Goal: Task Accomplishment & Management: Manage account settings

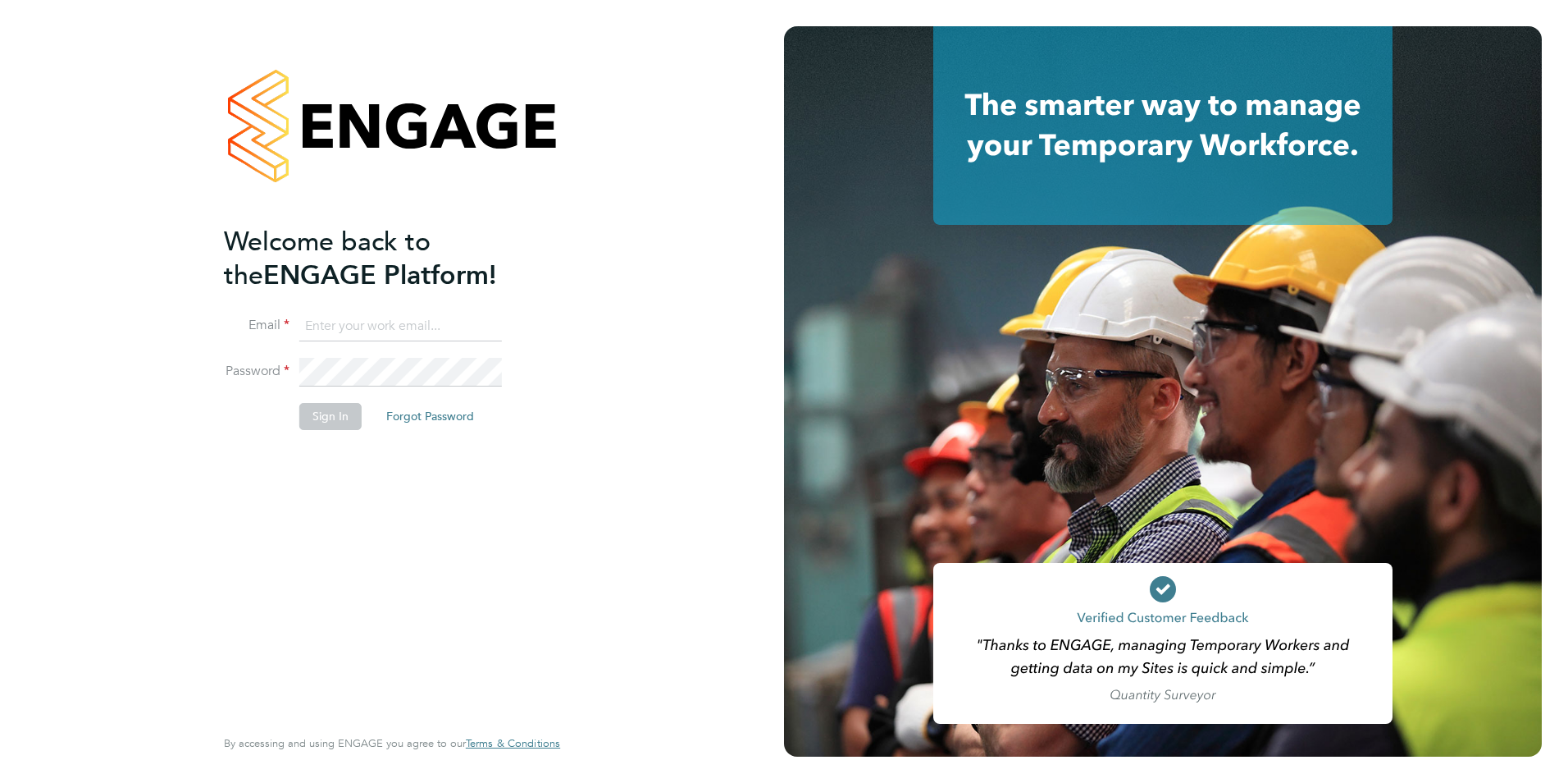
drag, startPoint x: 454, startPoint y: 327, endPoint x: 440, endPoint y: 333, distance: 15.2
click at [454, 327] on input at bounding box center [400, 325] width 203 height 29
type input "megan.morris@brightonandhovealbion.com"
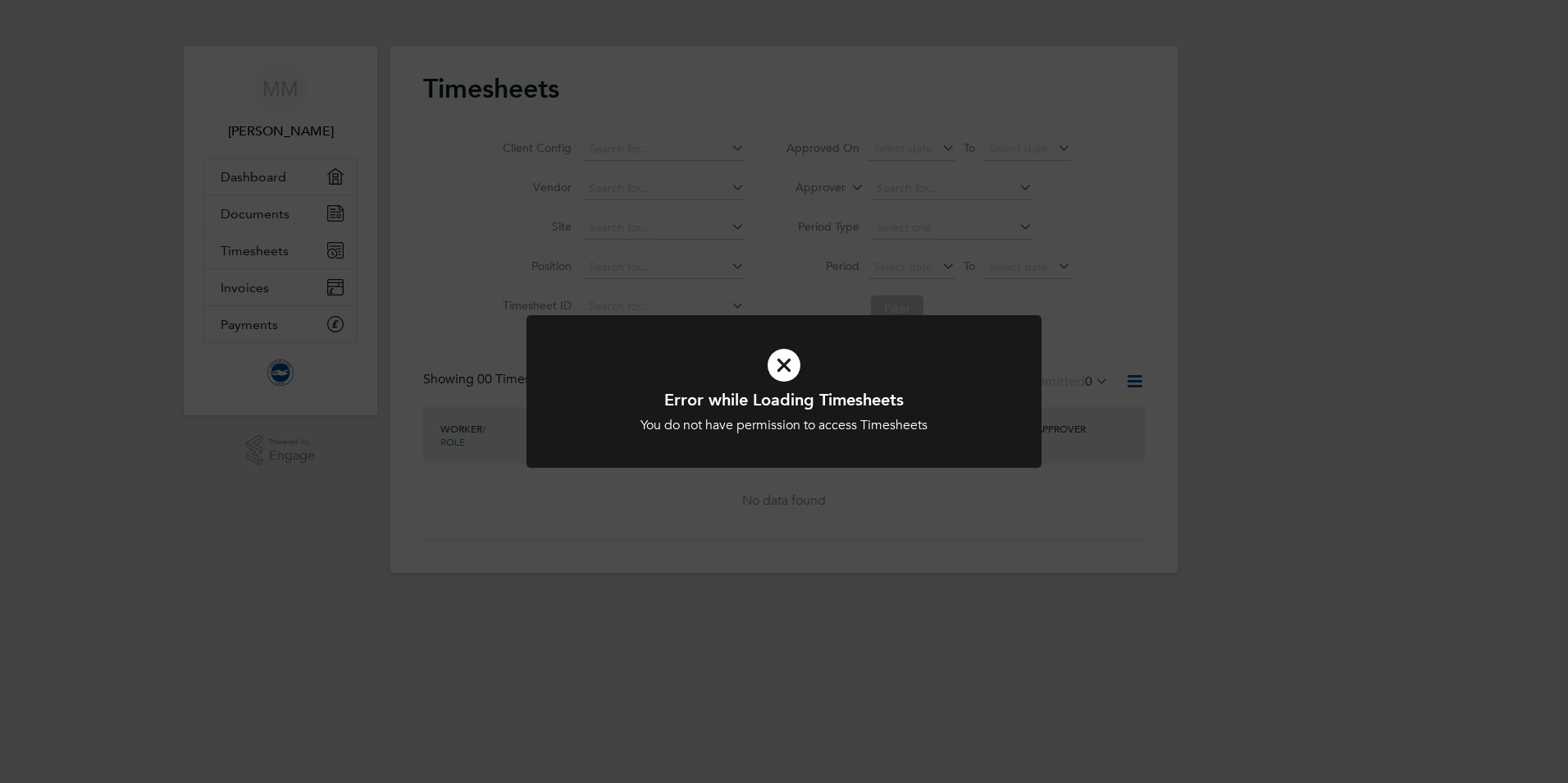
click at [817, 389] on h1 "Error while Loading Timesheets" at bounding box center [784, 399] width 426 height 22
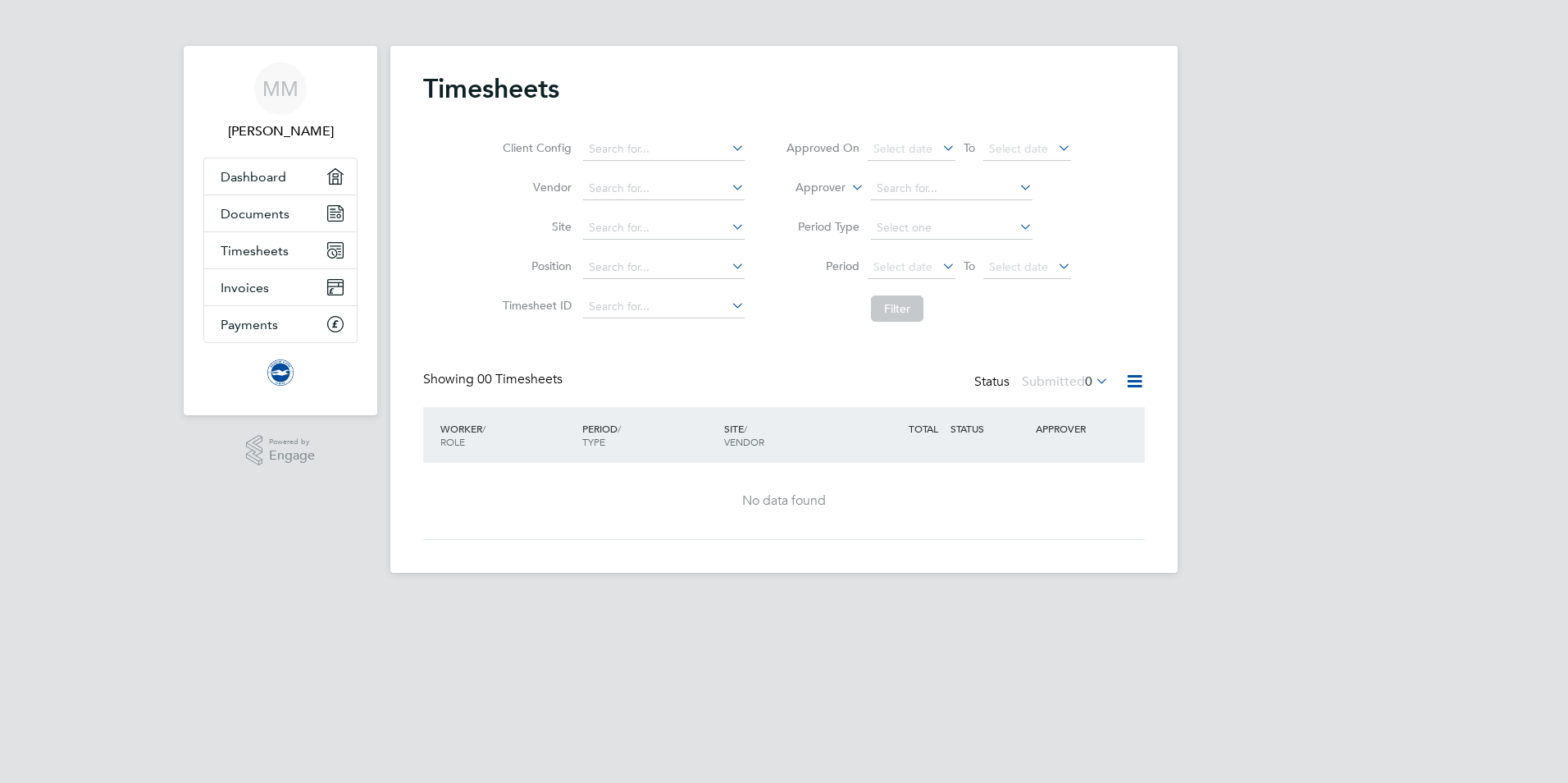
click at [800, 373] on div "Timesheets Client Config Vendor Site Position Timesheet ID Approved On Select d…" at bounding box center [784, 309] width 787 height 526
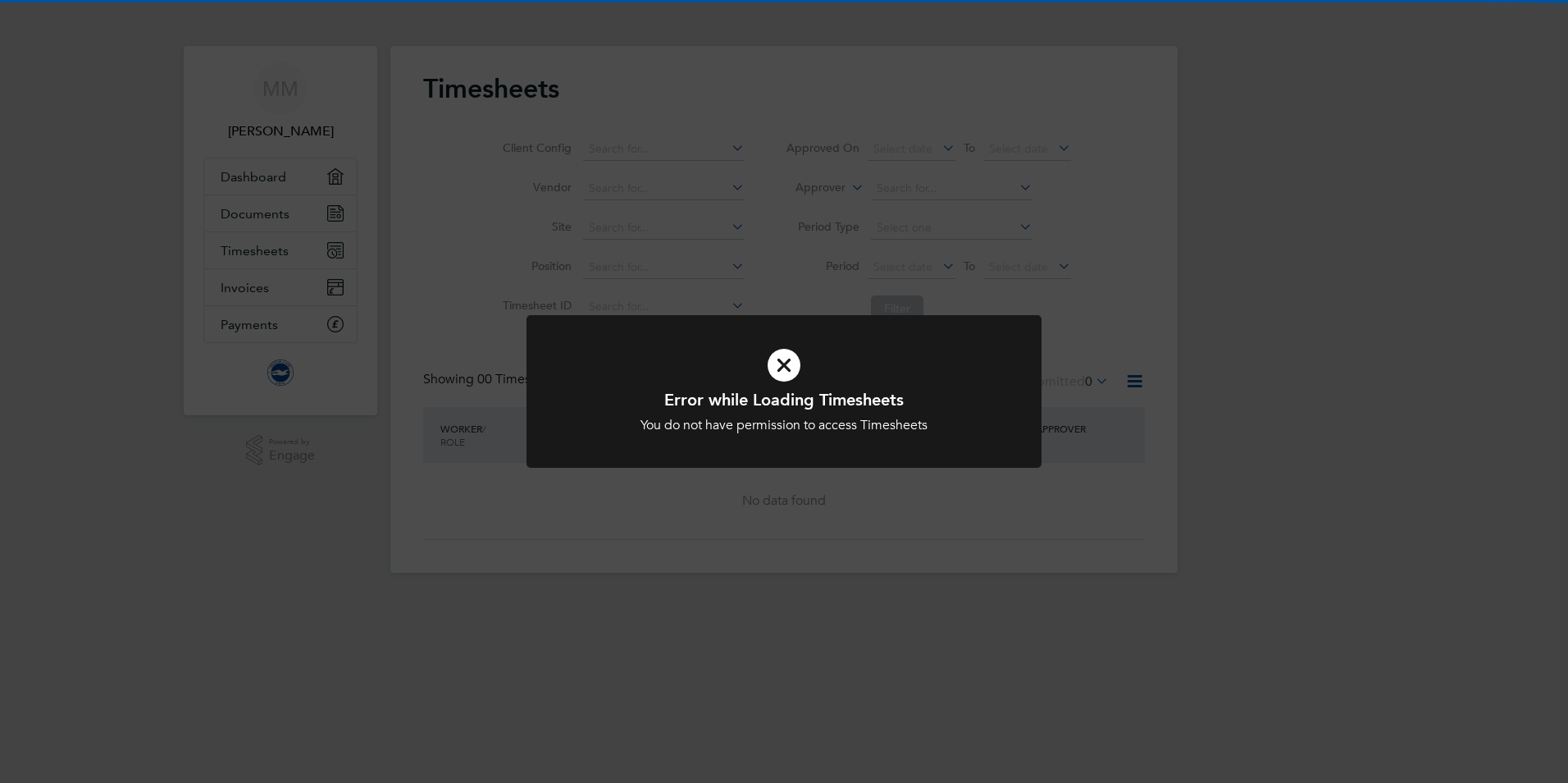
click at [789, 356] on icon at bounding box center [784, 365] width 426 height 64
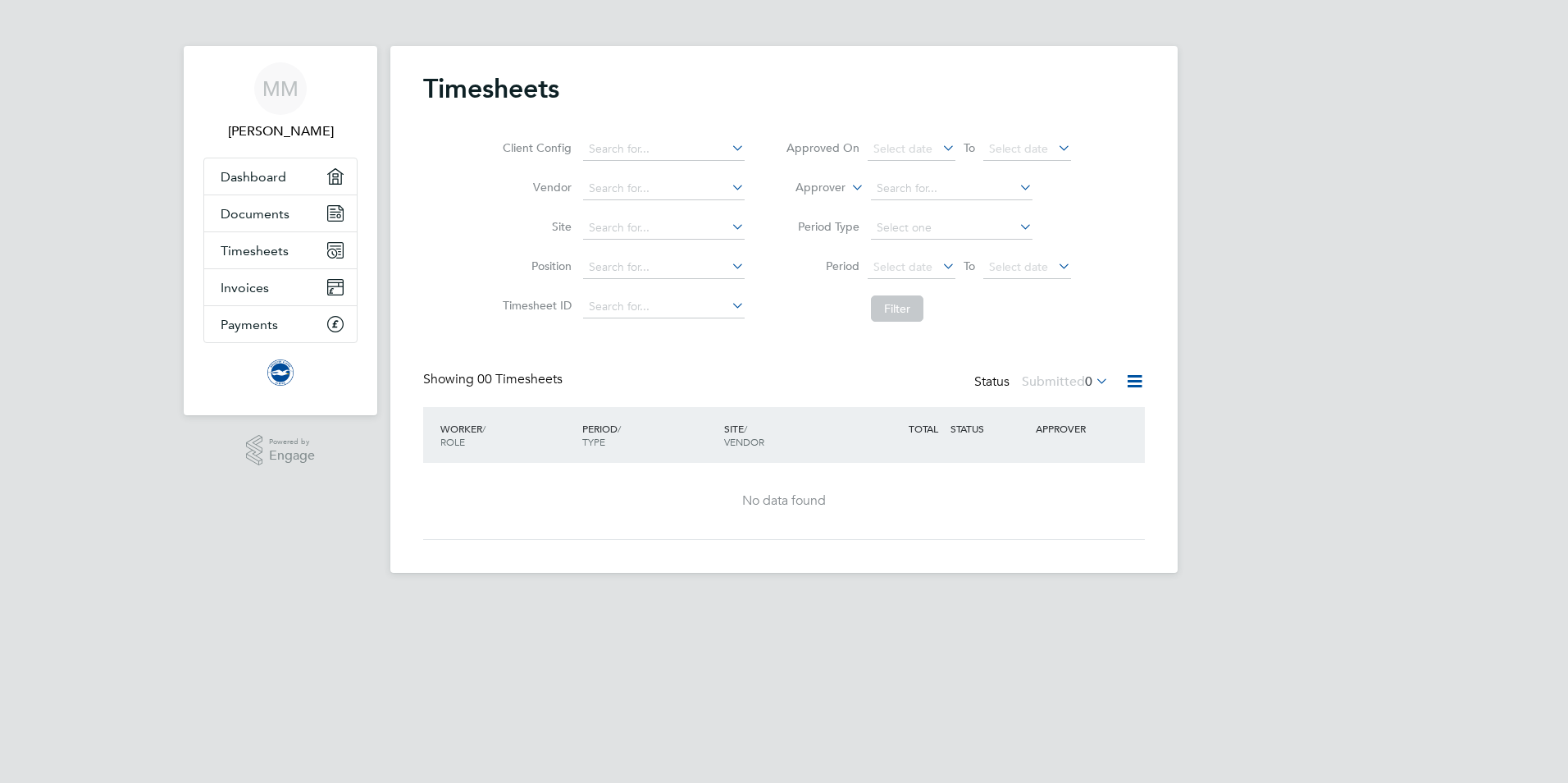
click at [834, 594] on app-footer at bounding box center [784, 586] width 787 height 26
click at [287, 130] on span "[PERSON_NAME]" at bounding box center [281, 131] width 155 height 20
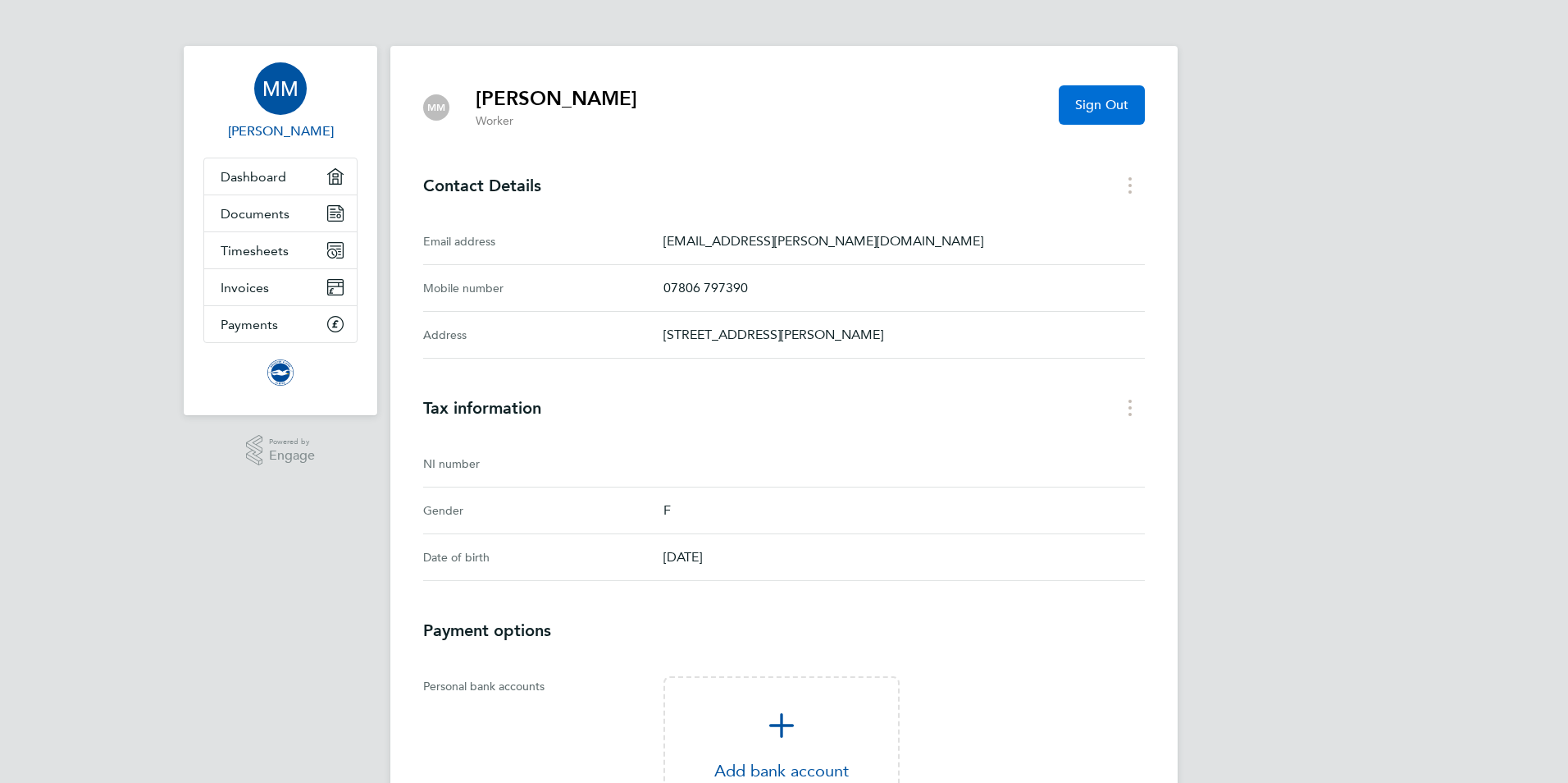
click at [1112, 108] on span "Sign Out" at bounding box center [1101, 105] width 54 height 16
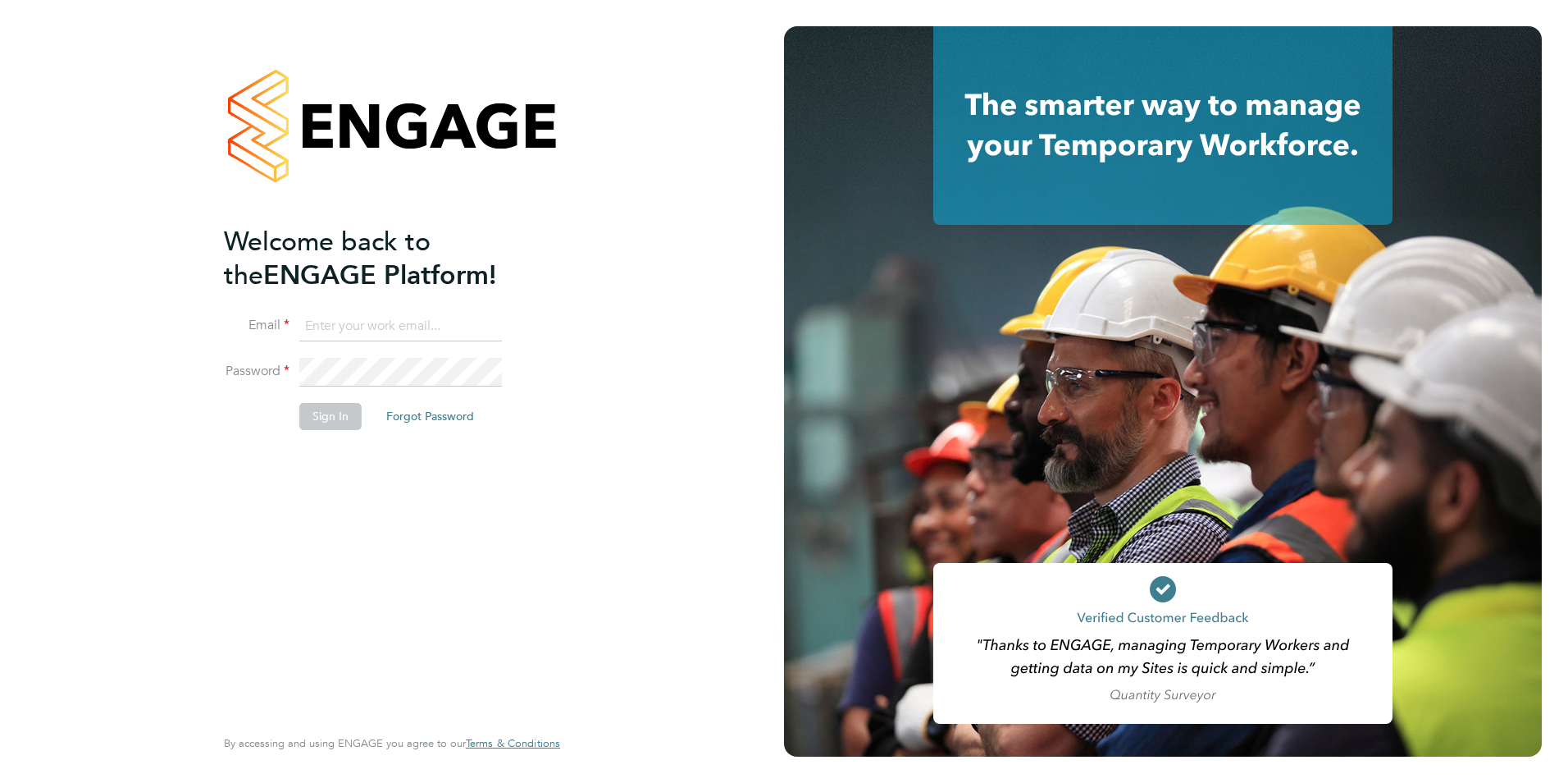
click at [353, 334] on input at bounding box center [400, 325] width 203 height 29
type input "megan.morris@bhafc.co.uk"
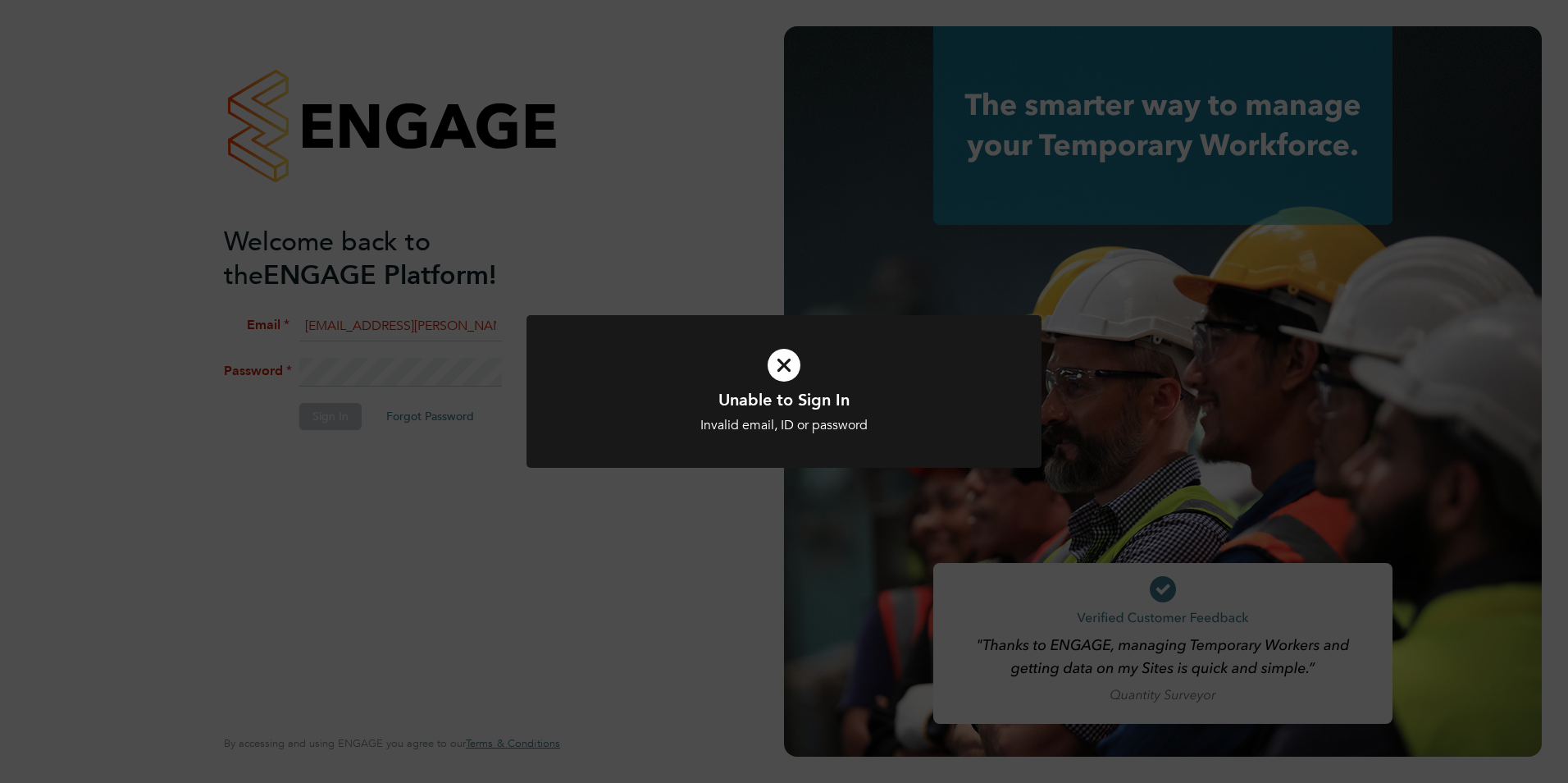
click at [691, 502] on div "Unable to Sign In Invalid email, ID or password Cancel Okay" at bounding box center [784, 392] width 1568 height 783
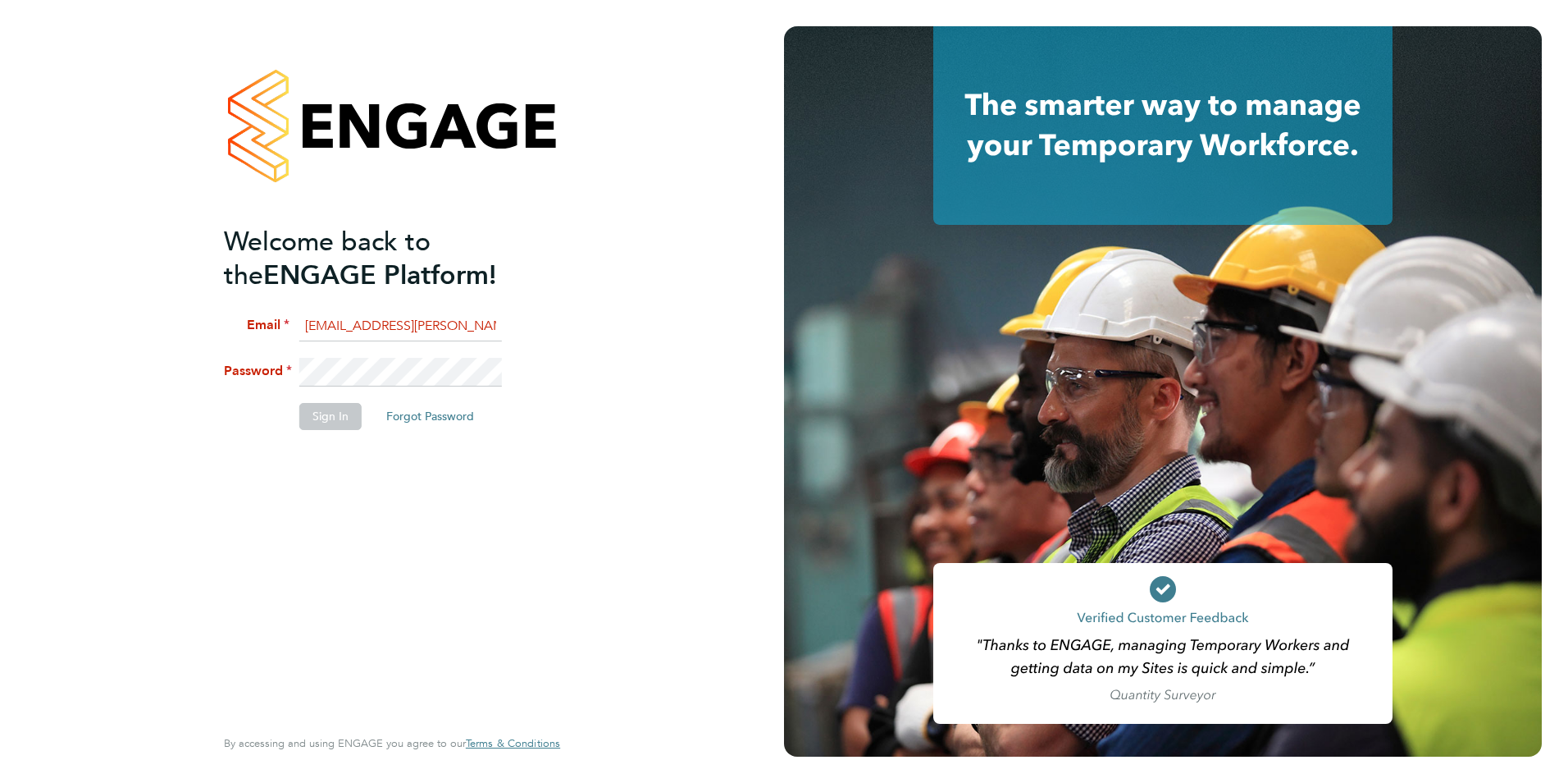
click at [157, 369] on div "Welcome back to the ENGAGE Platform! Email megan.morris@bhafc.co.uk Password Si…" at bounding box center [391, 392] width 784 height 783
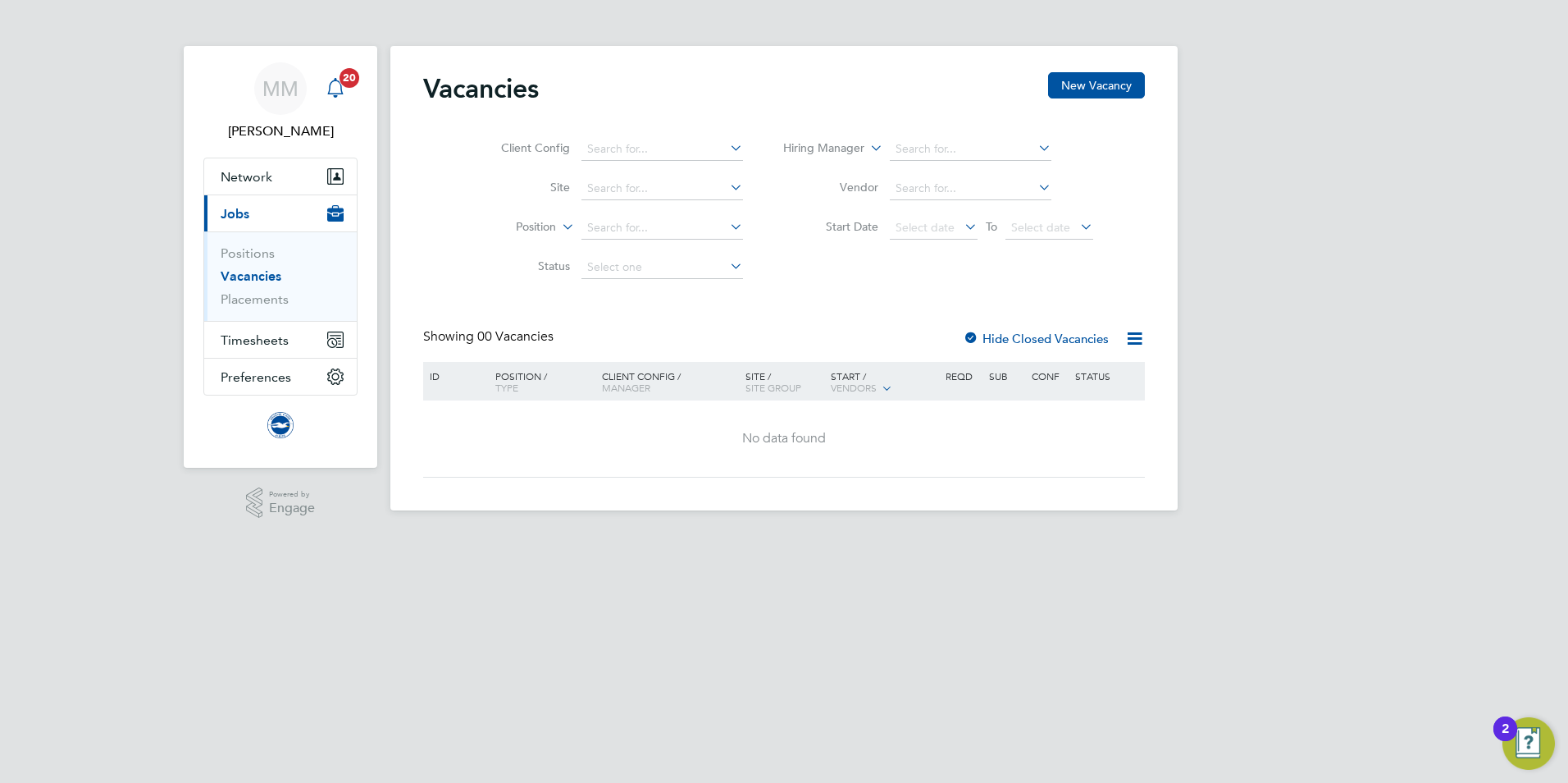
click at [335, 104] on div "Main navigation" at bounding box center [335, 89] width 33 height 33
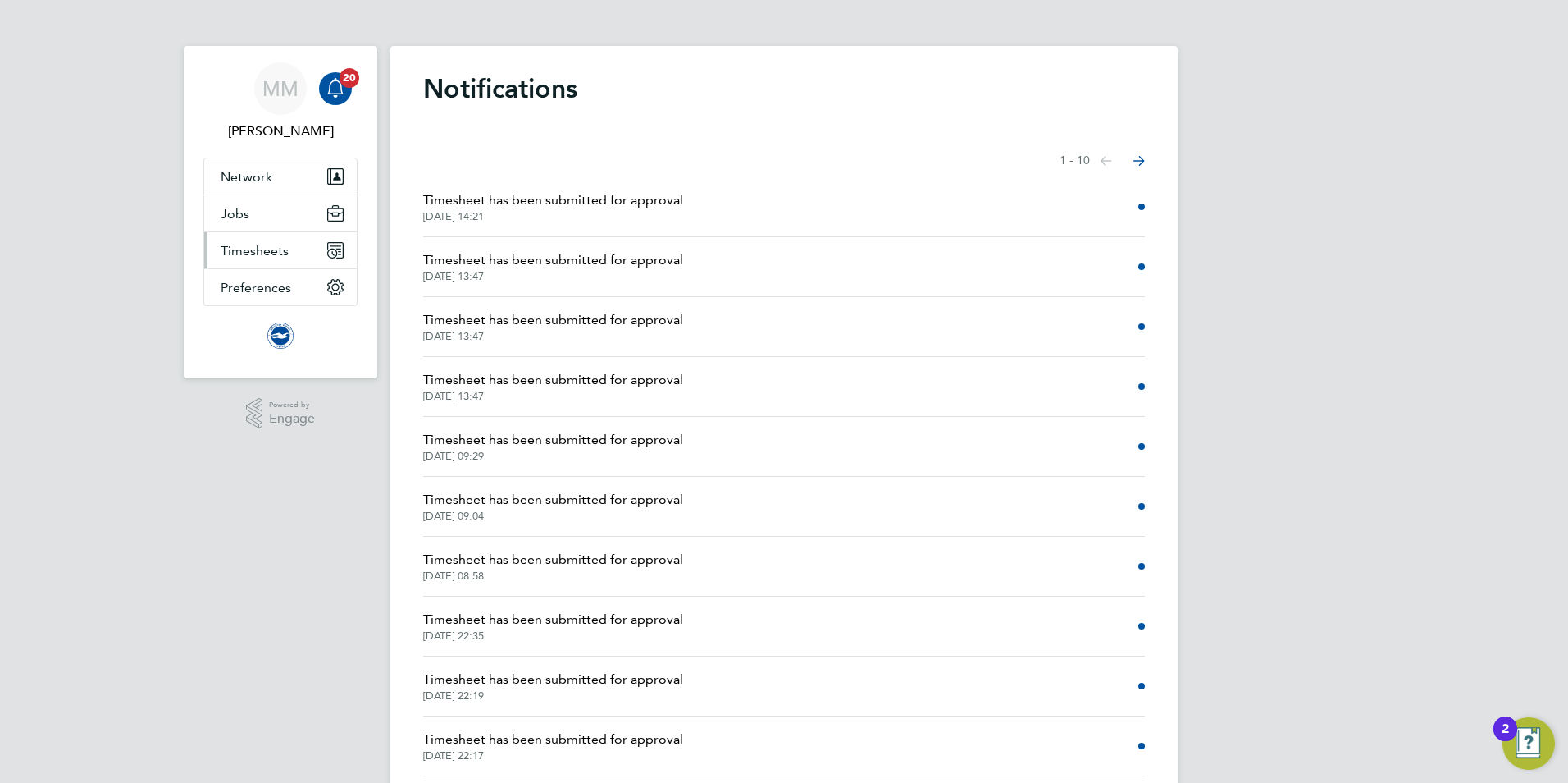
click at [270, 246] on span "Timesheets" at bounding box center [255, 250] width 68 height 16
click at [274, 302] on ul "Timesheets" at bounding box center [281, 290] width 153 height 43
click at [271, 290] on link "Timesheets" at bounding box center [255, 290] width 68 height 16
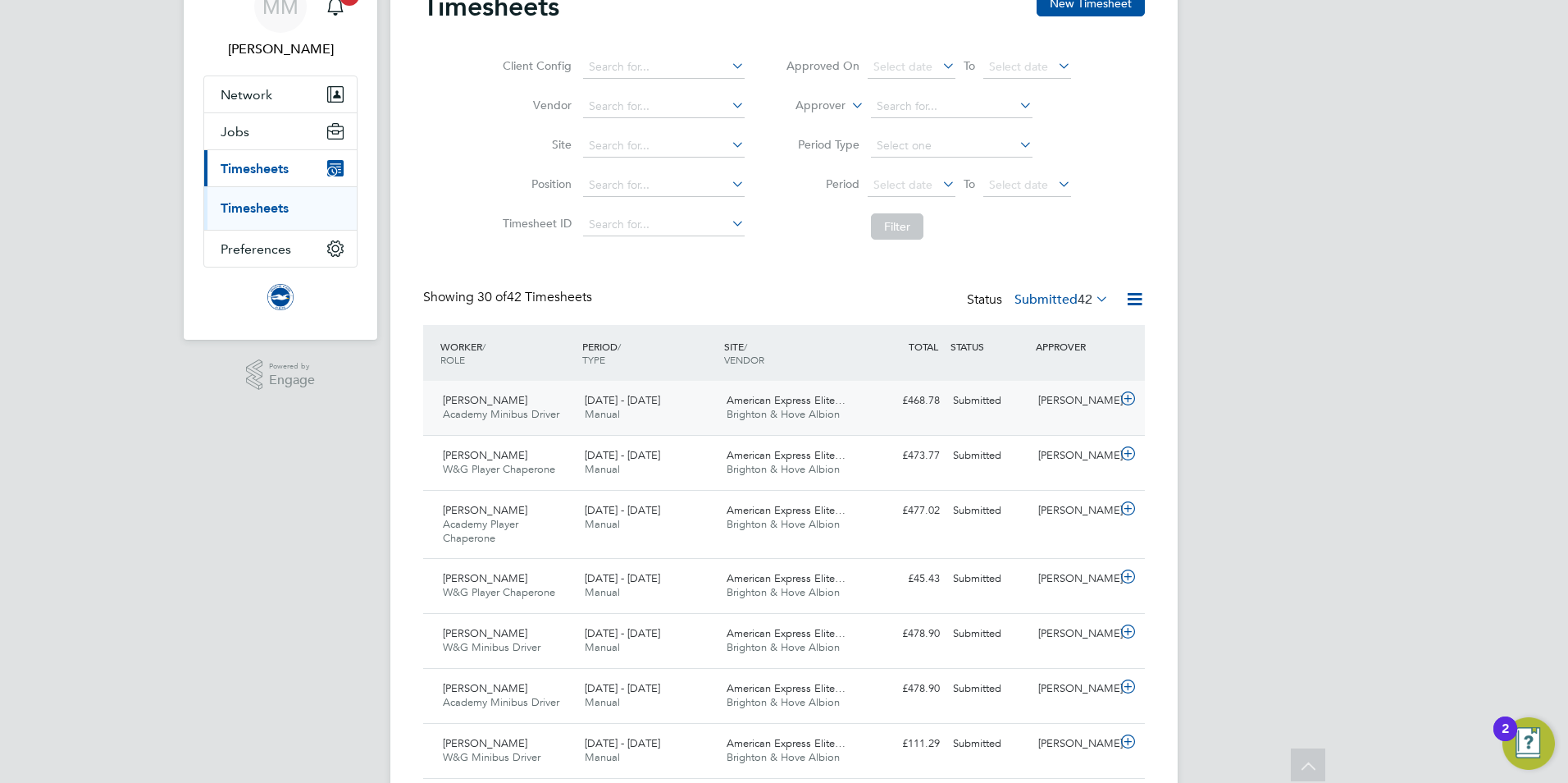
click at [832, 412] on span "Brighton & Hove Albion" at bounding box center [784, 413] width 113 height 14
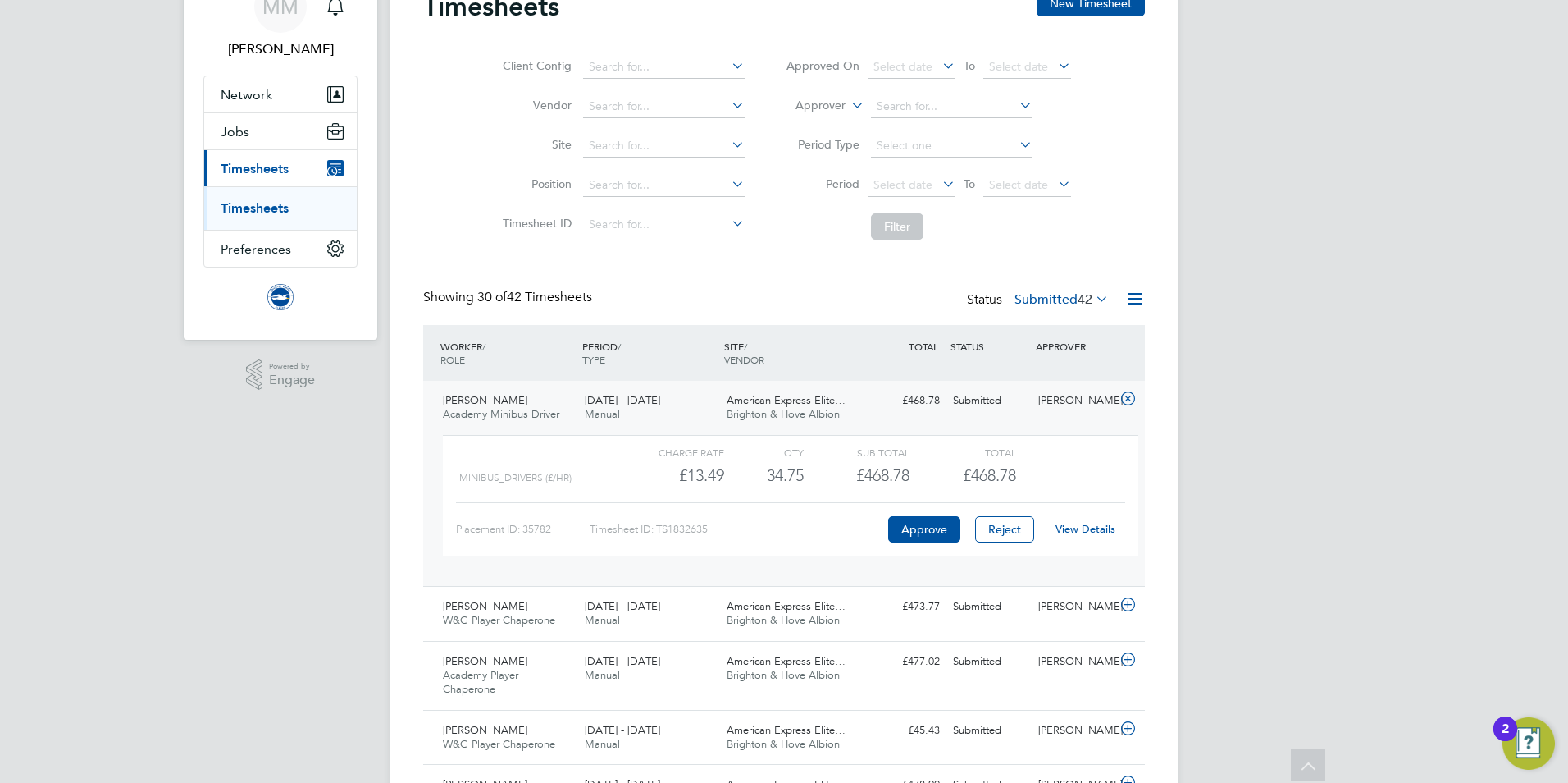
click at [1099, 528] on link "View Details" at bounding box center [1084, 528] width 59 height 14
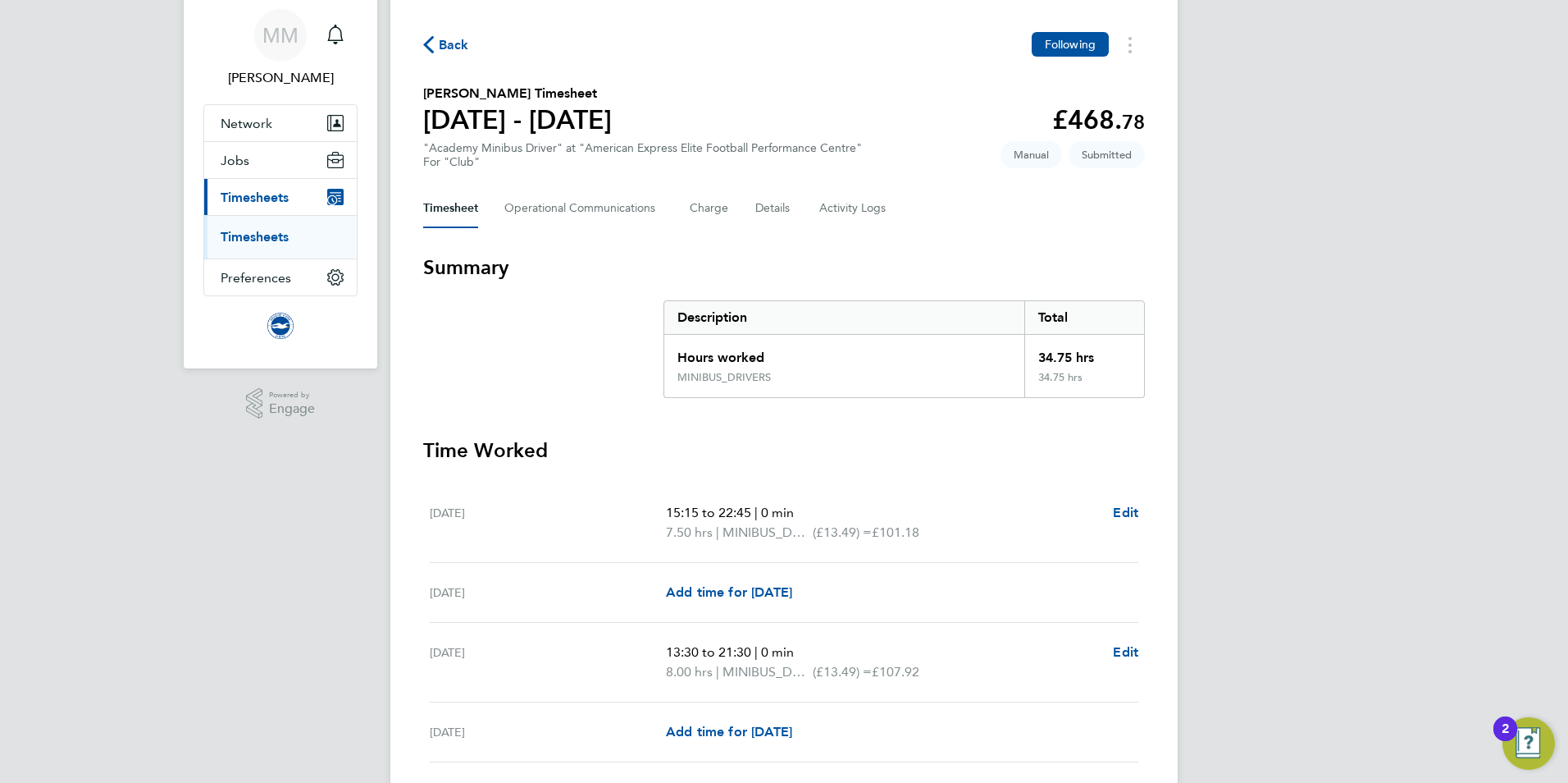
scroll to position [82, 0]
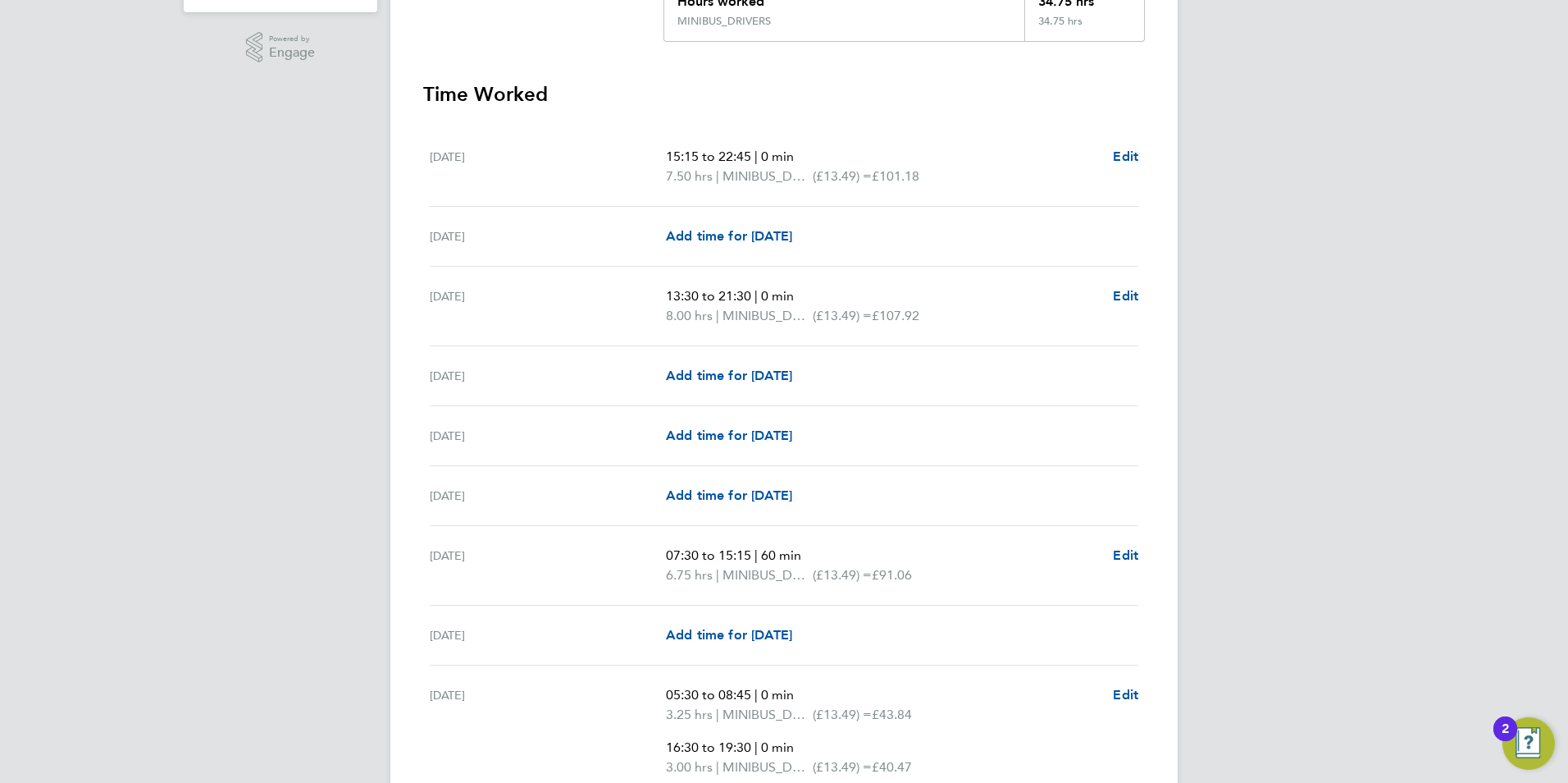
scroll to position [410, 0]
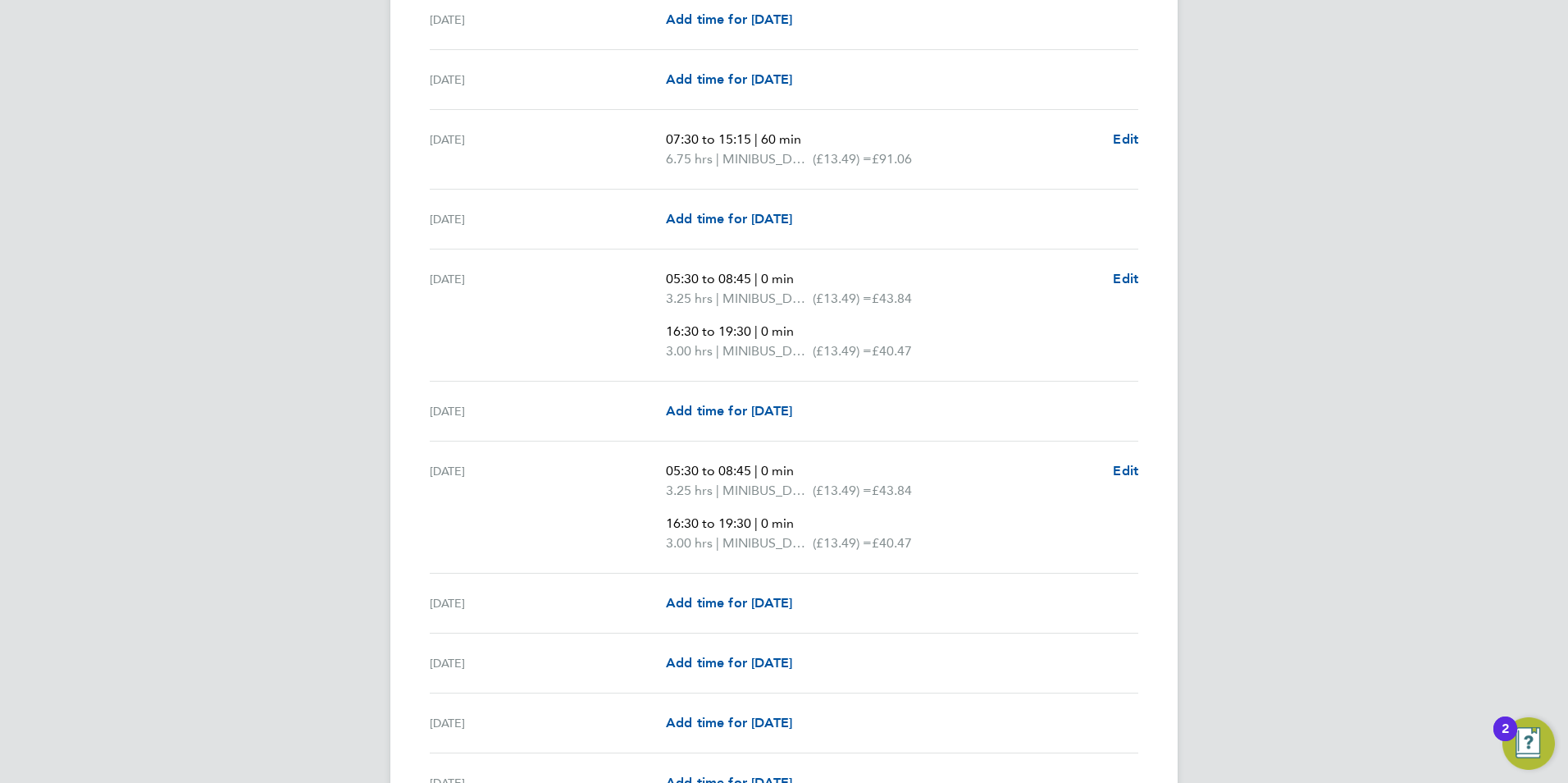
scroll to position [903, 0]
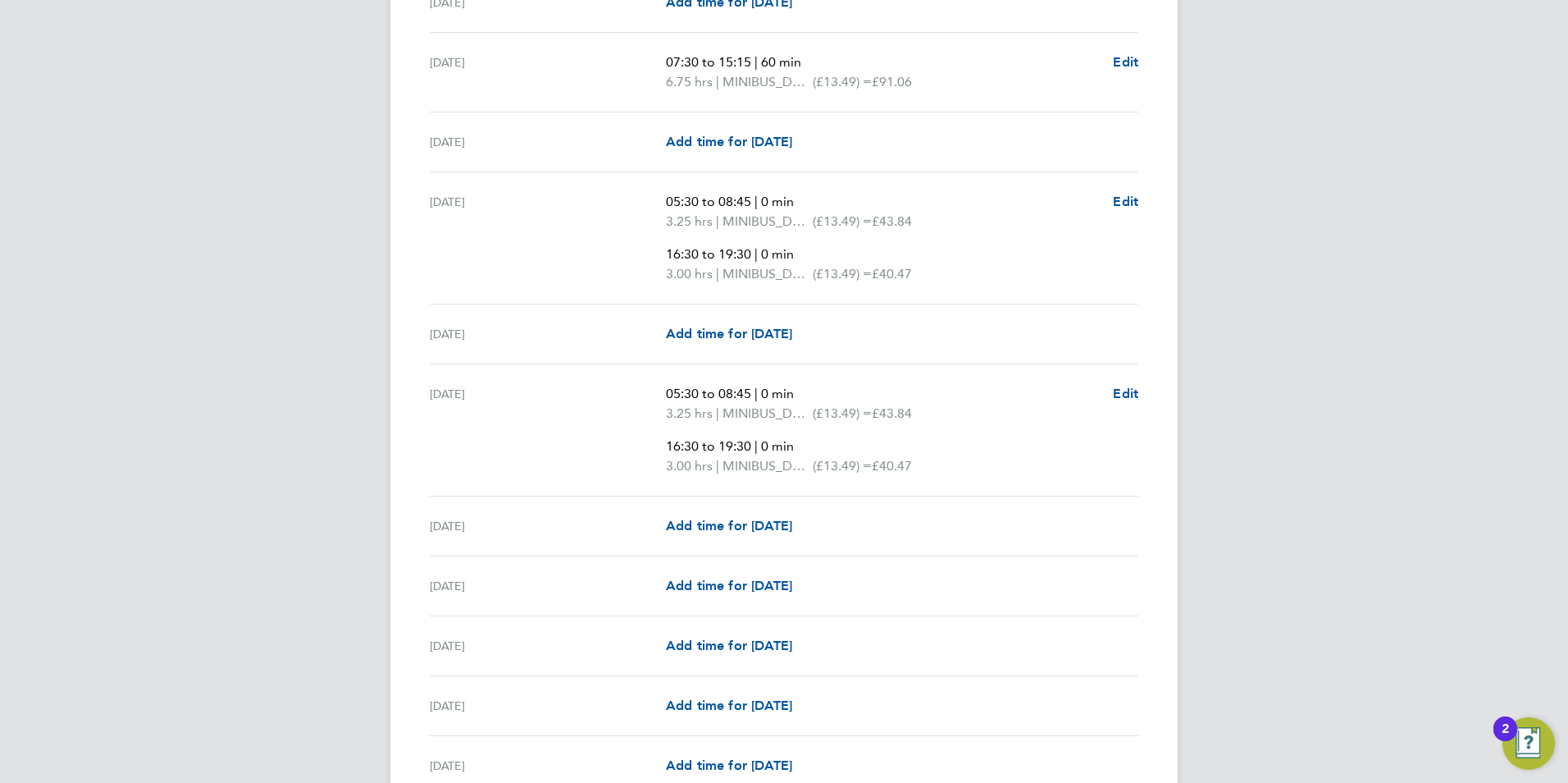
click at [1311, 167] on div "MM Megan Morris Notifications Applications: Network Sites Workers Jobs Position…" at bounding box center [784, 438] width 1568 height 2681
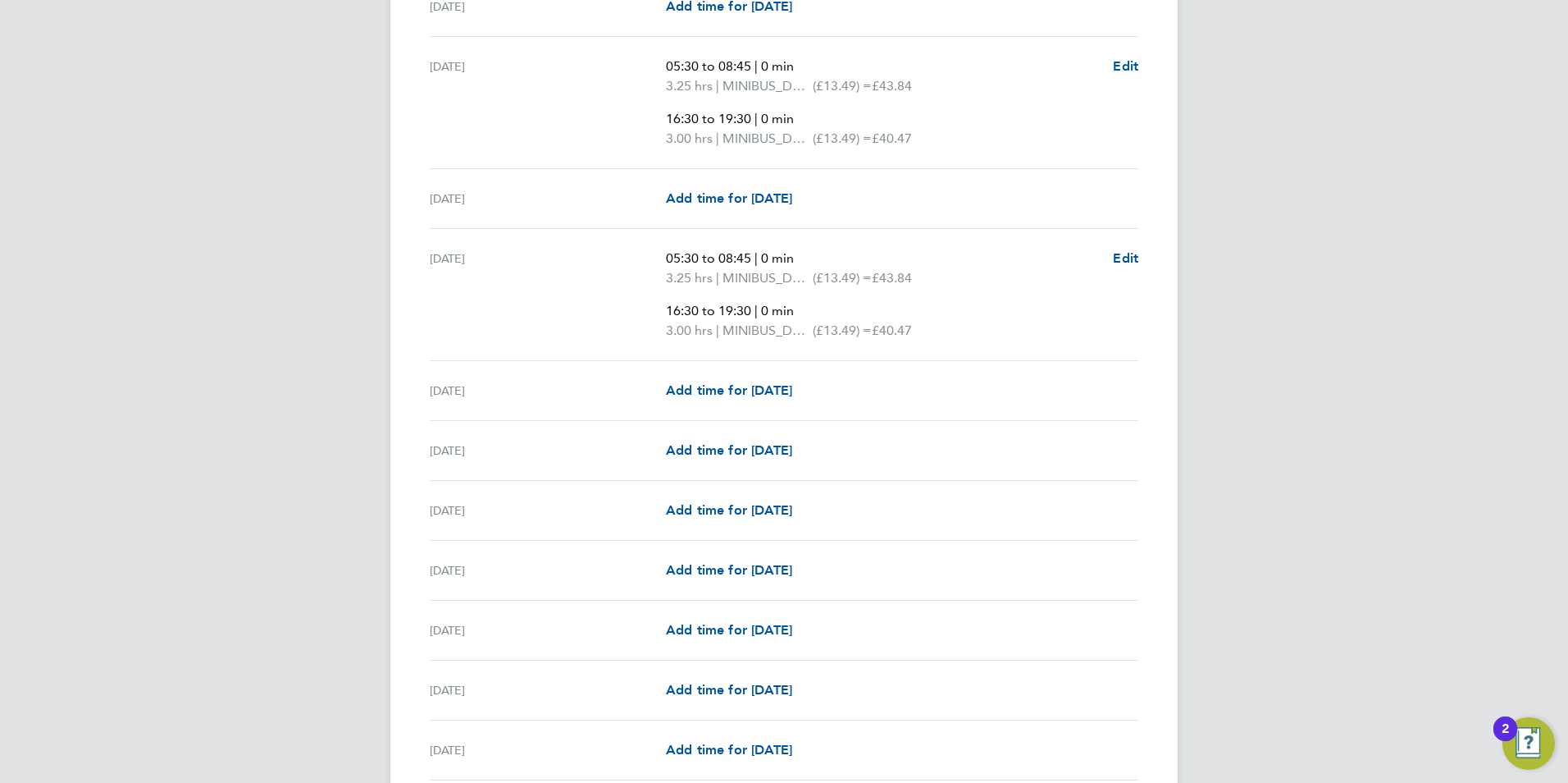
scroll to position [1067, 0]
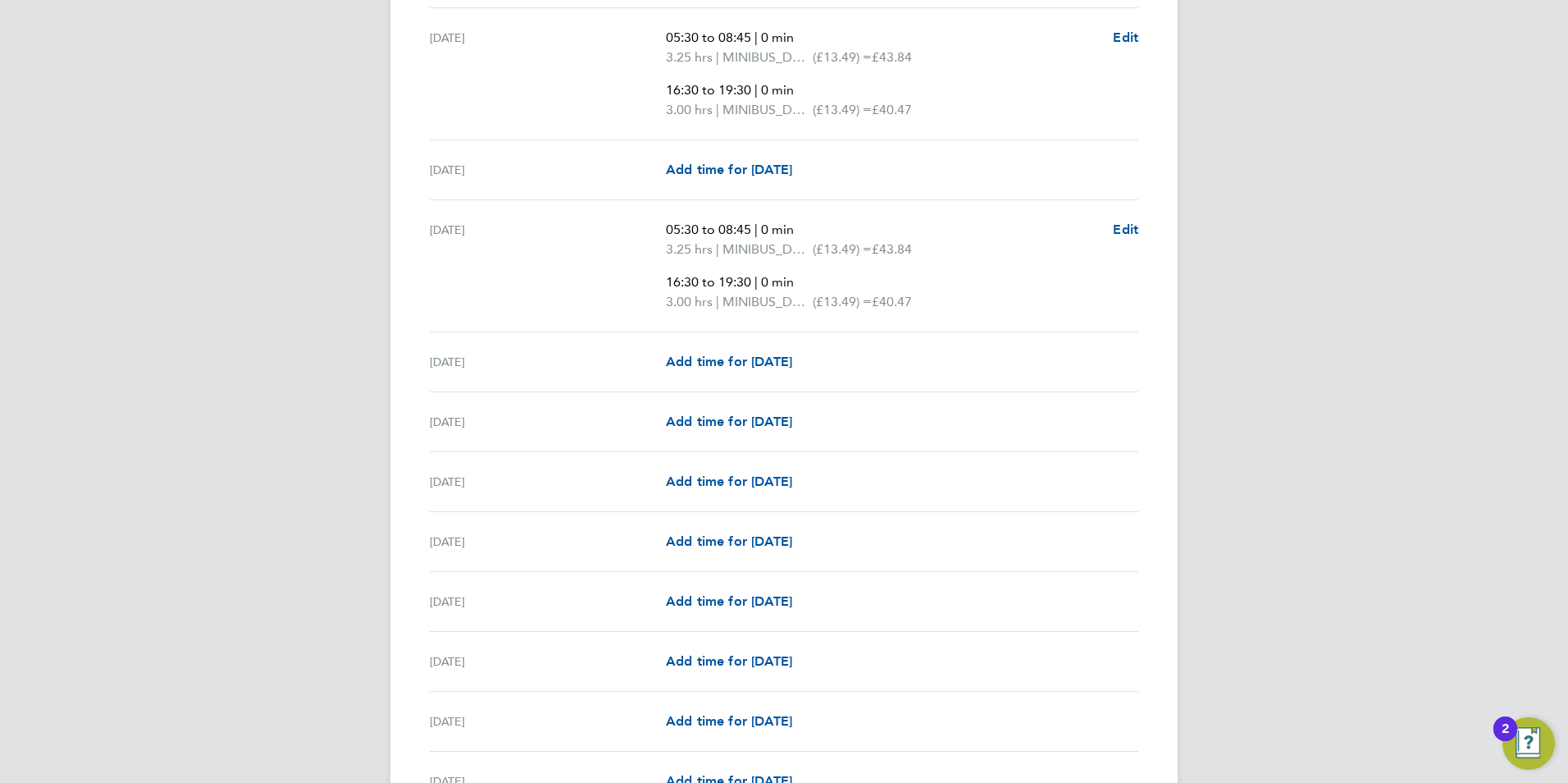
click at [1308, 264] on div "MM Megan Morris Notifications Applications: Network Sites Workers Jobs Position…" at bounding box center [784, 274] width 1568 height 2681
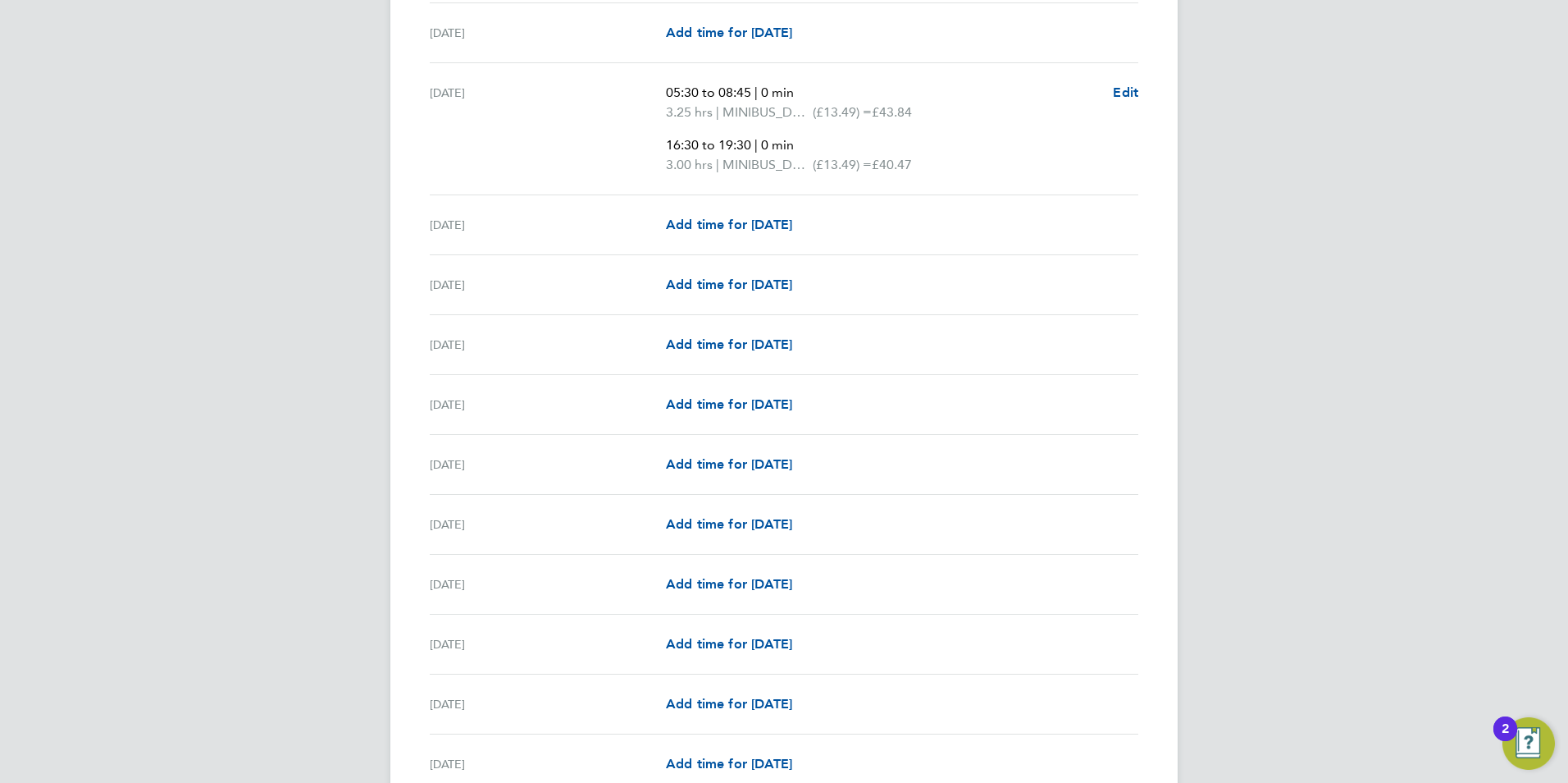
scroll to position [1231, 0]
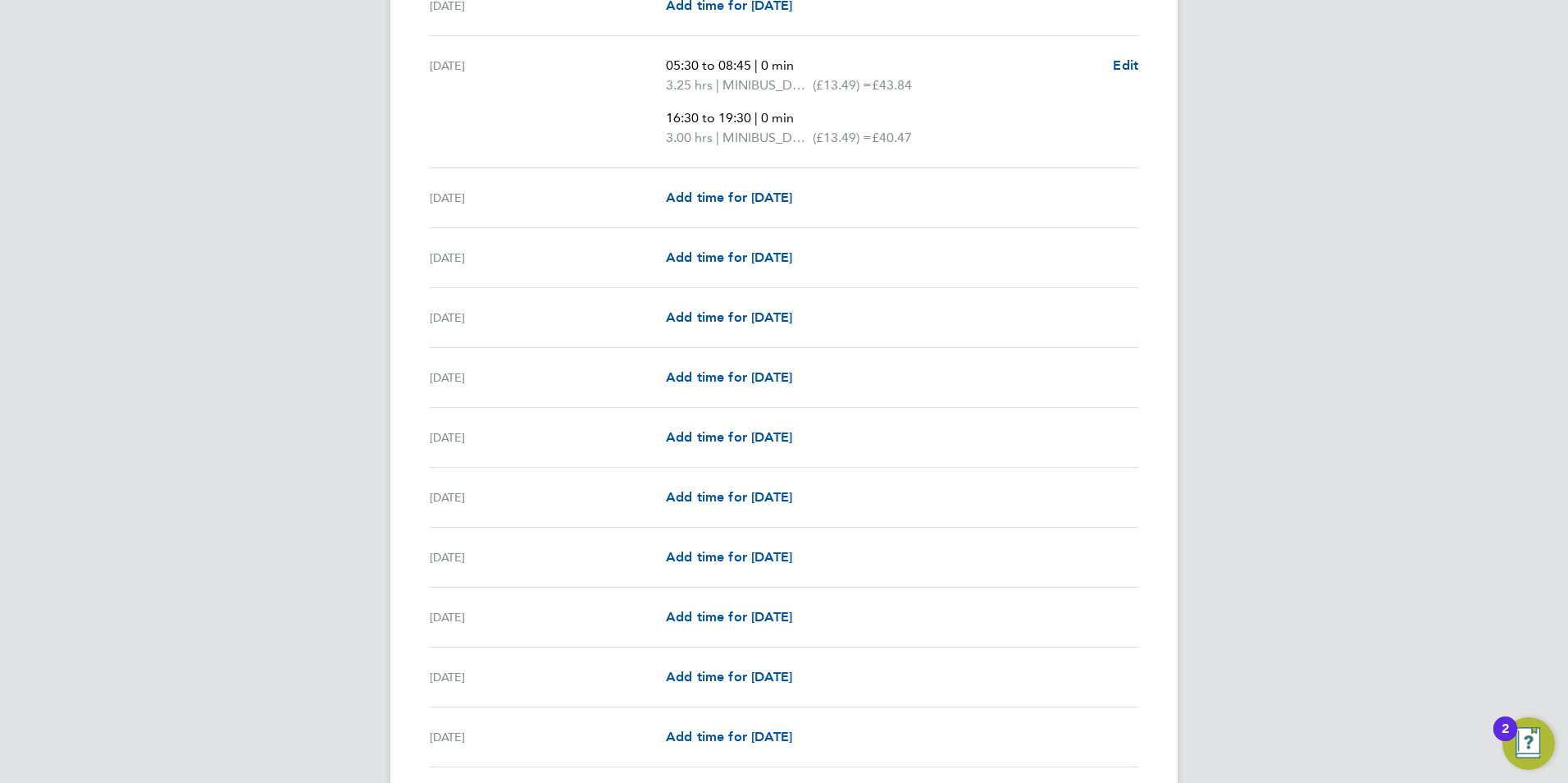
click at [1357, 457] on div "MM Megan Morris Notifications Applications: Network Sites Workers Jobs Position…" at bounding box center [784, 109] width 1568 height 2681
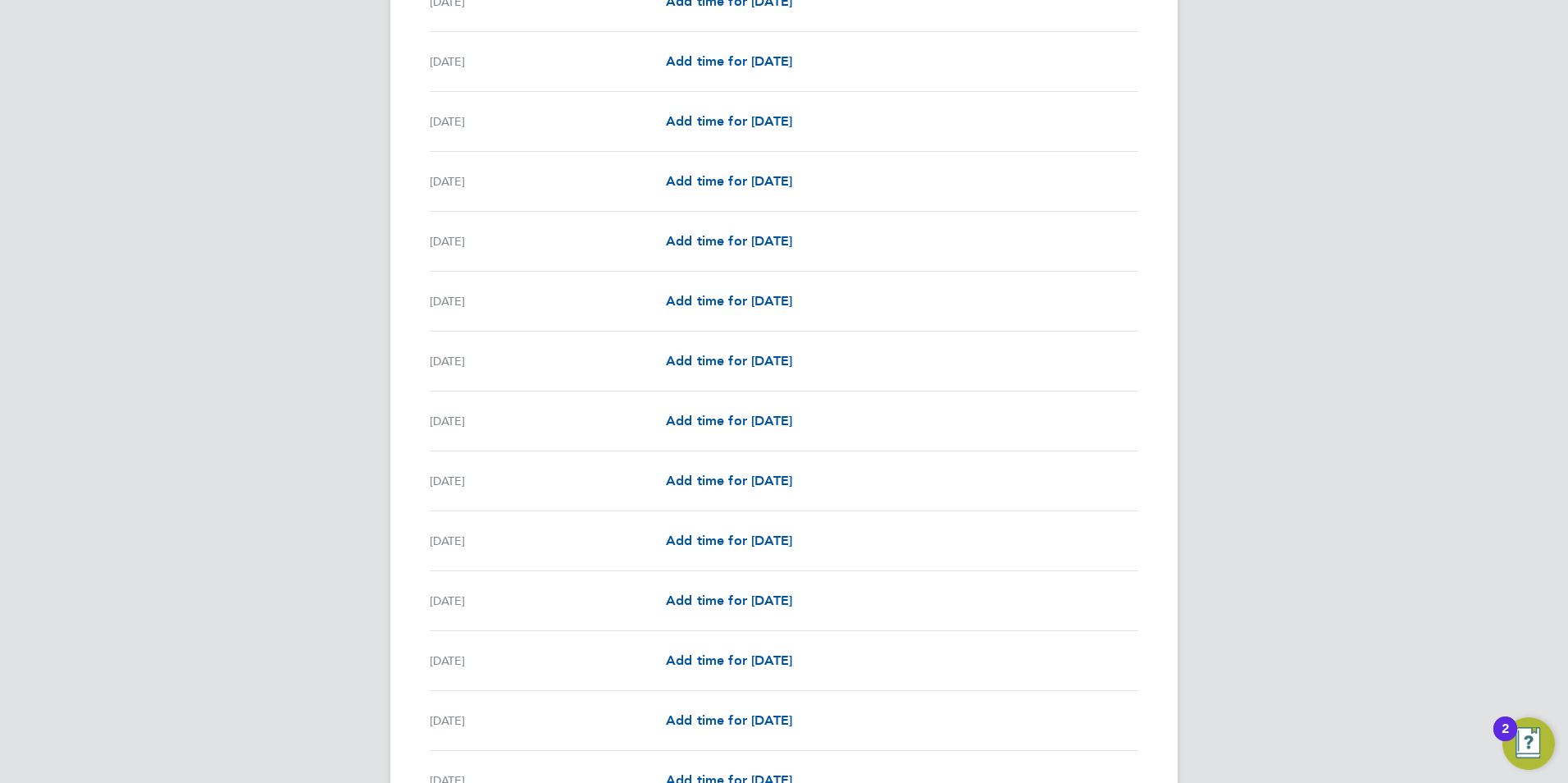
scroll to position [1898, 0]
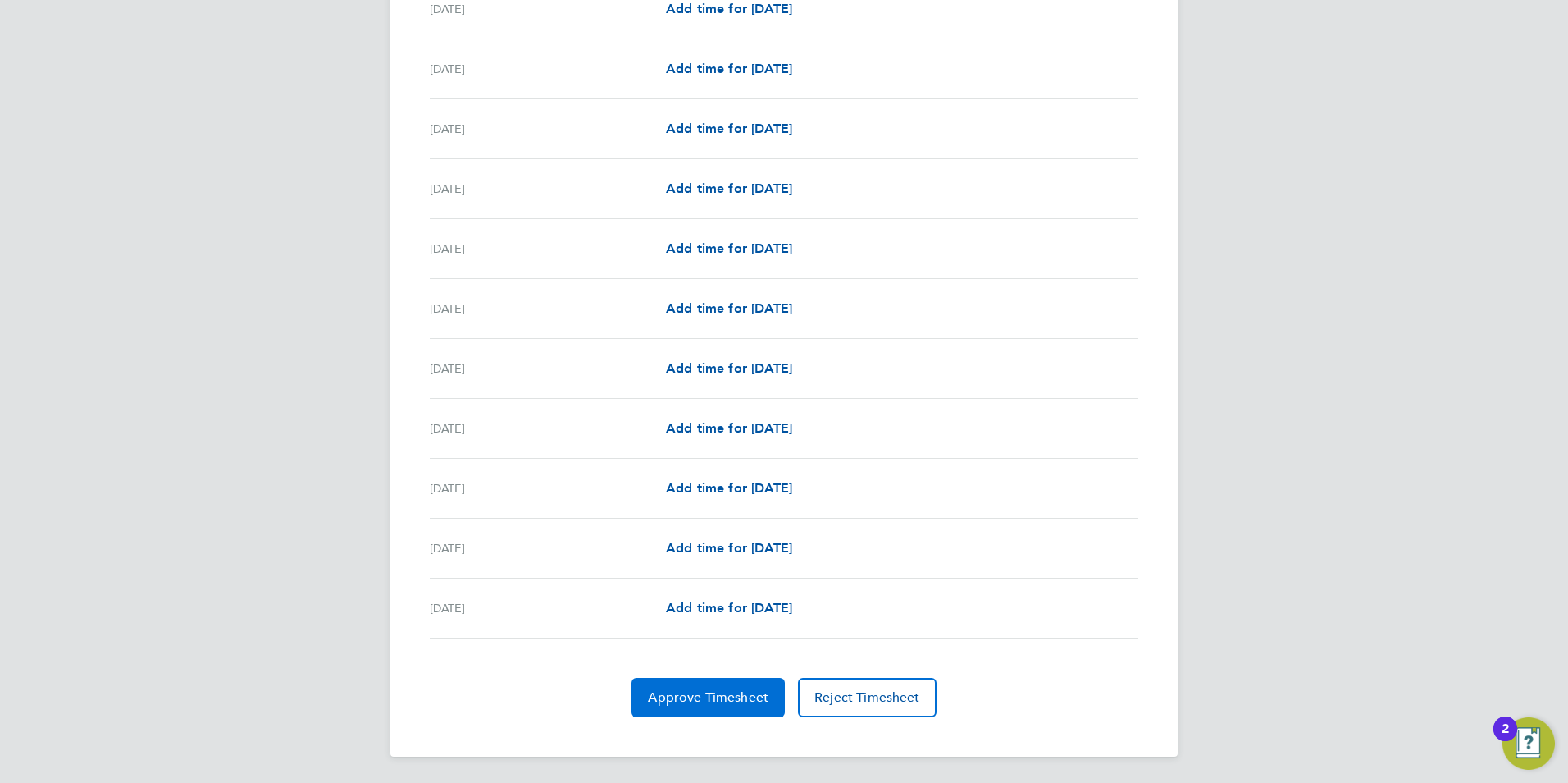
click at [737, 688] on button "Approve Timesheet" at bounding box center [708, 697] width 154 height 40
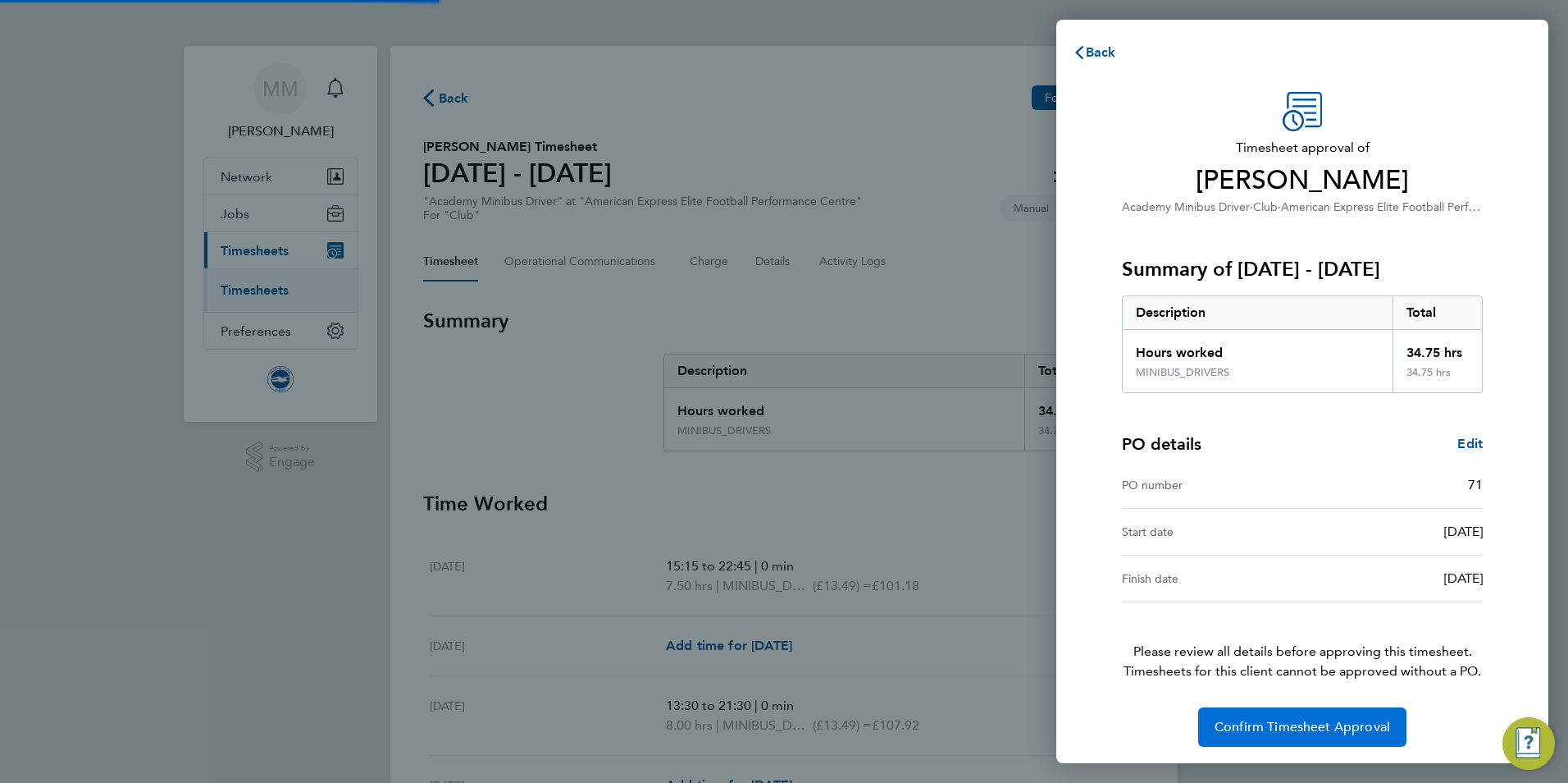
click at [1290, 712] on button "Confirm Timesheet Approval" at bounding box center [1302, 727] width 208 height 40
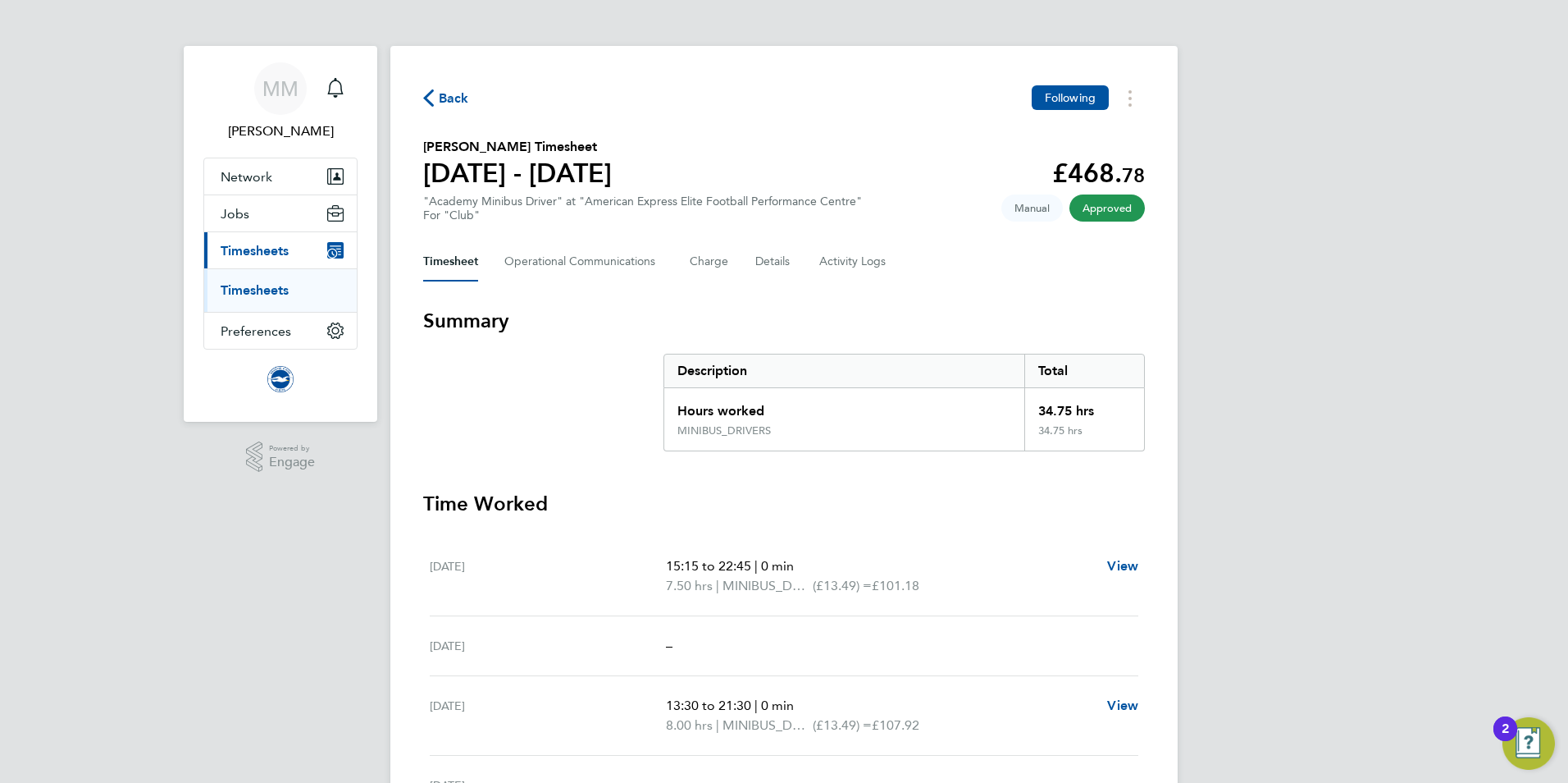
click at [259, 296] on link "Timesheets" at bounding box center [255, 290] width 68 height 16
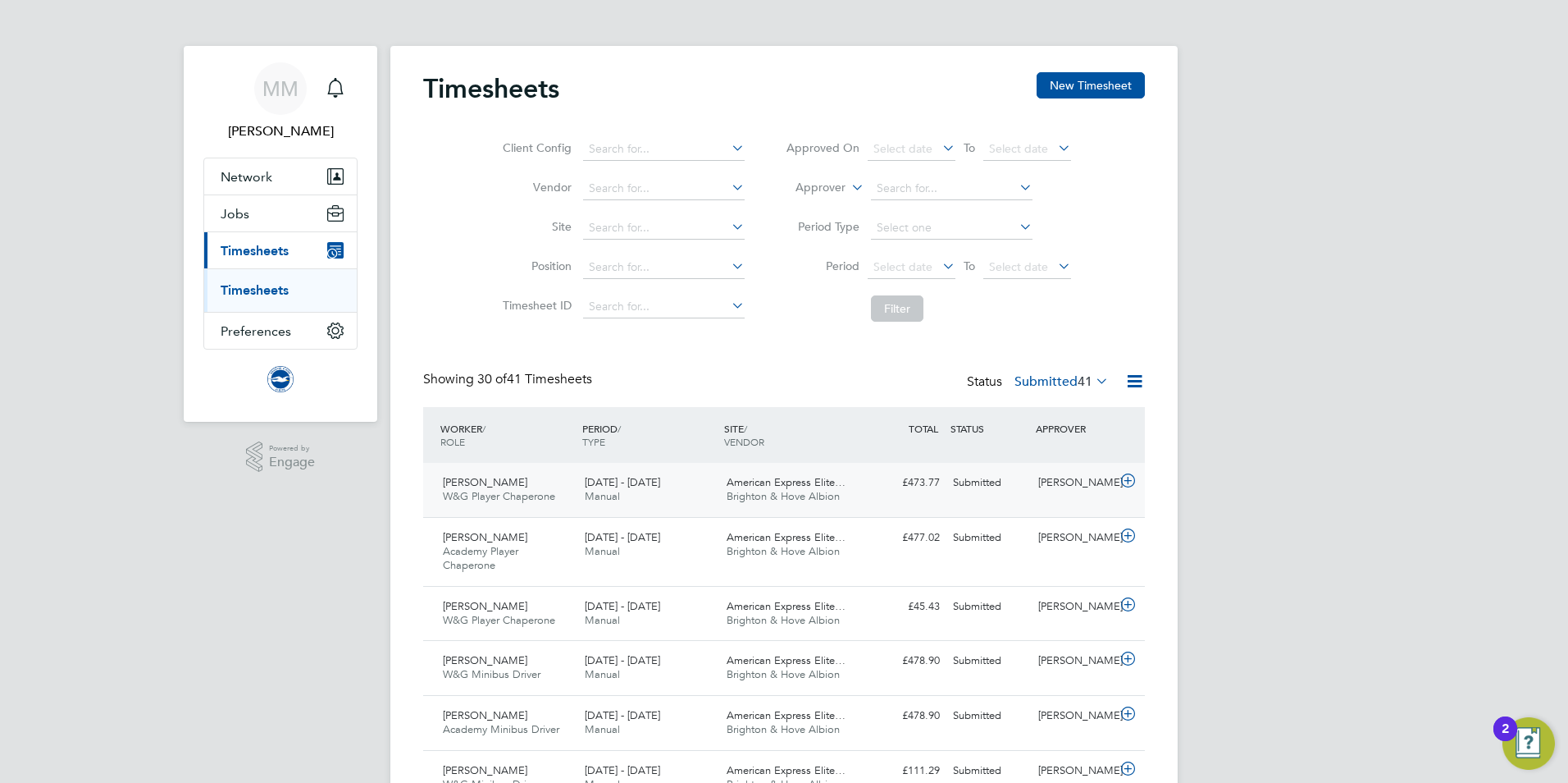
click at [1000, 488] on div "Submitted" at bounding box center [989, 482] width 85 height 27
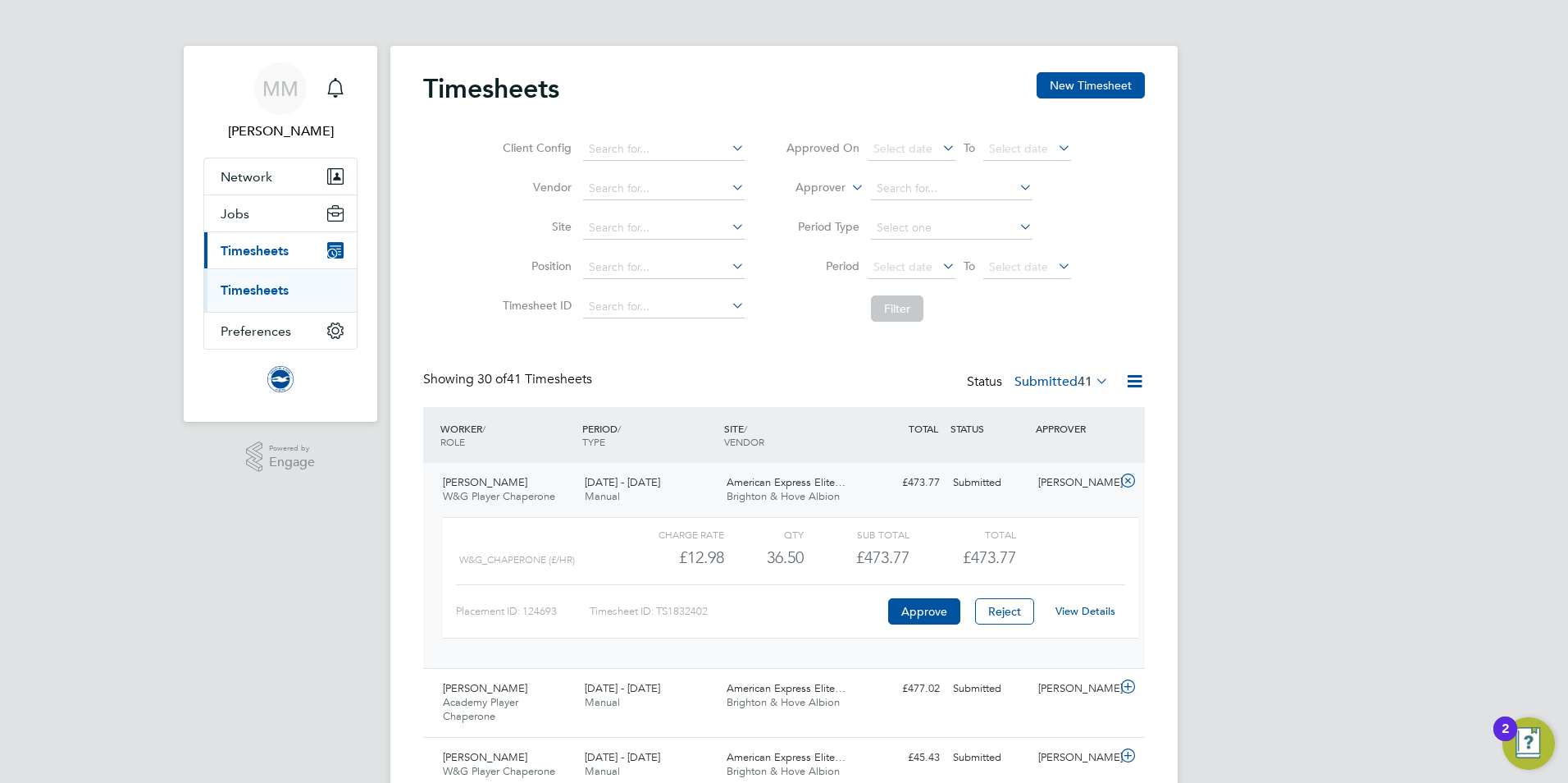
click at [1081, 608] on link "View Details" at bounding box center [1084, 610] width 59 height 14
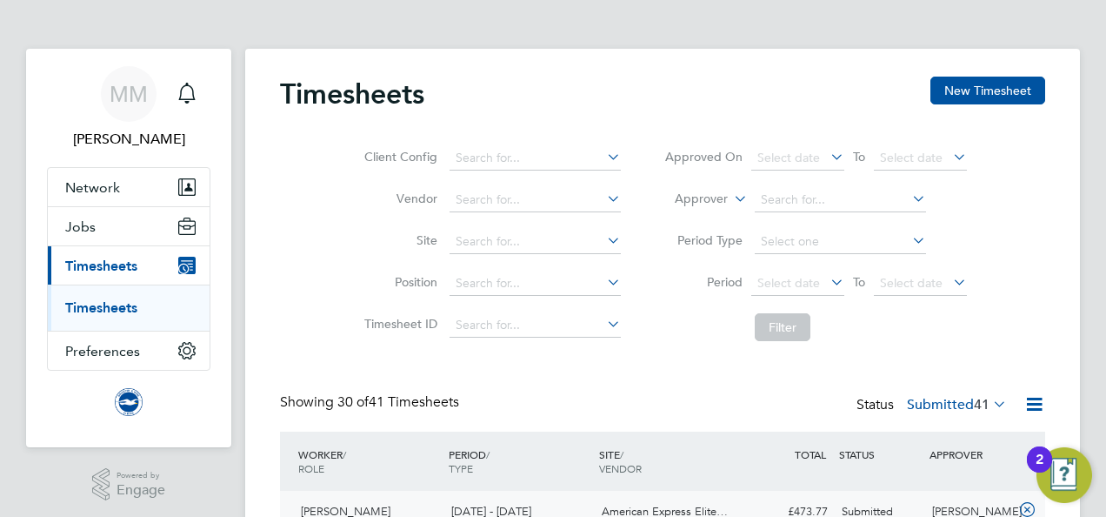
scroll to position [43, 150]
click at [106, 260] on span "Timesheets" at bounding box center [101, 265] width 72 height 17
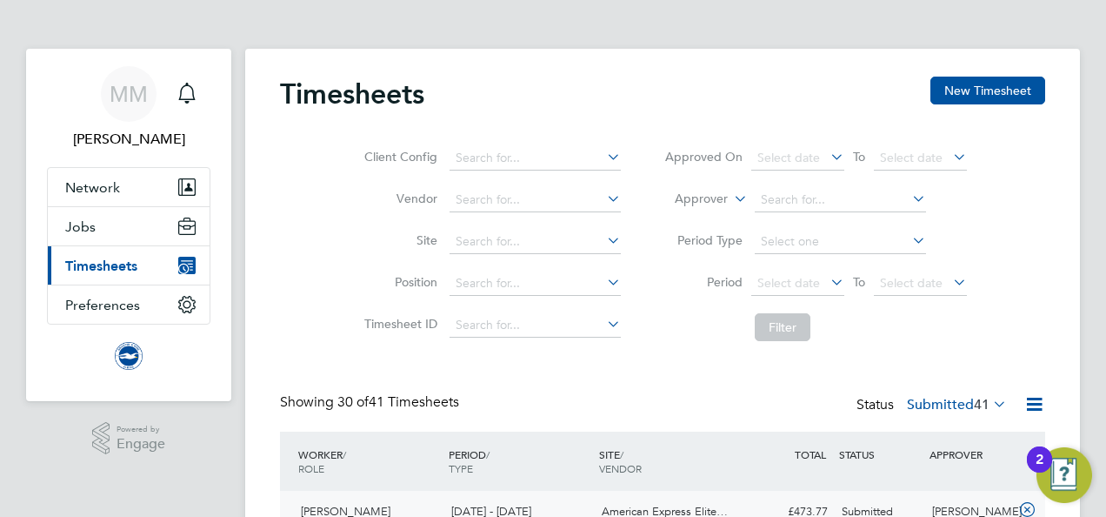
click at [106, 260] on span "Timesheets" at bounding box center [101, 265] width 72 height 17
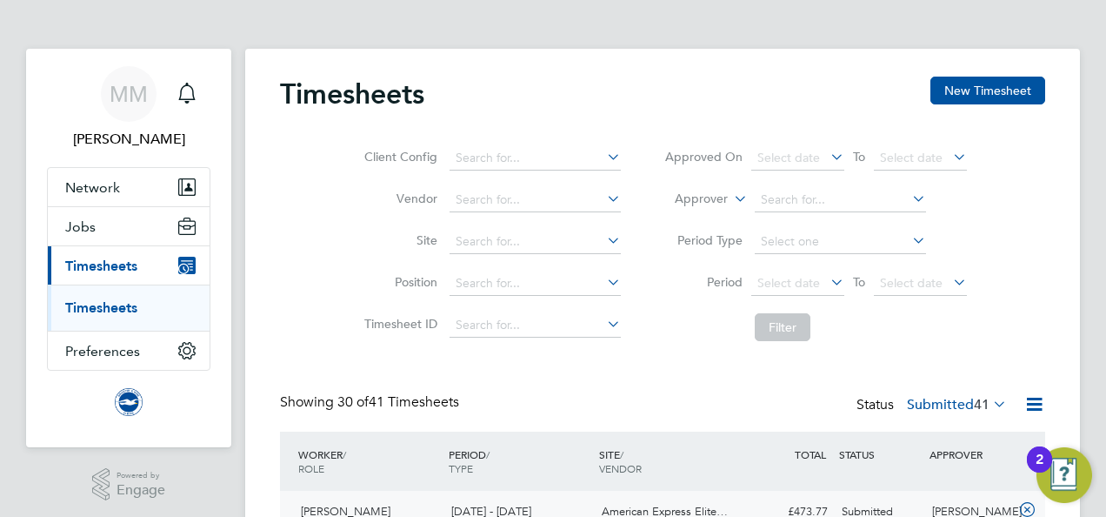
click at [106, 260] on span "Timesheets" at bounding box center [101, 265] width 72 height 17
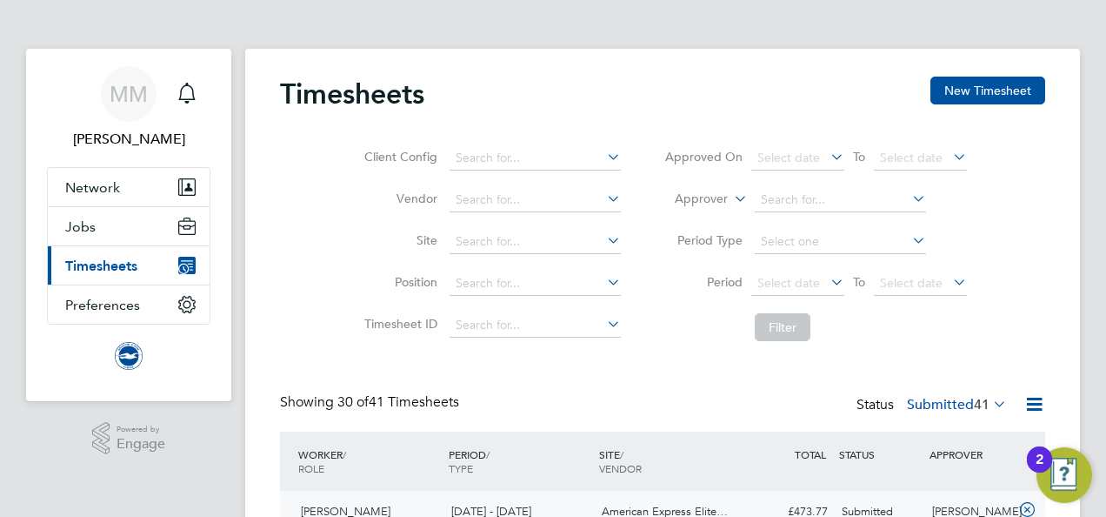
click at [106, 260] on span "Timesheets" at bounding box center [101, 265] width 72 height 17
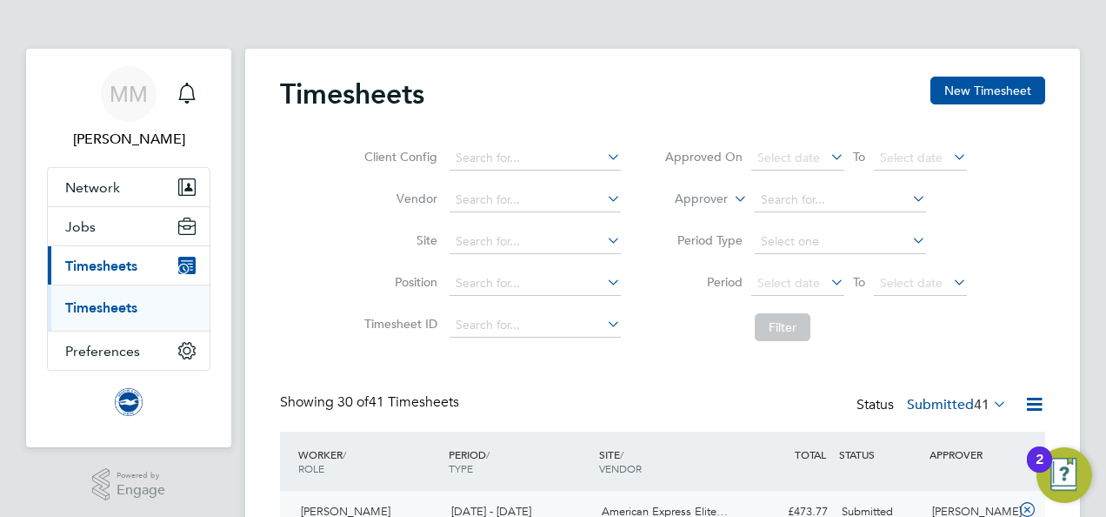
click at [106, 260] on span "Timesheets" at bounding box center [101, 265] width 72 height 17
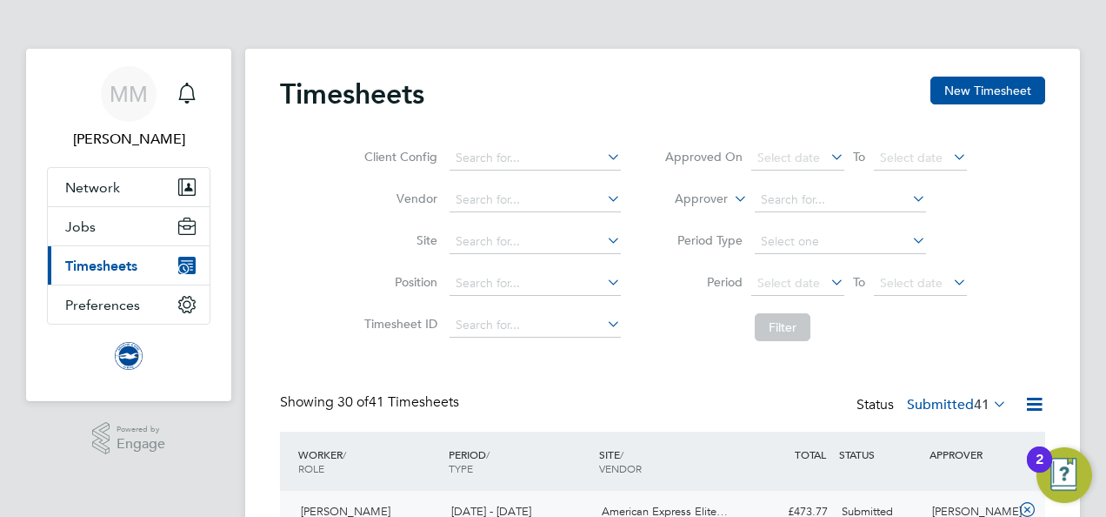
click at [106, 260] on span "Timesheets" at bounding box center [101, 265] width 72 height 17
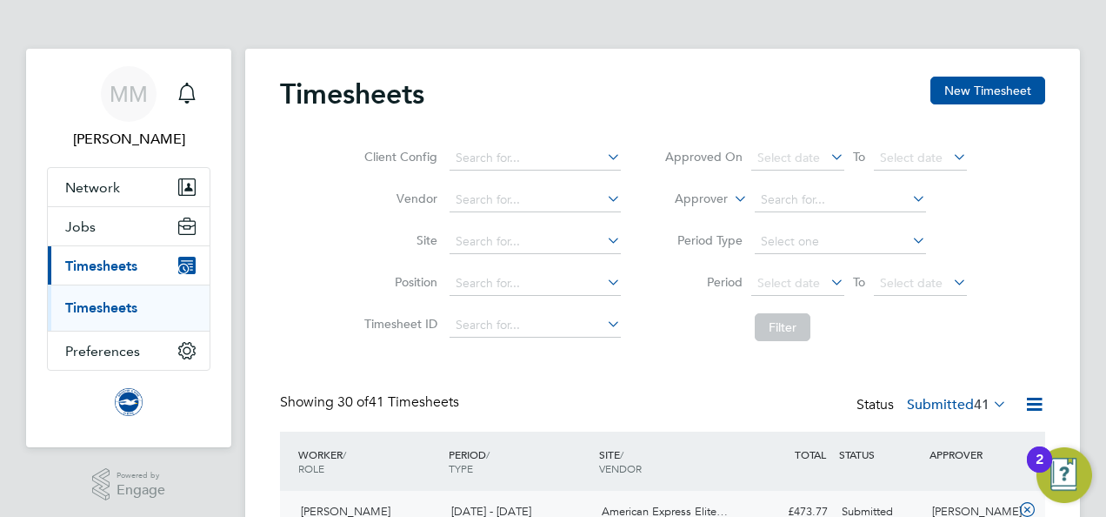
click at [97, 304] on link "Timesheets" at bounding box center [101, 307] width 72 height 17
click at [118, 268] on span "Timesheets" at bounding box center [101, 265] width 72 height 17
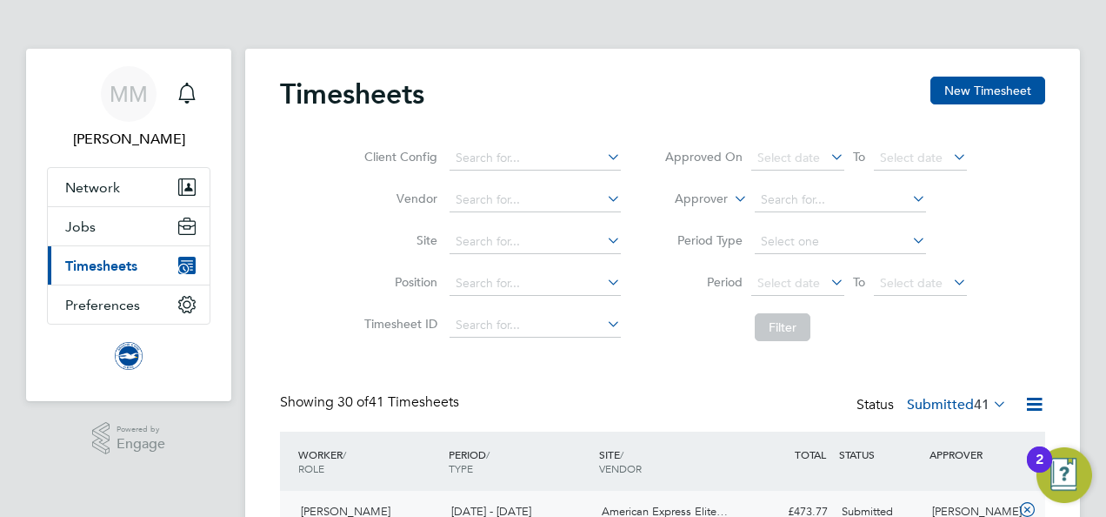
click at [121, 273] on button "Current page: Timesheets" at bounding box center [129, 265] width 162 height 38
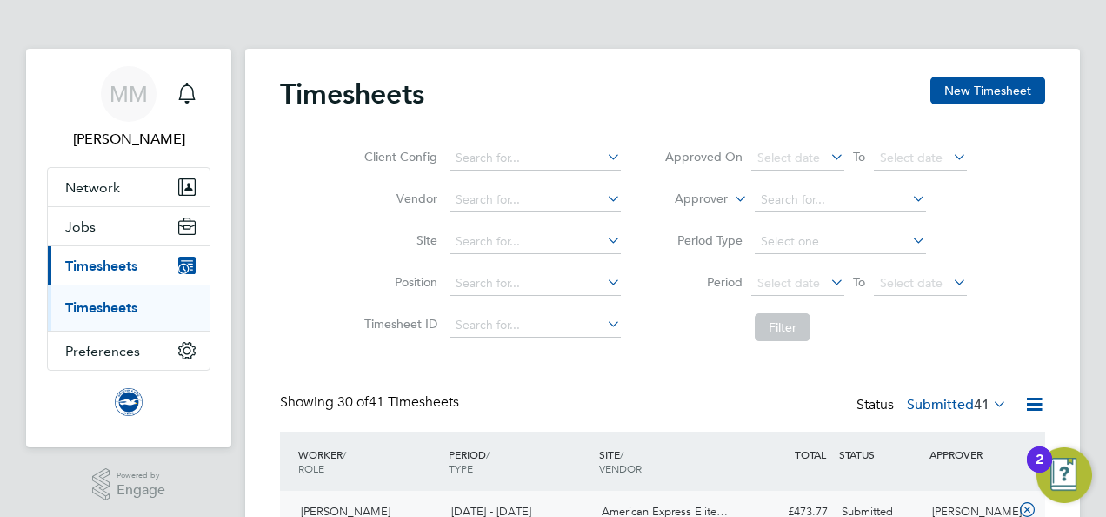
click at [130, 293] on ul "Timesheets" at bounding box center [129, 307] width 162 height 46
click at [118, 308] on link "Timesheets" at bounding box center [101, 307] width 72 height 17
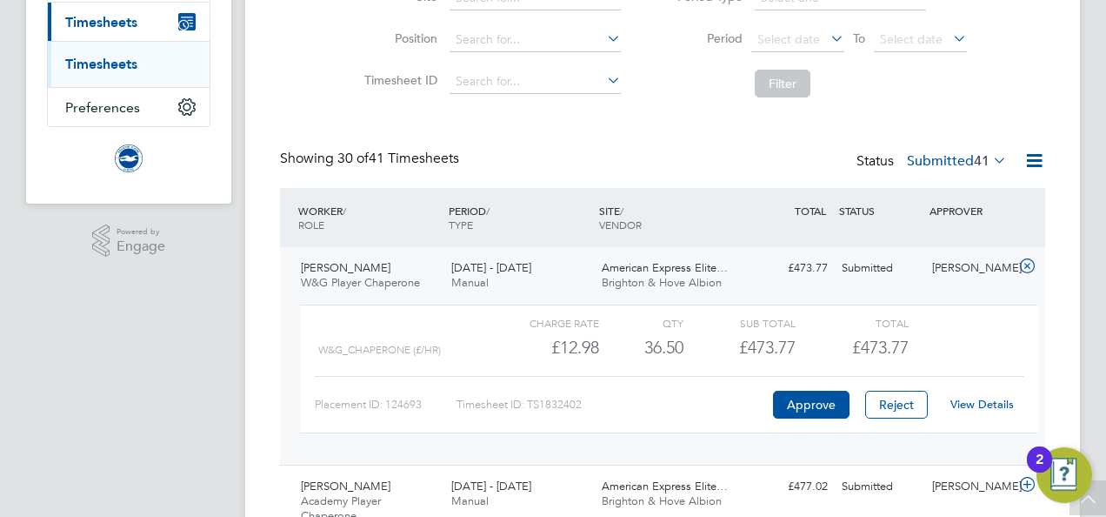
click at [968, 155] on label "Submitted 41" at bounding box center [957, 160] width 100 height 17
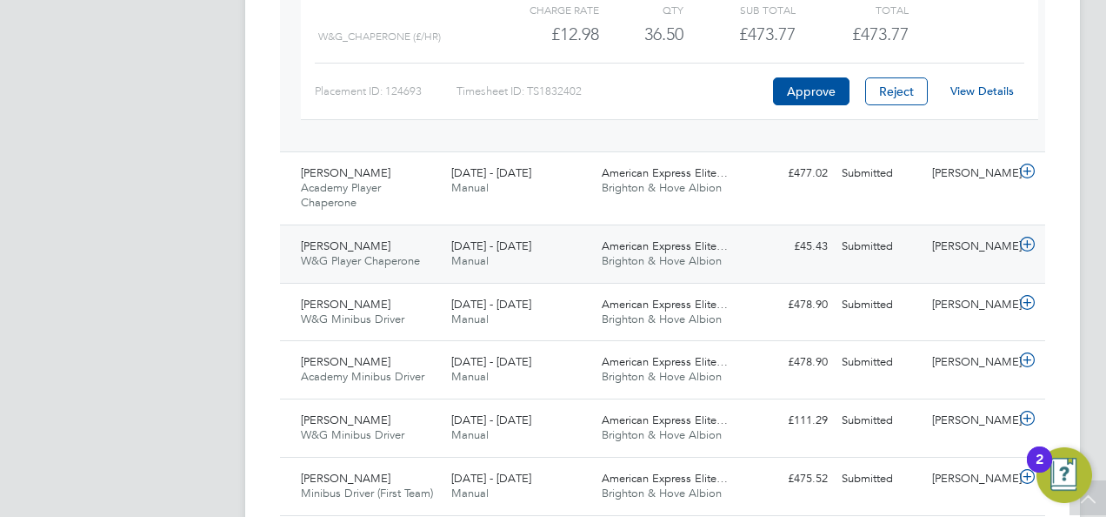
click at [958, 257] on div "[PERSON_NAME]" at bounding box center [970, 246] width 90 height 29
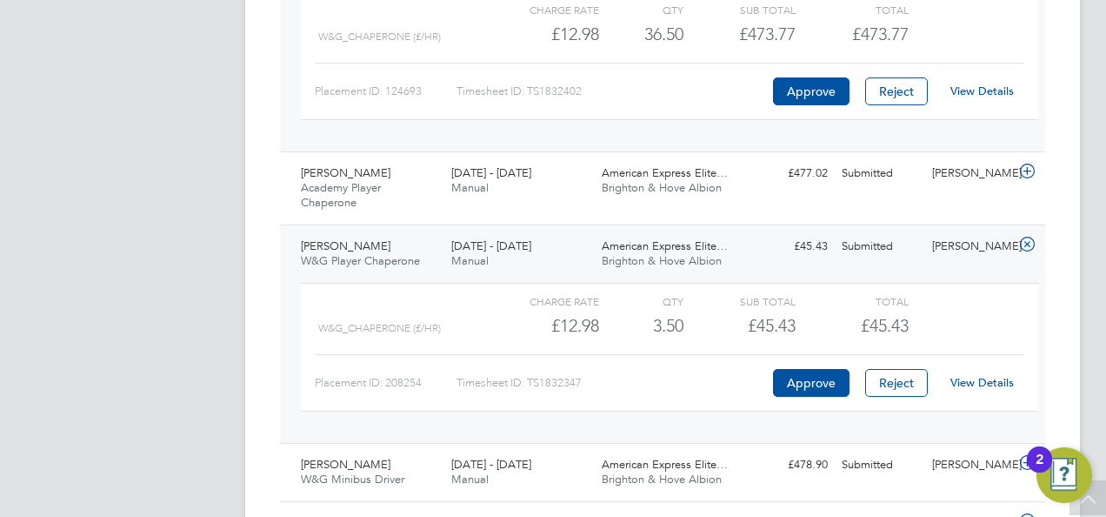
click at [982, 383] on link "View Details" at bounding box center [982, 382] width 63 height 15
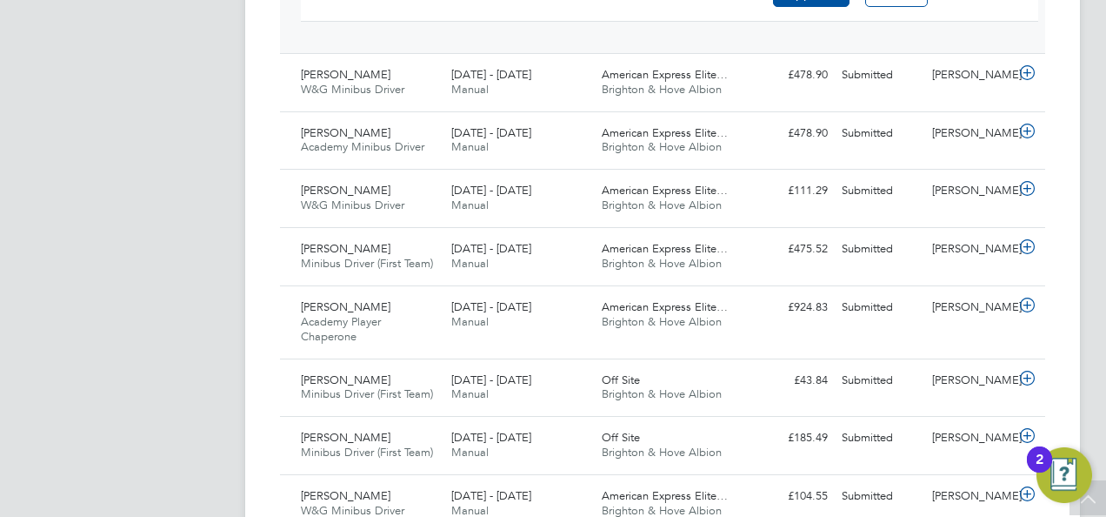
scroll to position [1009, 0]
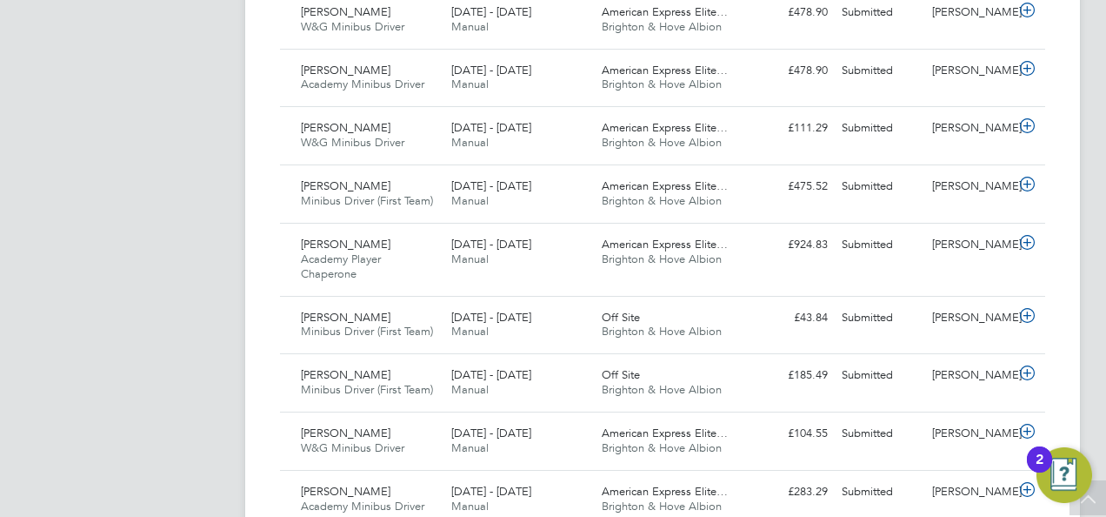
click at [249, 364] on div "Timesheets New Timesheet Client Config Vendor Site Position Timesheet ID Approv…" at bounding box center [662, 379] width 835 height 2679
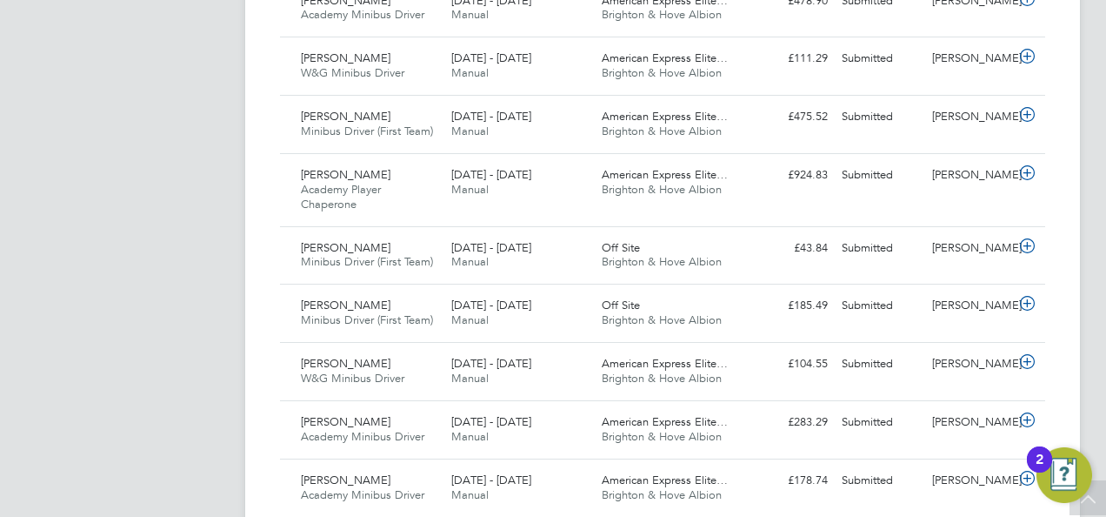
scroll to position [1113, 0]
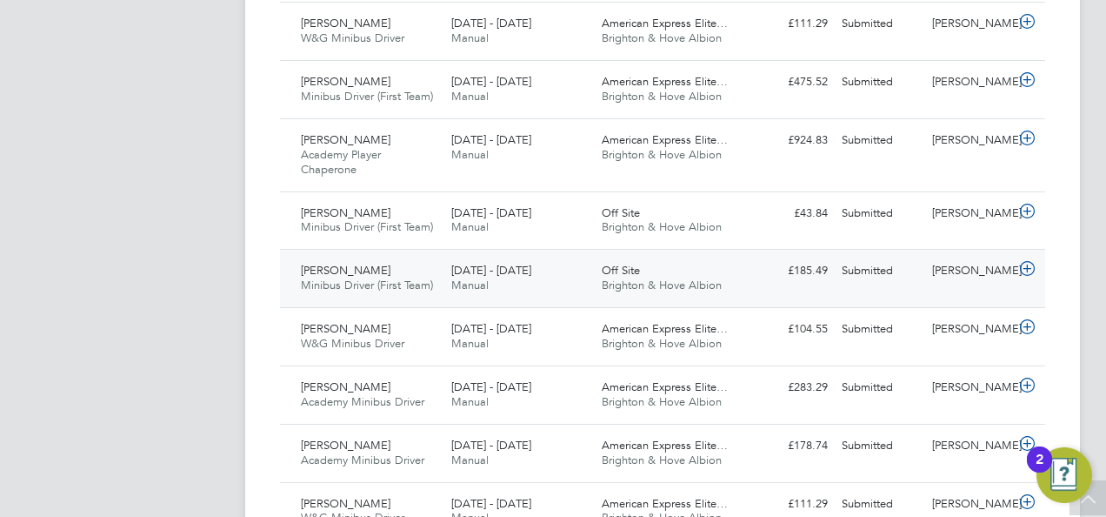
click at [953, 269] on div "[PERSON_NAME]" at bounding box center [970, 271] width 90 height 29
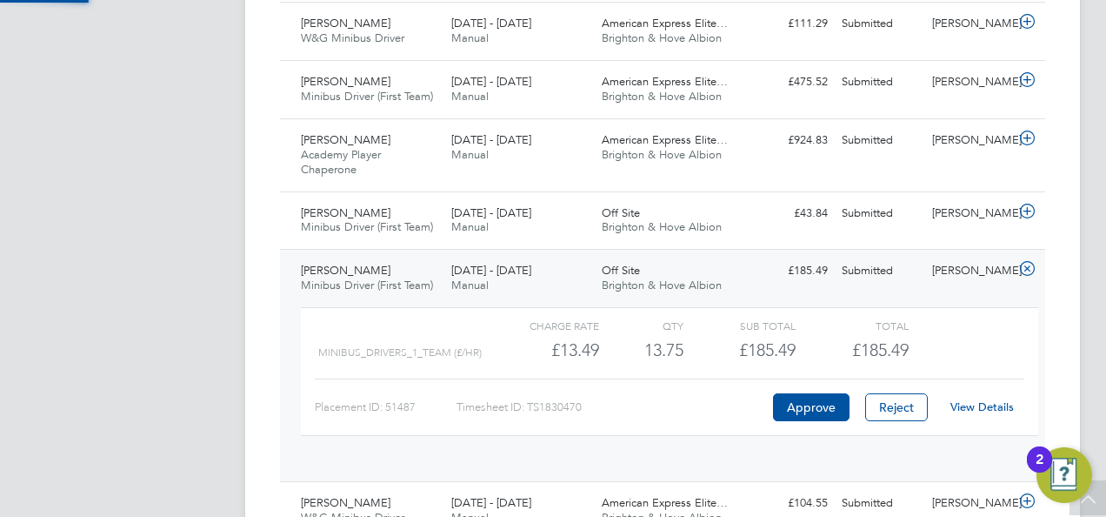
scroll to position [30, 170]
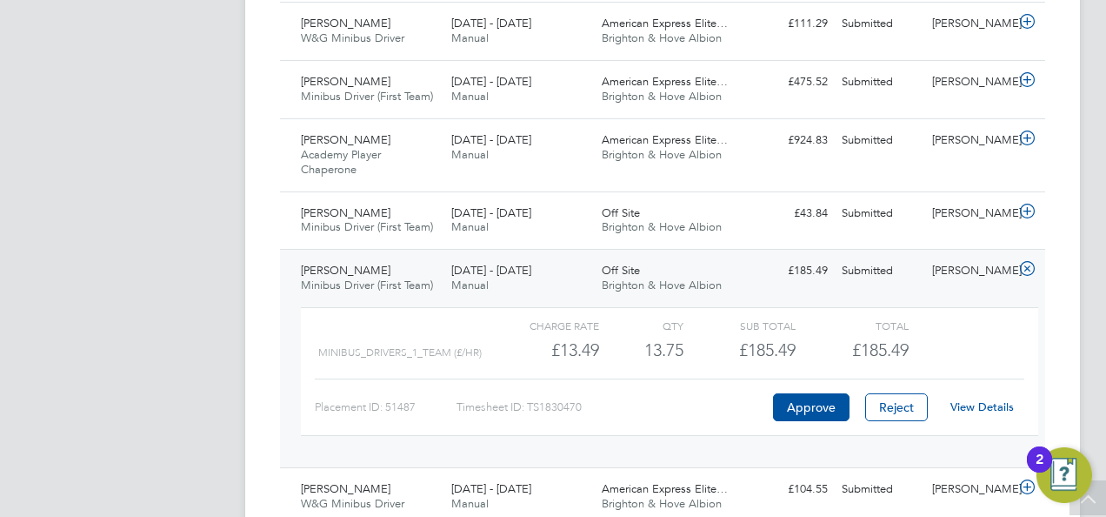
click at [970, 407] on link "View Details" at bounding box center [982, 406] width 63 height 15
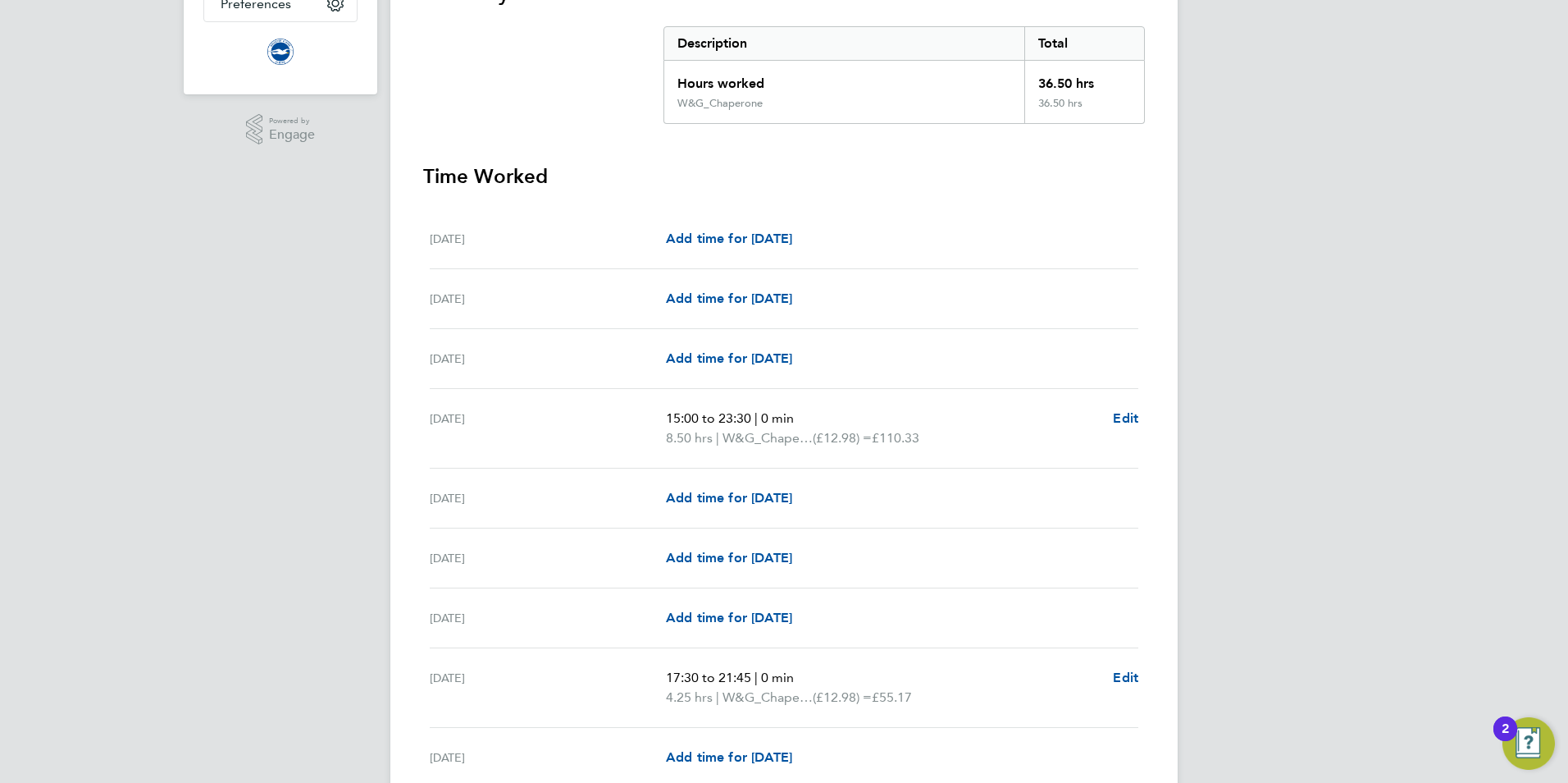
scroll to position [328, 0]
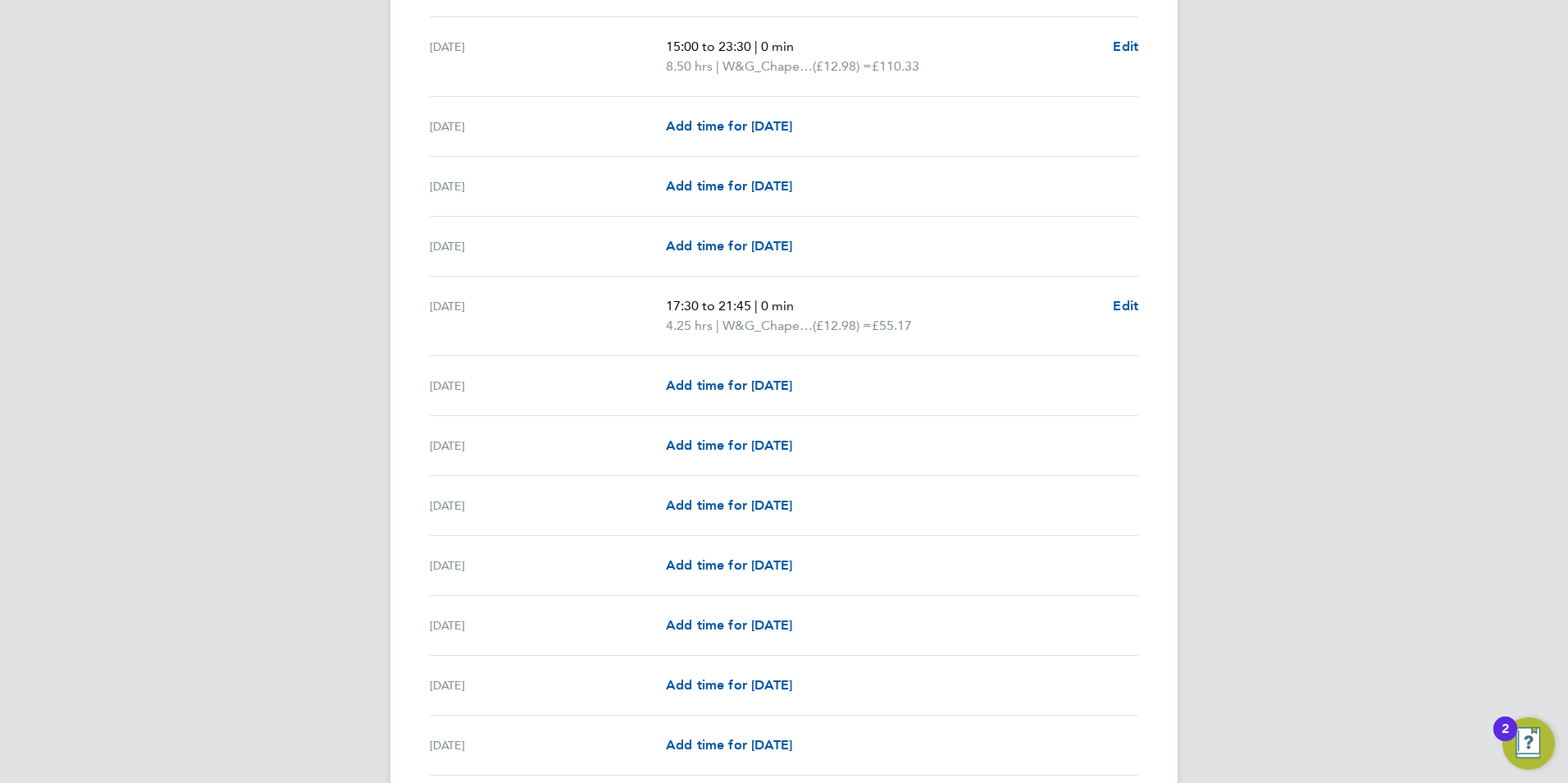
scroll to position [739, 0]
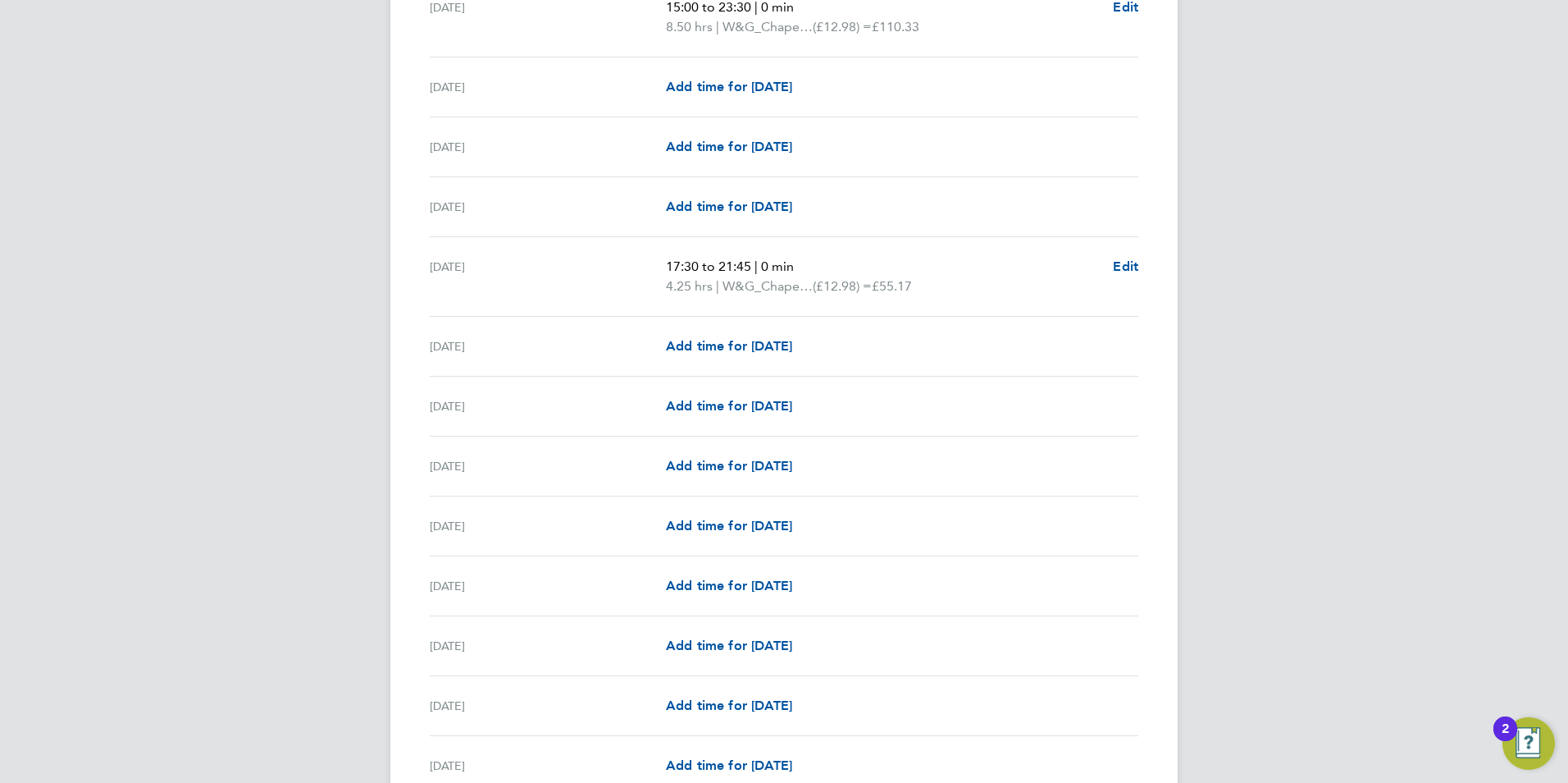
click at [1333, 318] on div "MM [PERSON_NAME] Notifications Applications: Network Sites Workers Jobs Positio…" at bounding box center [784, 559] width 1568 height 2596
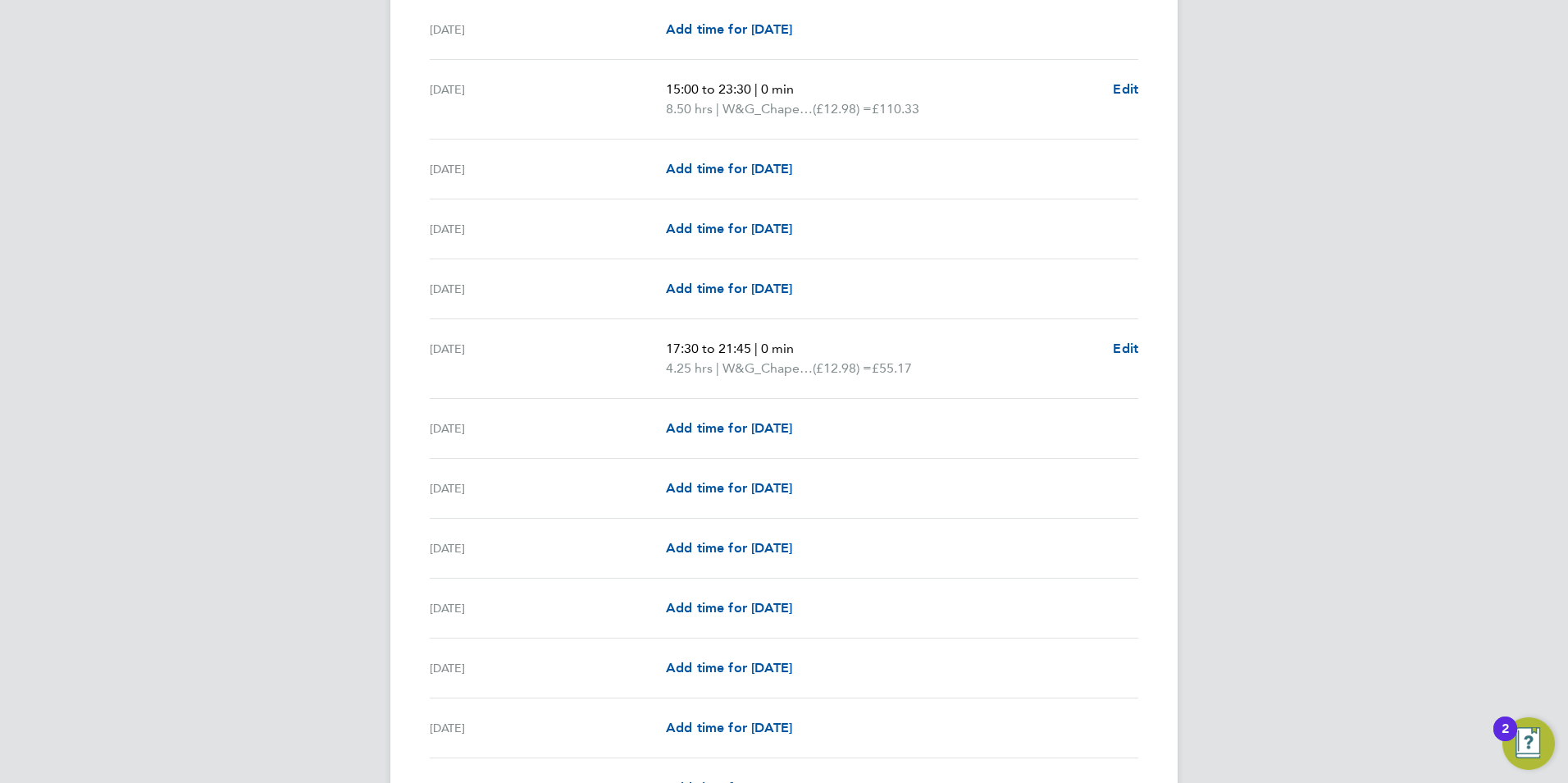
click at [1276, 348] on div "MM [PERSON_NAME] Notifications Applications: Network Sites Workers Jobs Positio…" at bounding box center [784, 641] width 1568 height 2596
click at [1368, 294] on div "MM [PERSON_NAME] Notifications Applications: Network Sites Workers Jobs Positio…" at bounding box center [784, 641] width 1568 height 2596
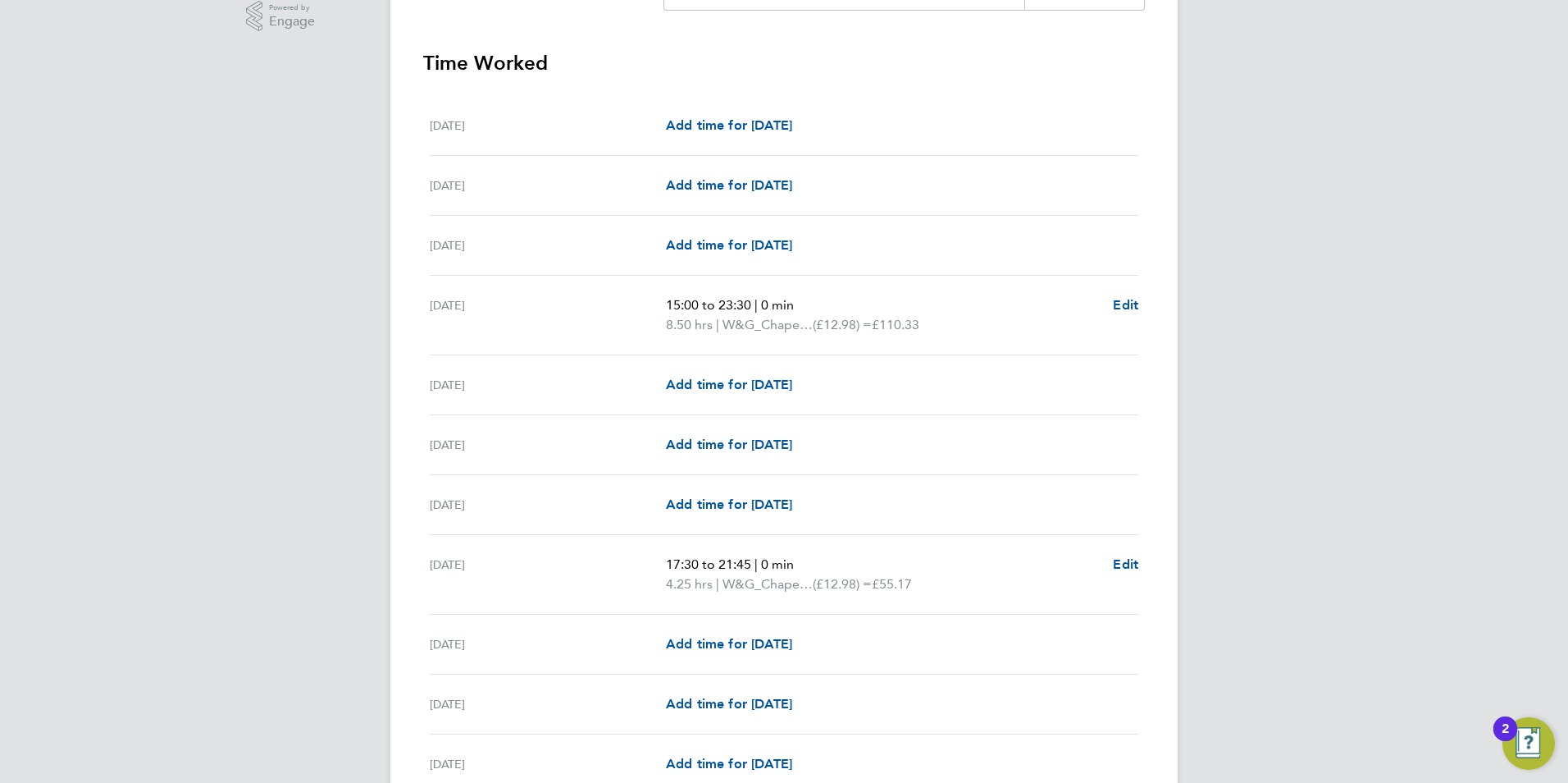
scroll to position [492, 0]
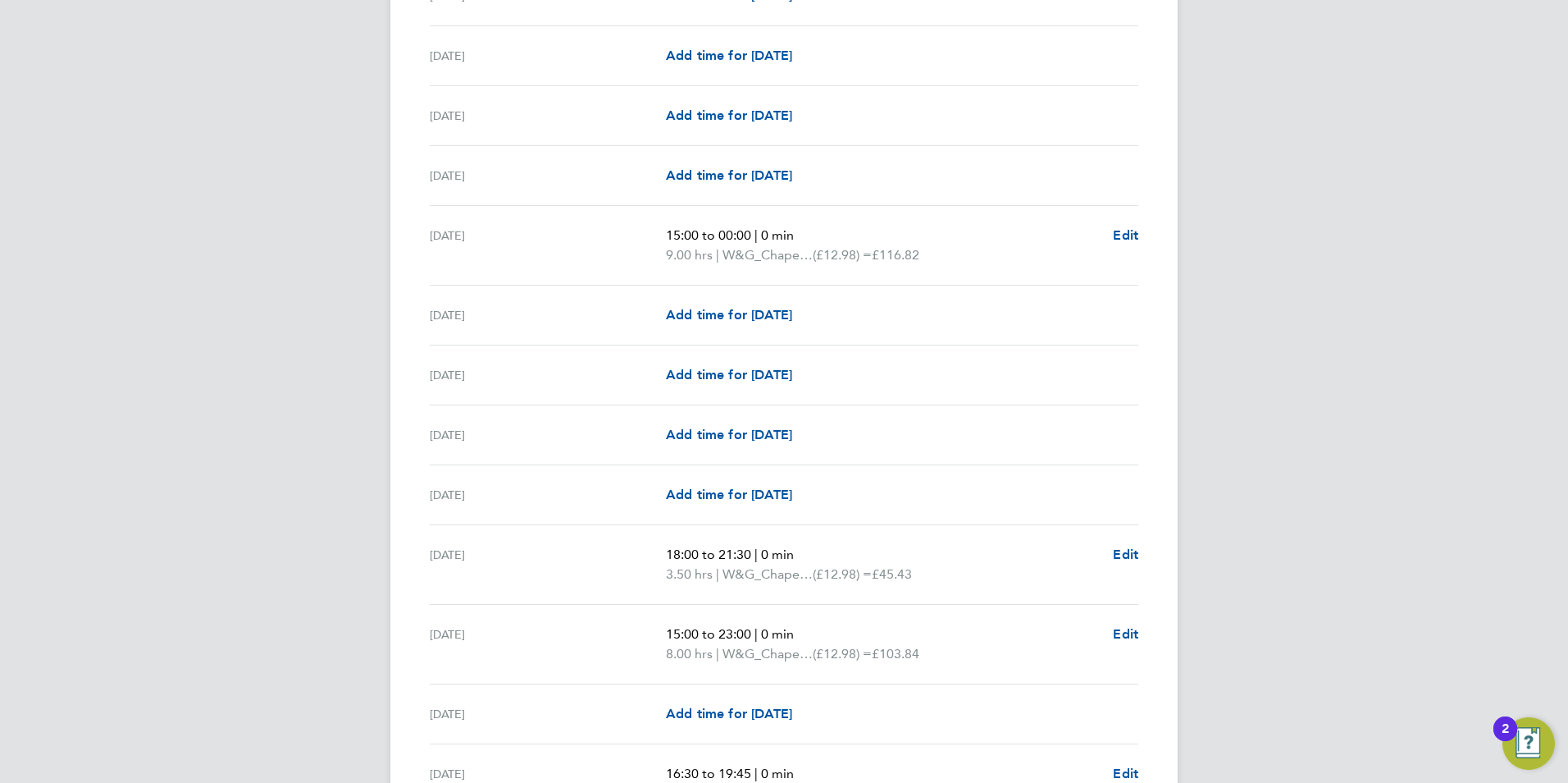
scroll to position [1394, 0]
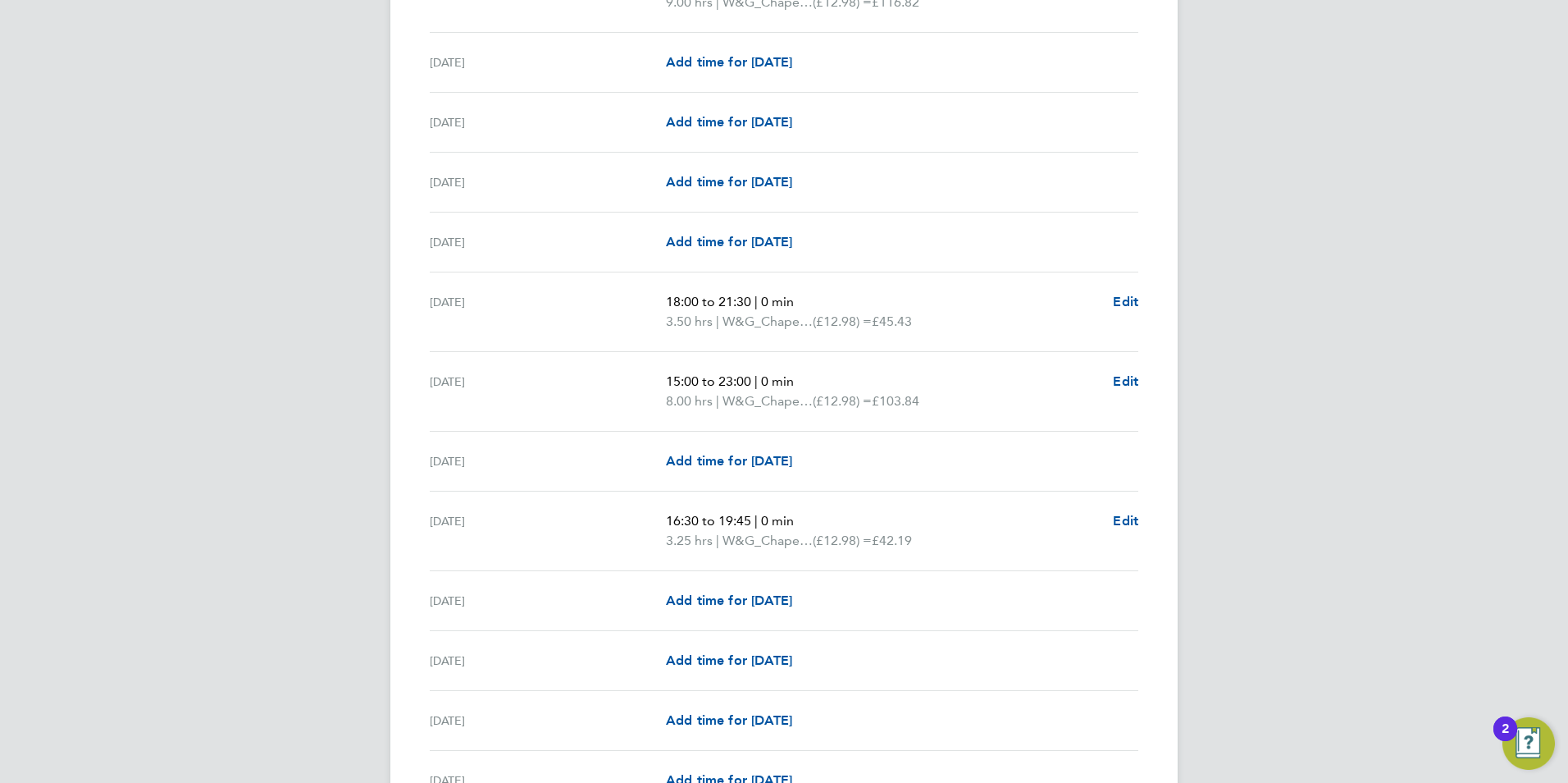
scroll to position [1723, 0]
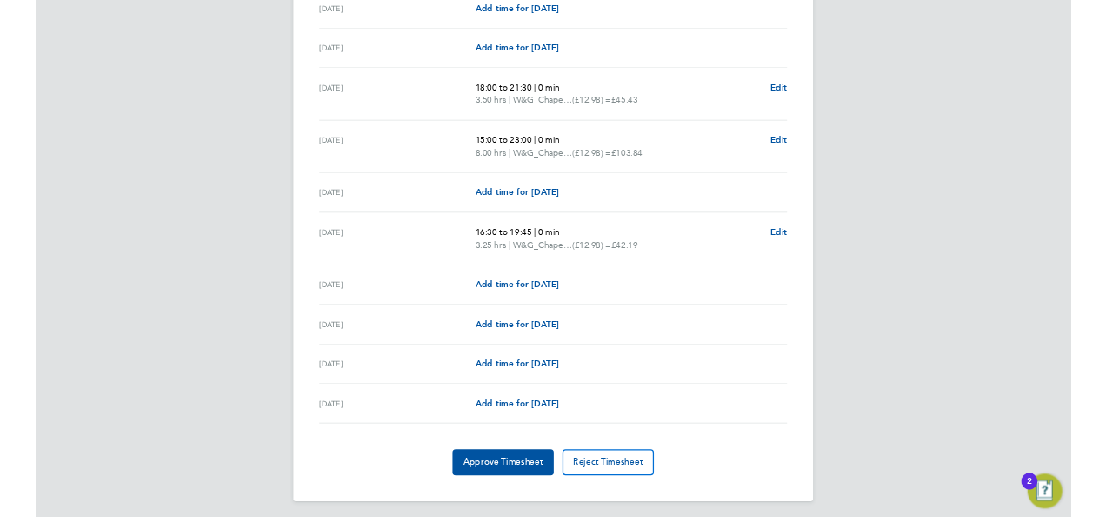
scroll to position [1922, 0]
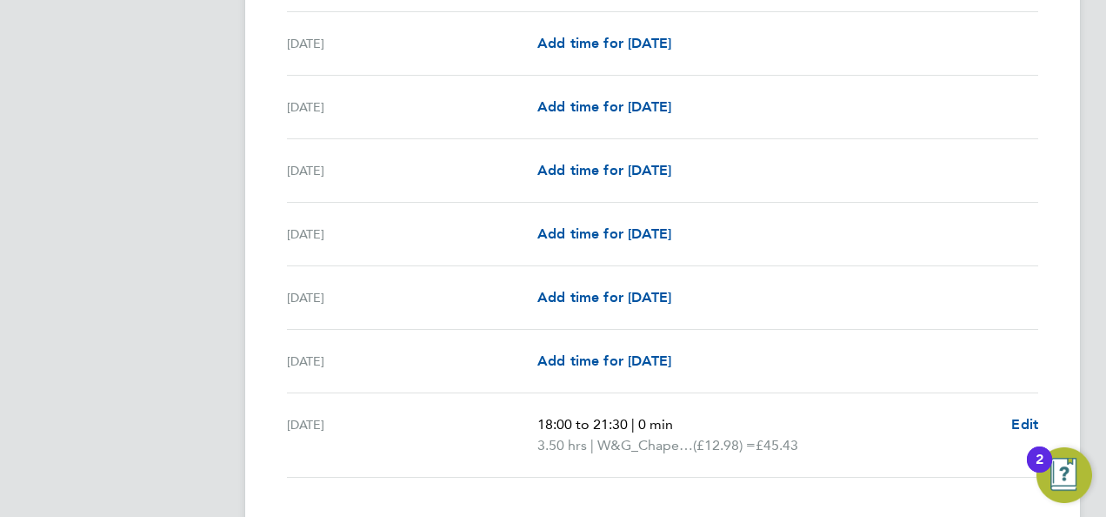
scroll to position [2120, 0]
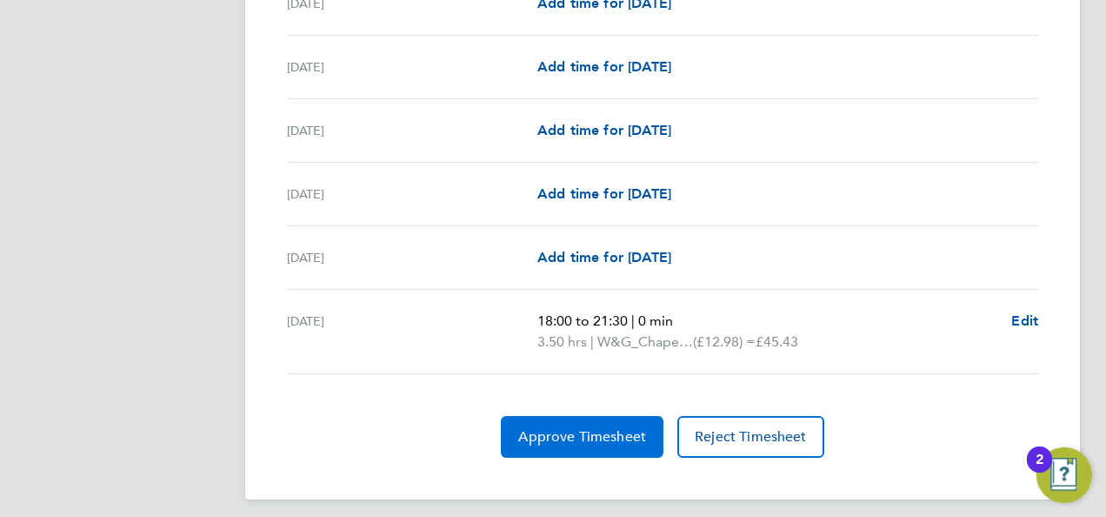
click at [631, 428] on span "Approve Timesheet" at bounding box center [582, 436] width 128 height 17
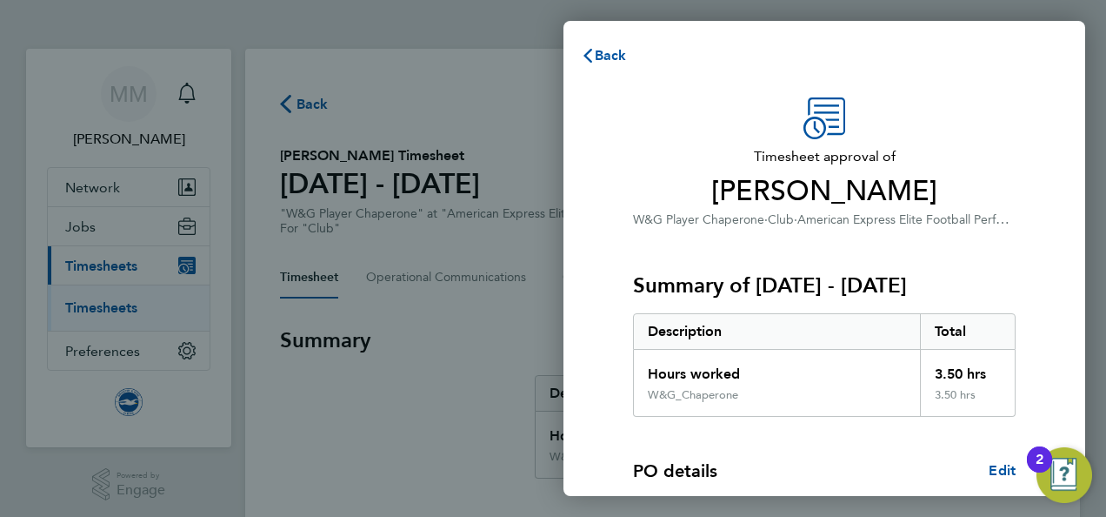
click at [945, 169] on h3 "Timesheet approval of Louise Gentry-Taylor" at bounding box center [824, 177] width 383 height 63
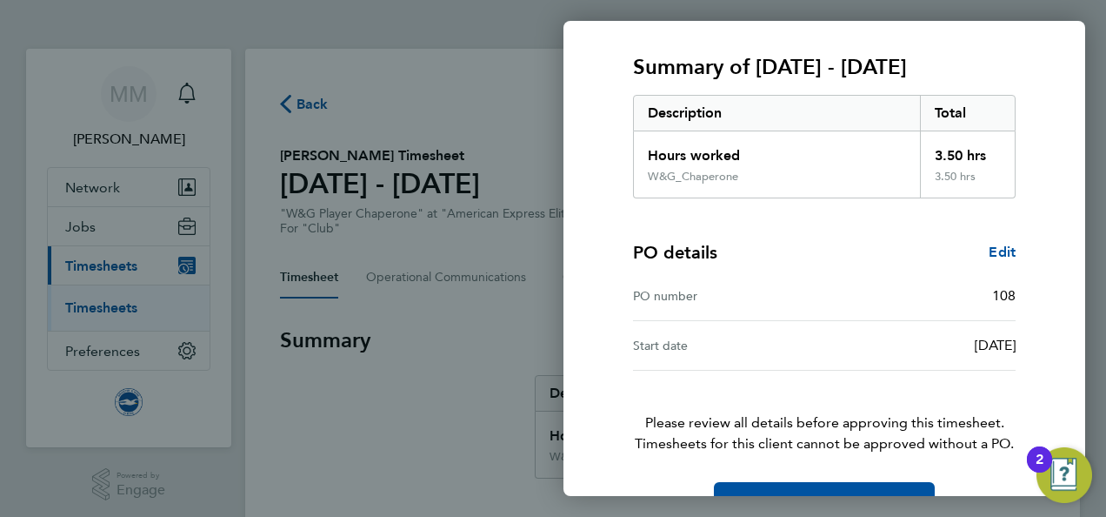
scroll to position [265, 0]
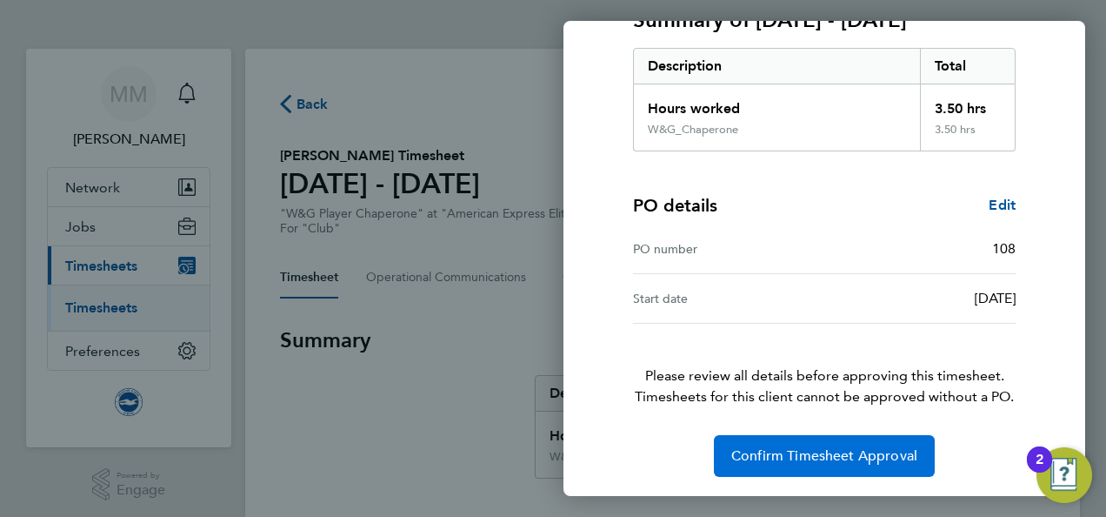
click at [833, 454] on span "Confirm Timesheet Approval" at bounding box center [824, 455] width 186 height 17
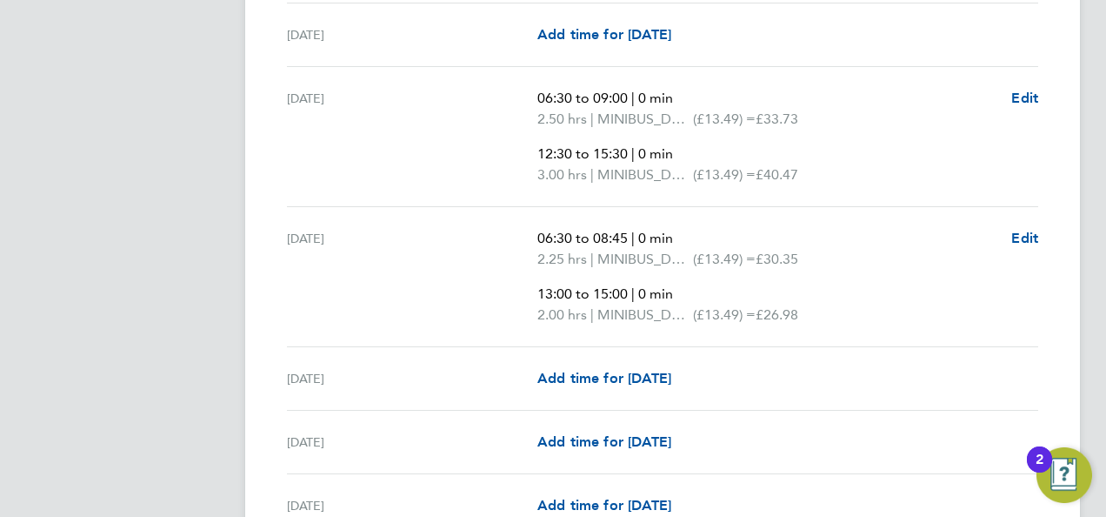
scroll to position [696, 0]
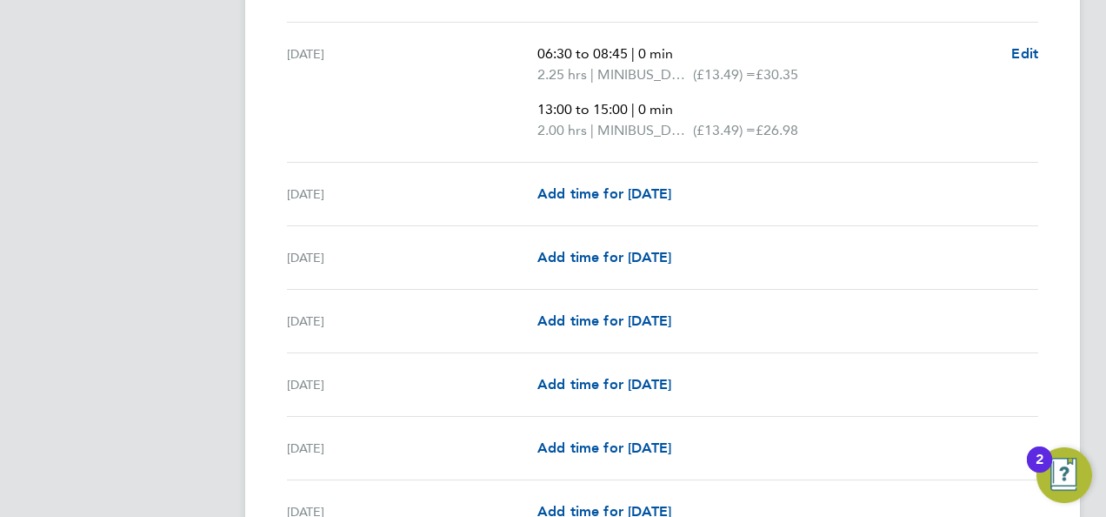
scroll to position [904, 0]
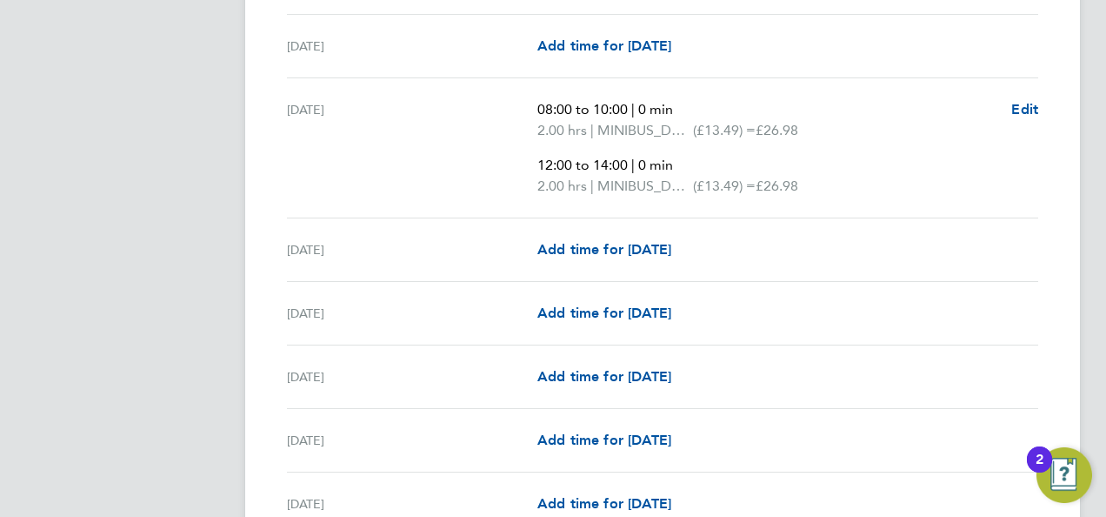
scroll to position [1600, 0]
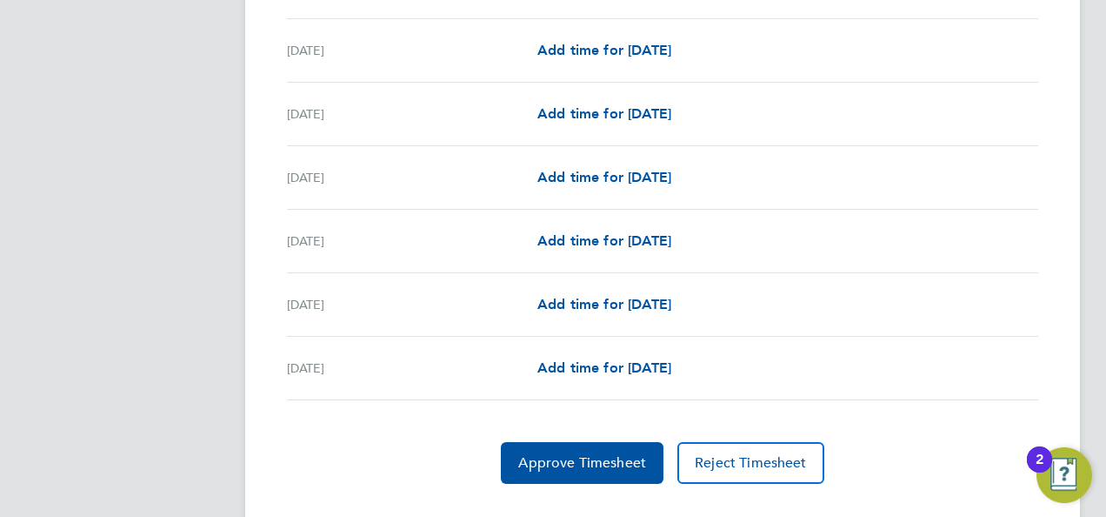
scroll to position [2329, 0]
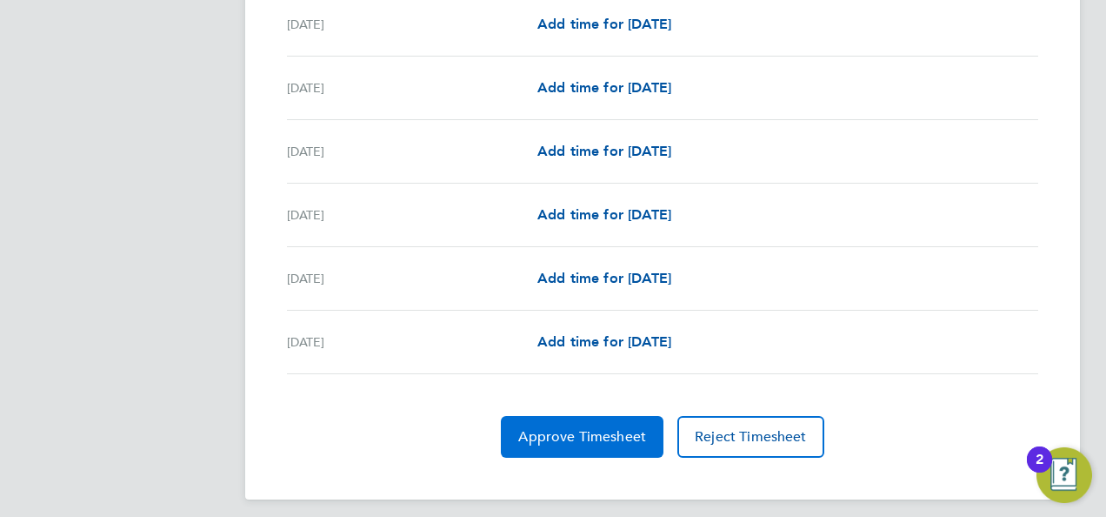
click at [598, 434] on button "Approve Timesheet" at bounding box center [582, 437] width 163 height 42
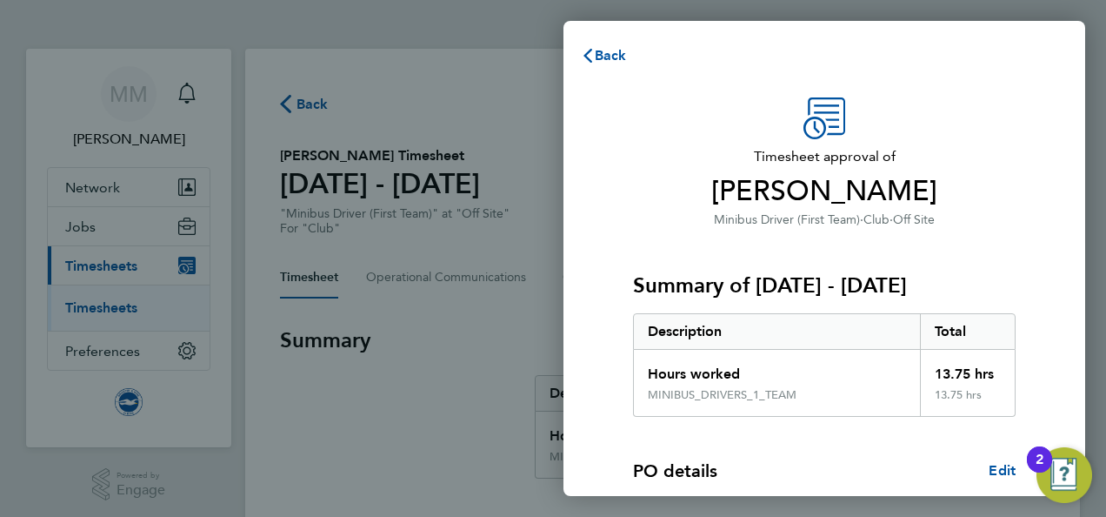
click at [958, 141] on div "Timesheet approval of Vincent Mewett Minibus Driver (First Team) · Club · Off S…" at bounding box center [824, 163] width 383 height 132
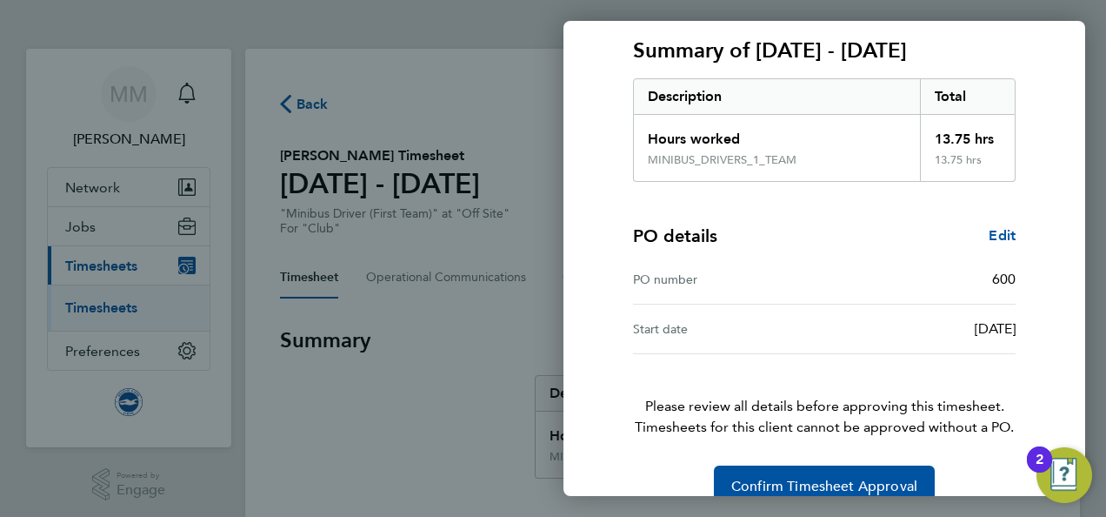
scroll to position [265, 0]
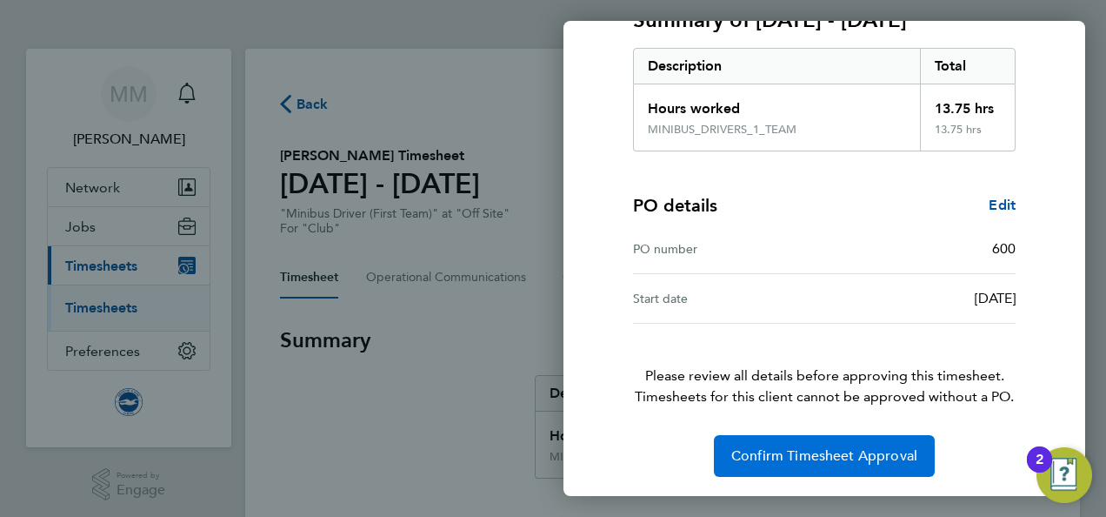
click at [780, 447] on span "Confirm Timesheet Approval" at bounding box center [824, 455] width 186 height 17
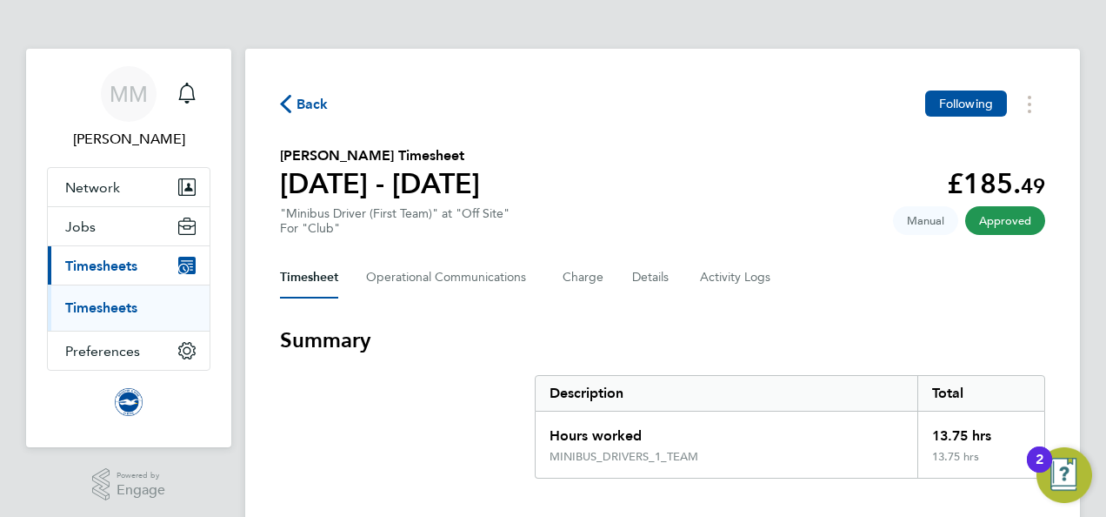
click at [123, 299] on link "Timesheets" at bounding box center [101, 307] width 72 height 17
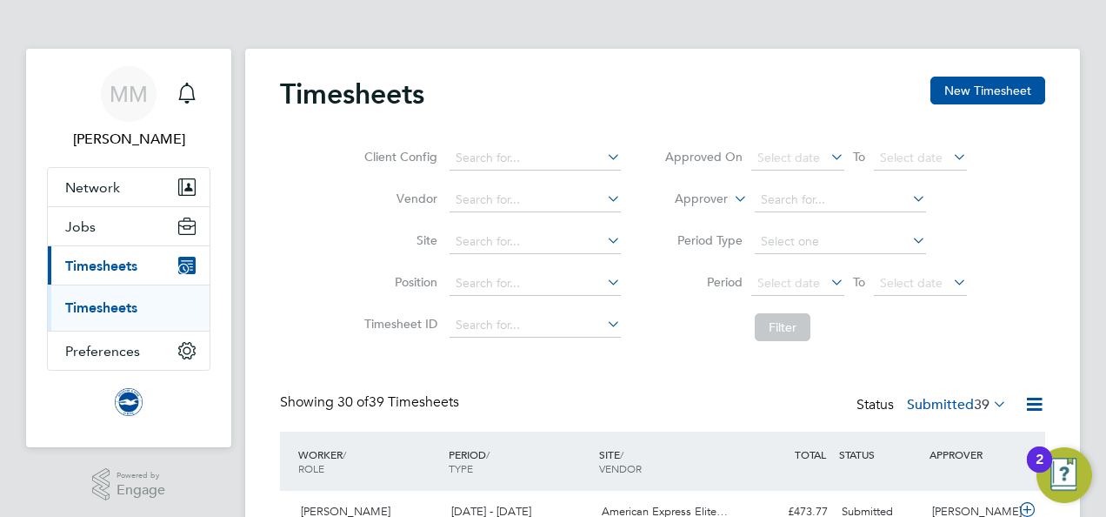
click at [292, 235] on div "Client Config Vendor Site Position Timesheet ID Approved On Select date To Sele…" at bounding box center [662, 239] width 765 height 221
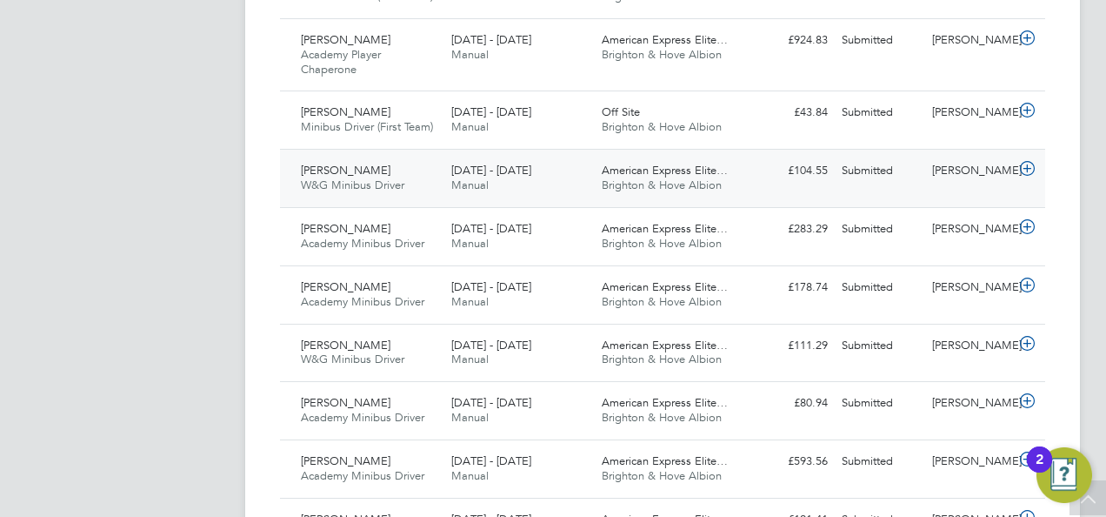
click at [891, 176] on div "Submitted" at bounding box center [880, 171] width 90 height 29
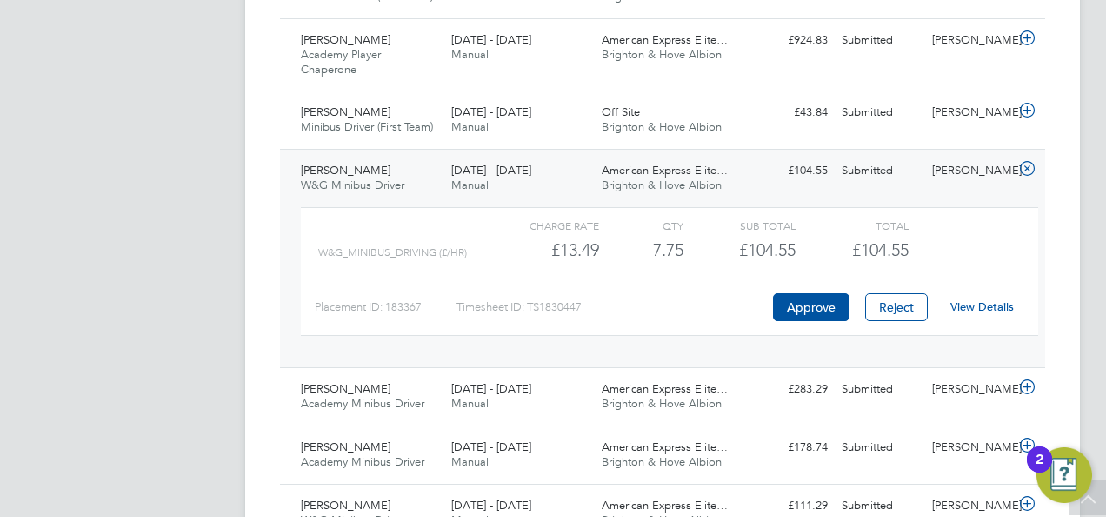
click at [963, 307] on link "View Details" at bounding box center [982, 306] width 63 height 15
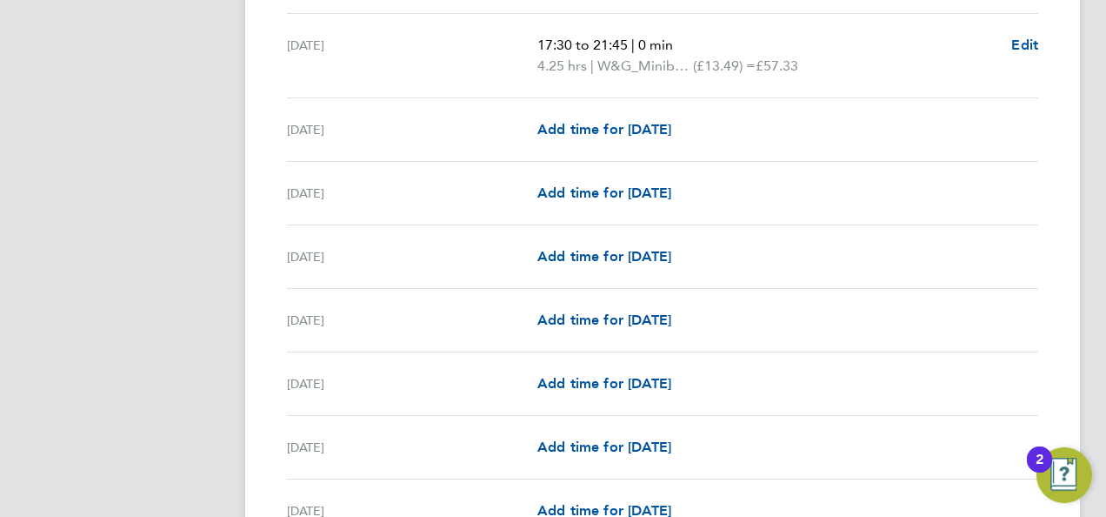
scroll to position [1044, 0]
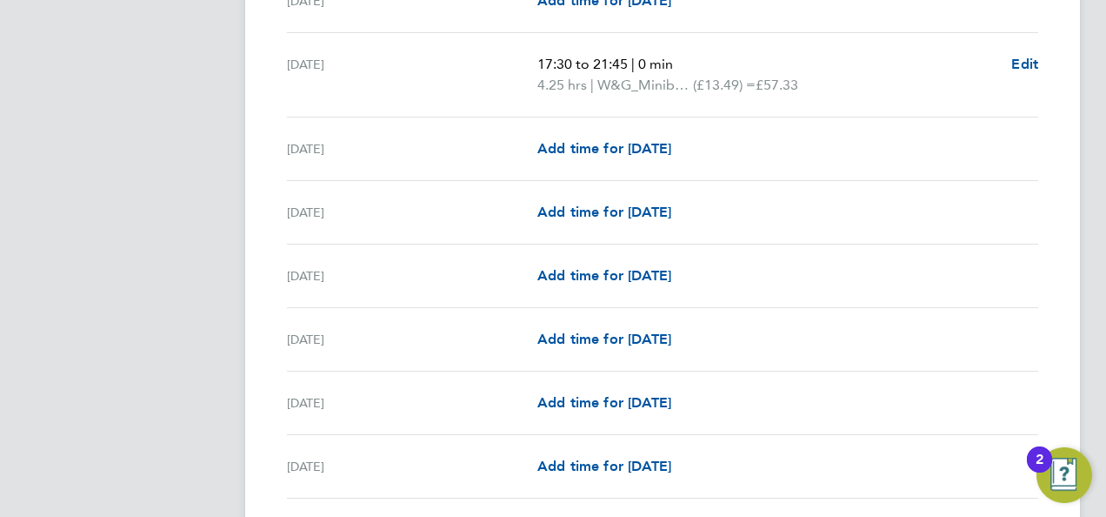
click at [229, 170] on app-navbar "MM [PERSON_NAME] Notifications Applications: Network Sites Workers Jobs Positio…" at bounding box center [128, 314] width 205 height 2619
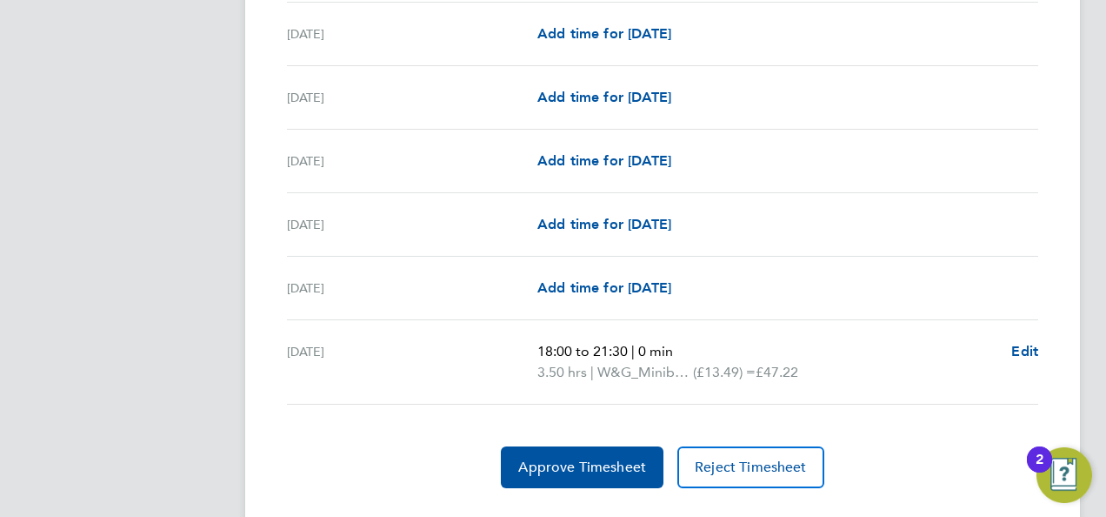
scroll to position [2141, 0]
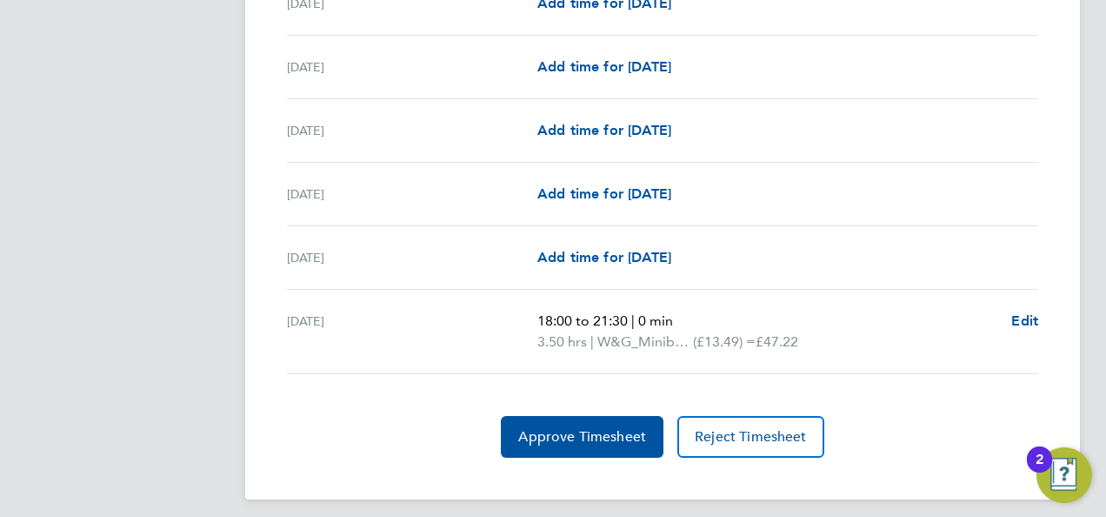
click at [569, 428] on span "Approve Timesheet" at bounding box center [582, 436] width 128 height 17
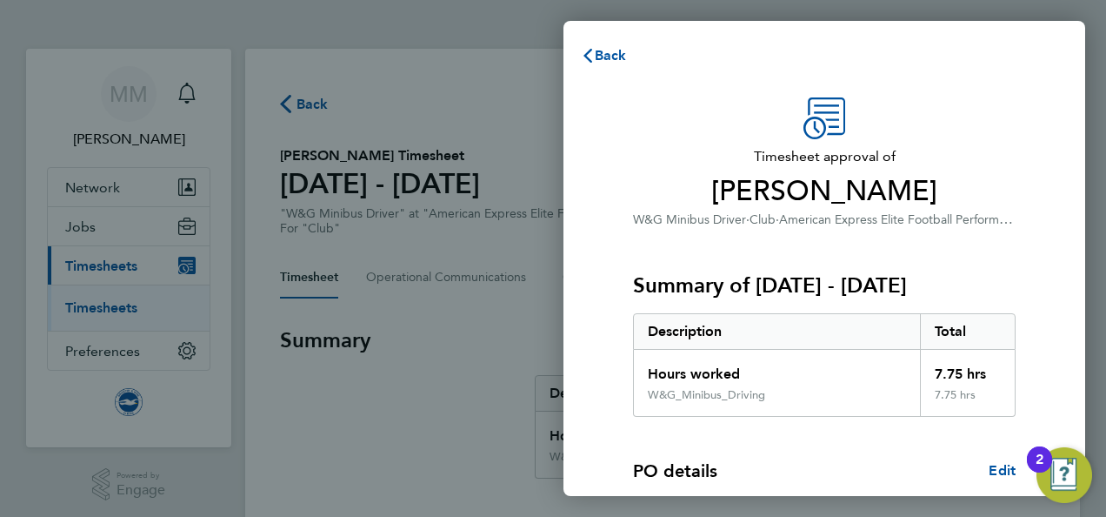
click at [929, 162] on span "Timesheet approval of" at bounding box center [824, 156] width 383 height 21
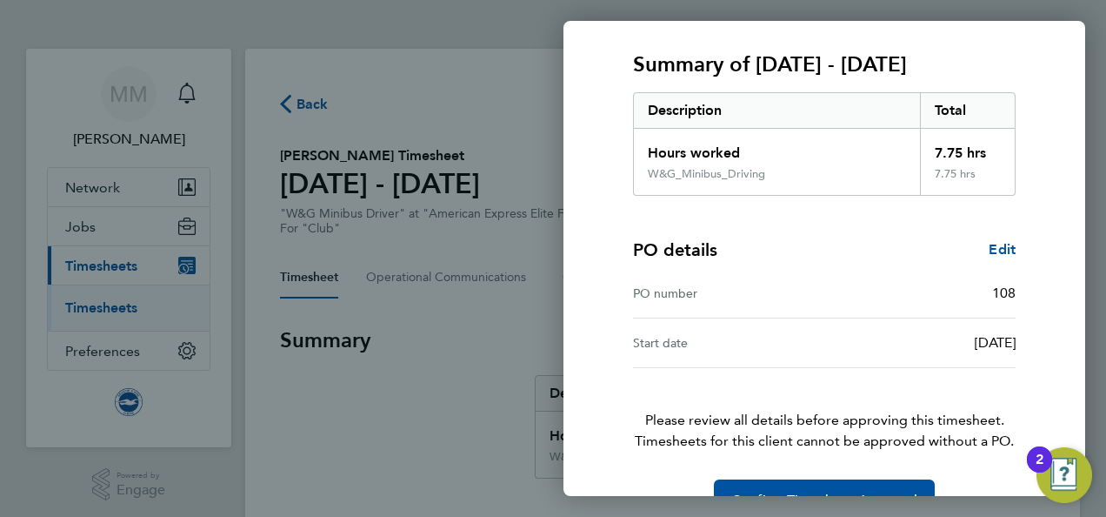
scroll to position [265, 0]
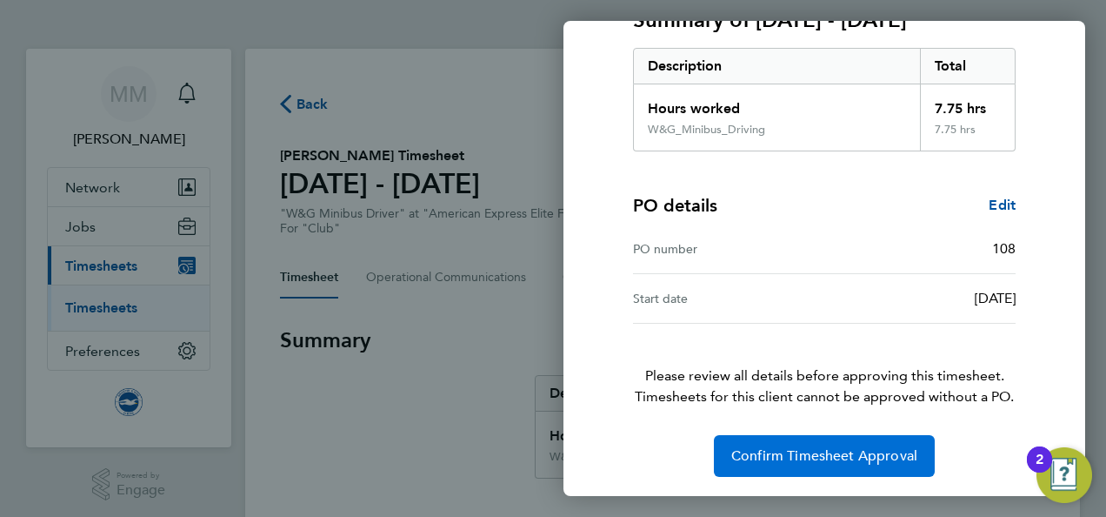
click at [831, 447] on span "Confirm Timesheet Approval" at bounding box center [824, 455] width 186 height 17
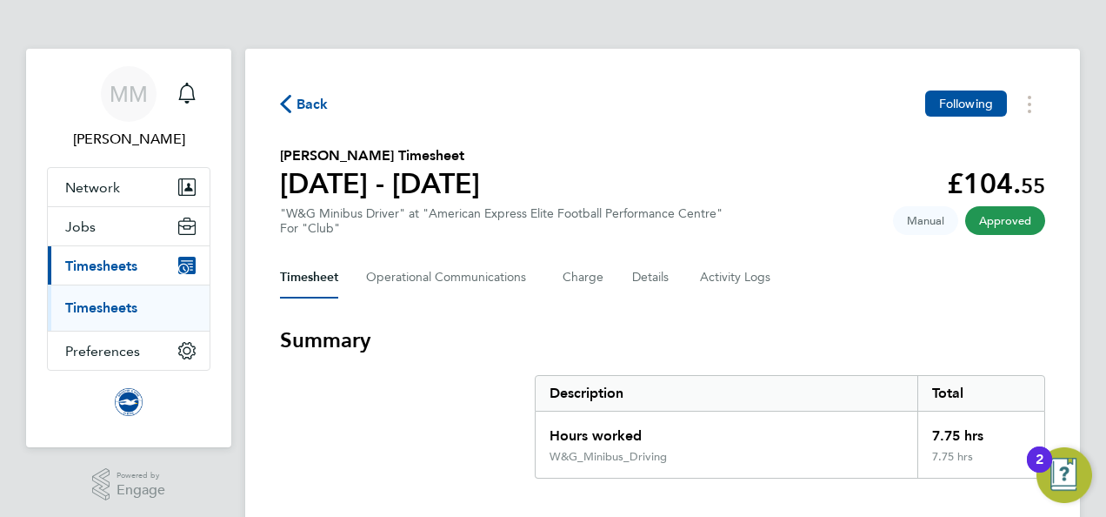
click at [112, 304] on link "Timesheets" at bounding box center [101, 307] width 72 height 17
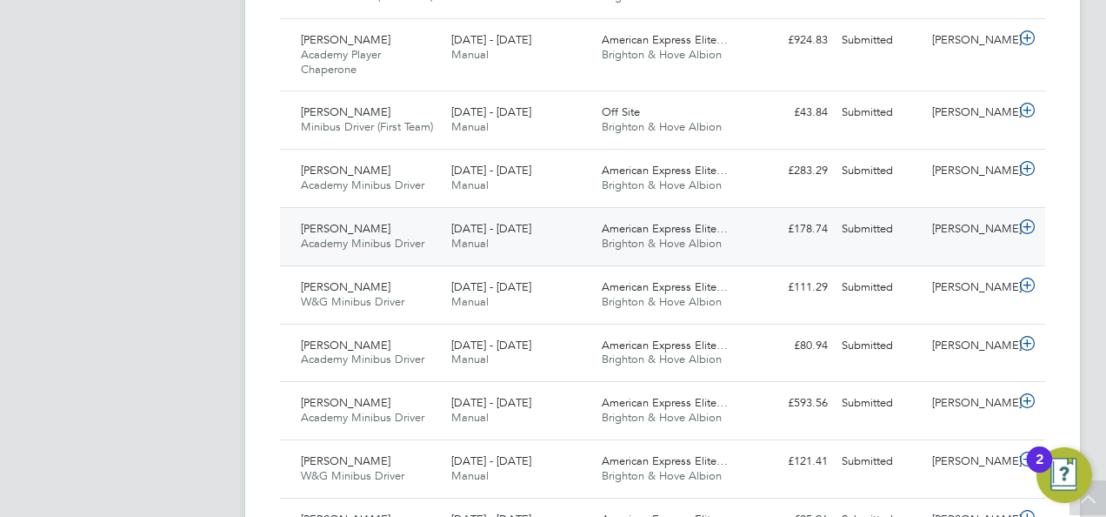
click at [878, 230] on div "Submitted" at bounding box center [880, 229] width 90 height 29
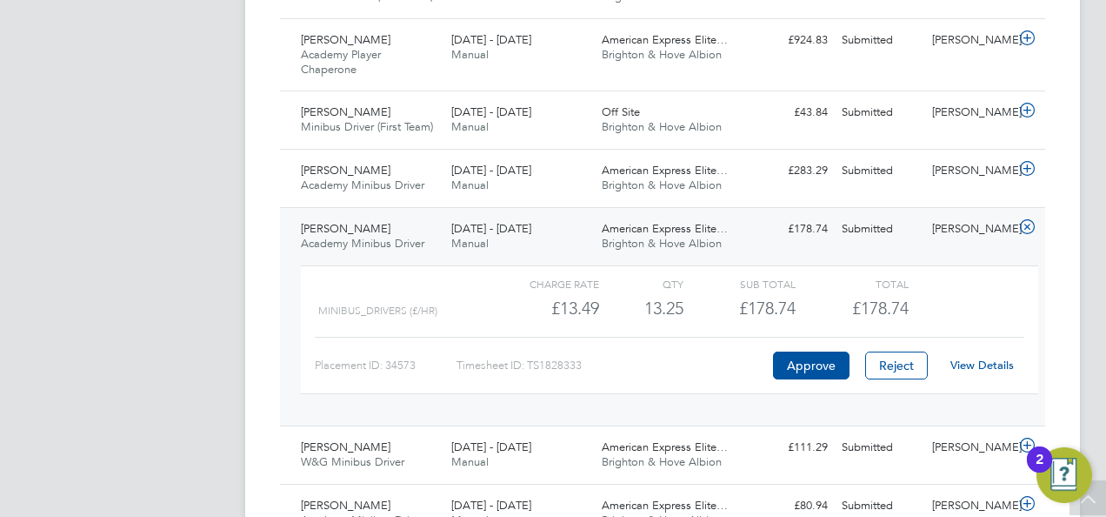
click at [960, 365] on link "View Details" at bounding box center [982, 364] width 63 height 15
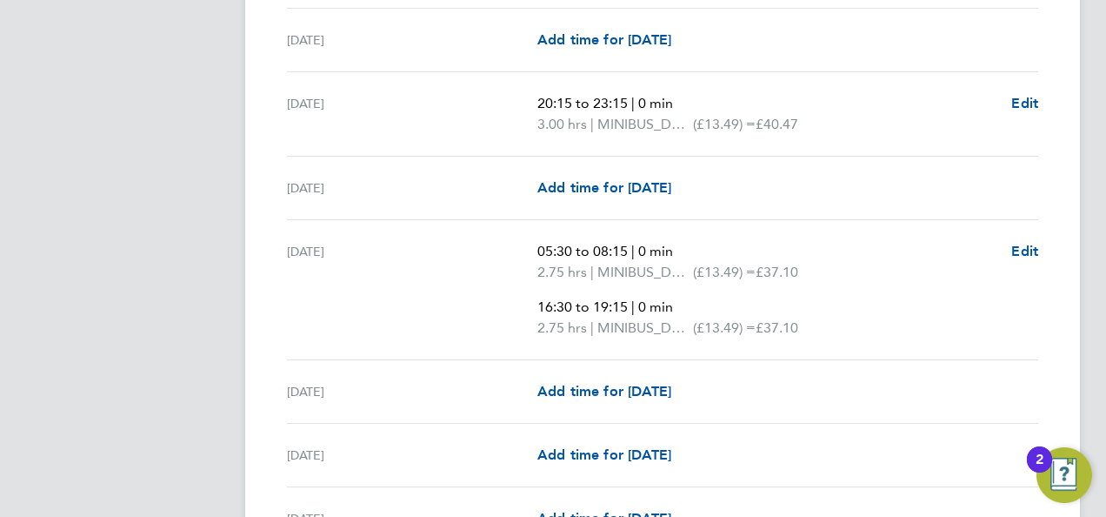
scroll to position [1809, 0]
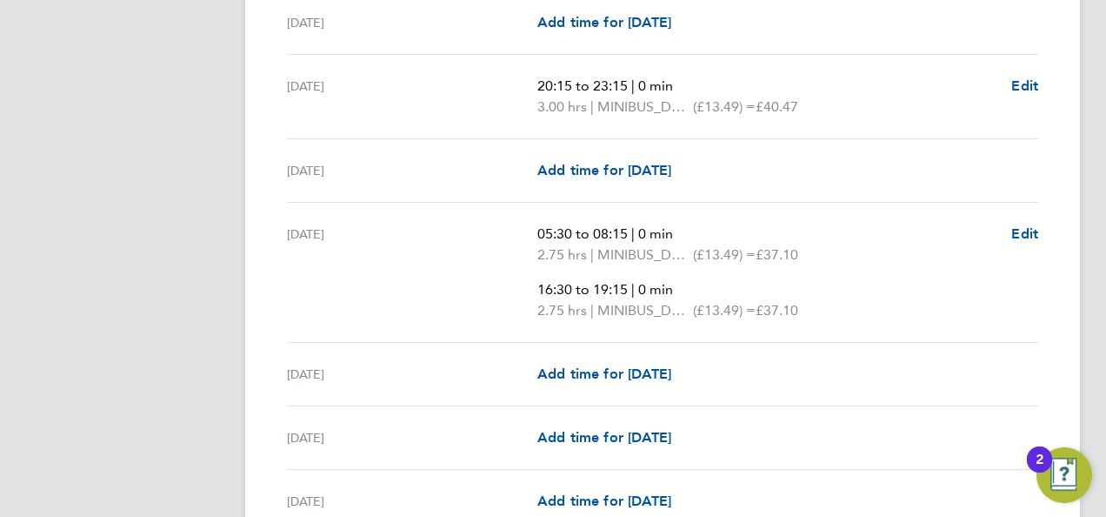
scroll to position [1844, 0]
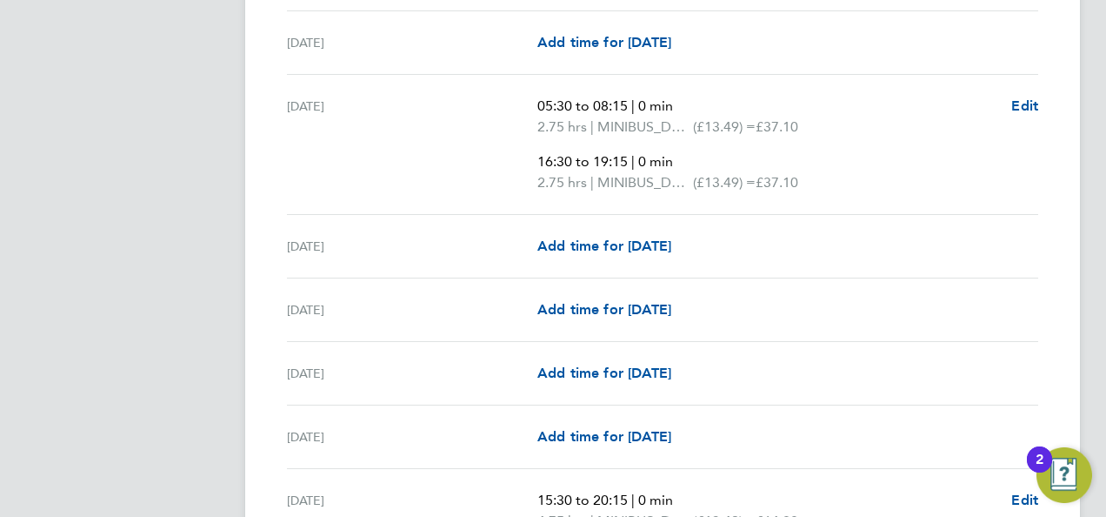
scroll to position [2018, 0]
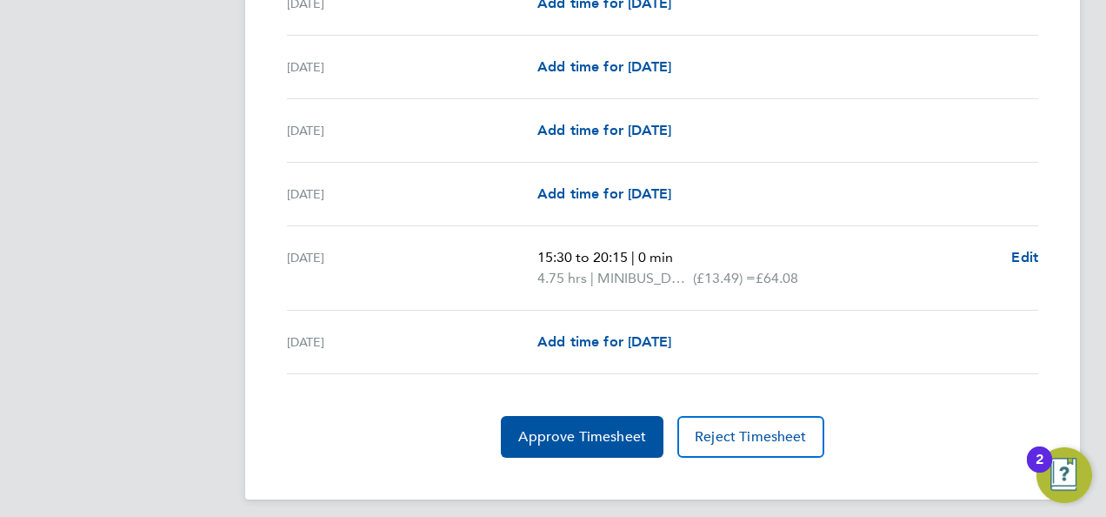
scroll to position [2218, 0]
click at [517, 416] on button "Approve Timesheet" at bounding box center [582, 437] width 163 height 42
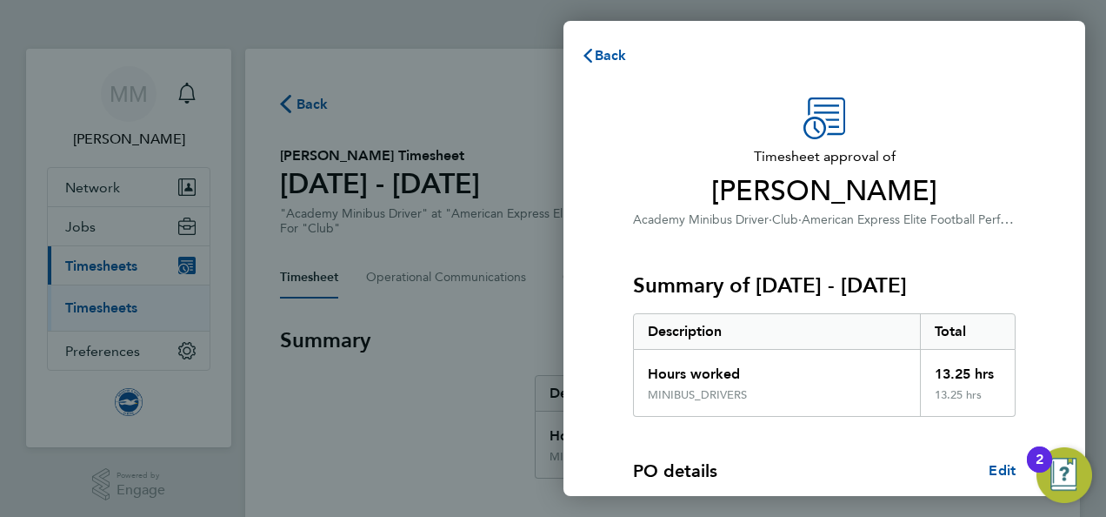
click at [976, 155] on span "Timesheet approval of" at bounding box center [824, 156] width 383 height 21
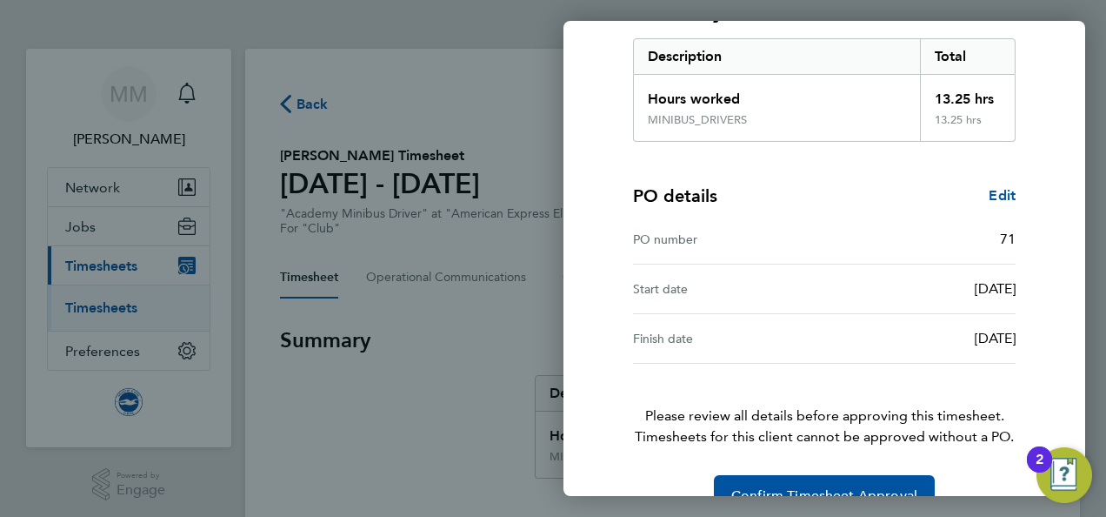
scroll to position [315, 0]
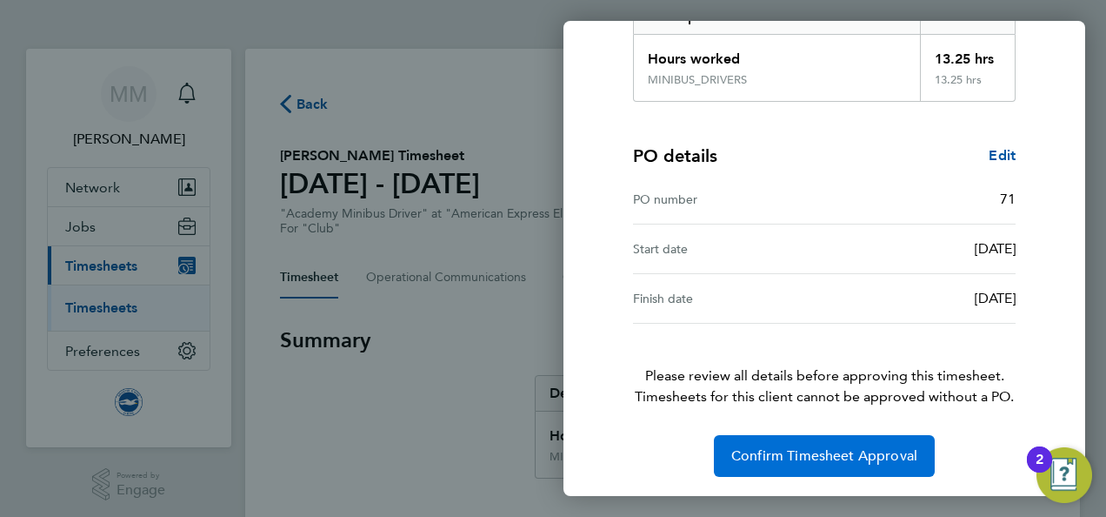
click at [834, 450] on span "Confirm Timesheet Approval" at bounding box center [824, 455] width 186 height 17
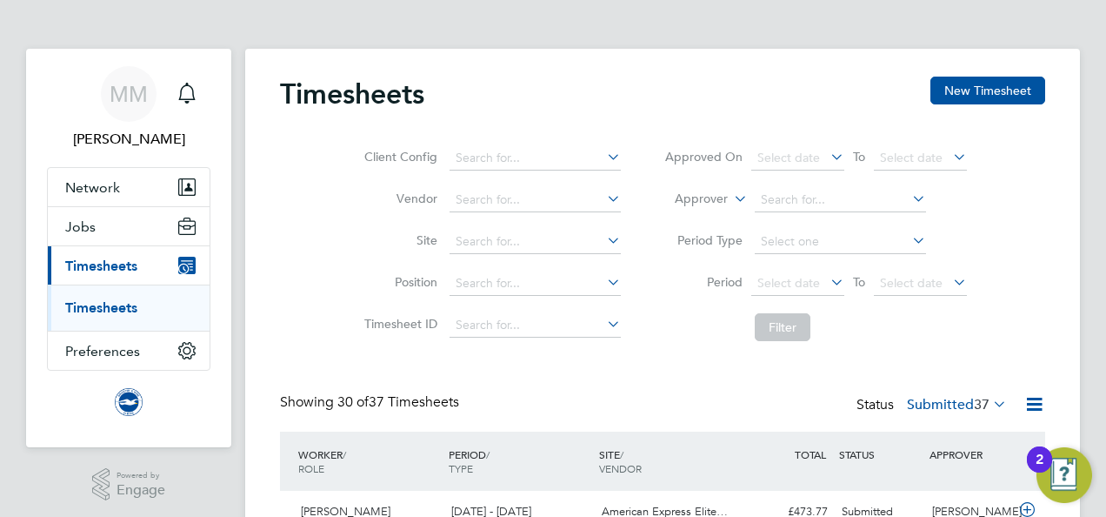
click at [337, 195] on li "Vendor" at bounding box center [489, 200] width 305 height 42
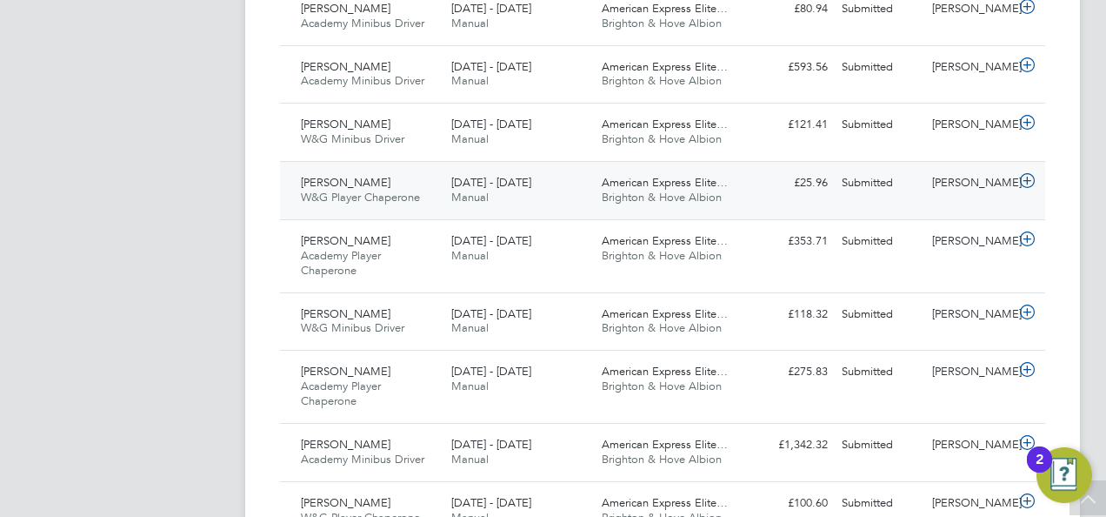
click at [925, 177] on div "[PERSON_NAME]" at bounding box center [970, 183] width 90 height 29
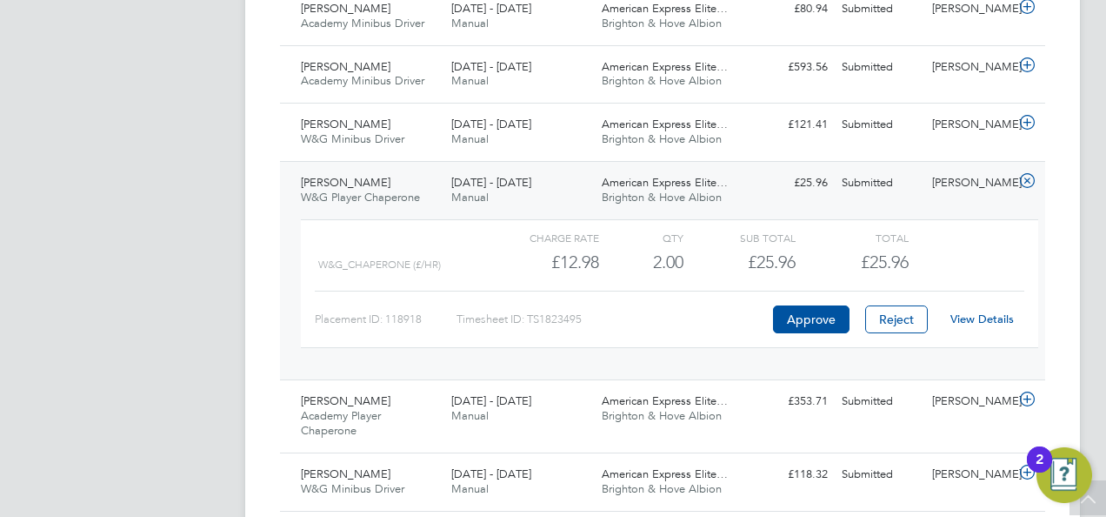
click at [980, 311] on link "View Details" at bounding box center [982, 318] width 63 height 15
click at [166, 240] on app-navbar "MM [PERSON_NAME] Notifications Applications: Network Sites Workers Jobs Positio…" at bounding box center [128, 217] width 205 height 2562
click at [167, 263] on app-navbar "MM [PERSON_NAME] Notifications Applications: Network Sites Workers Jobs Positio…" at bounding box center [128, 217] width 205 height 2562
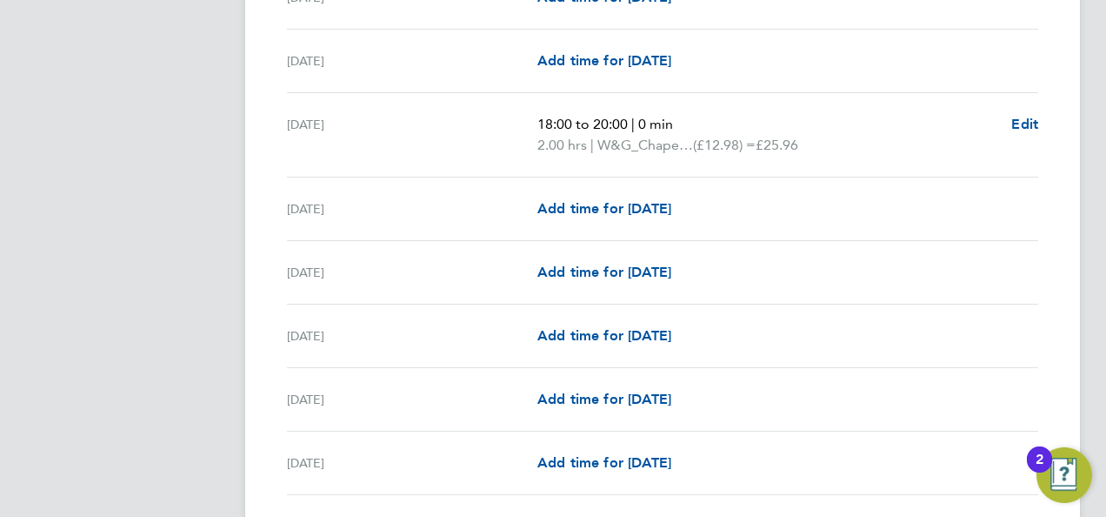
scroll to position [1426, 0]
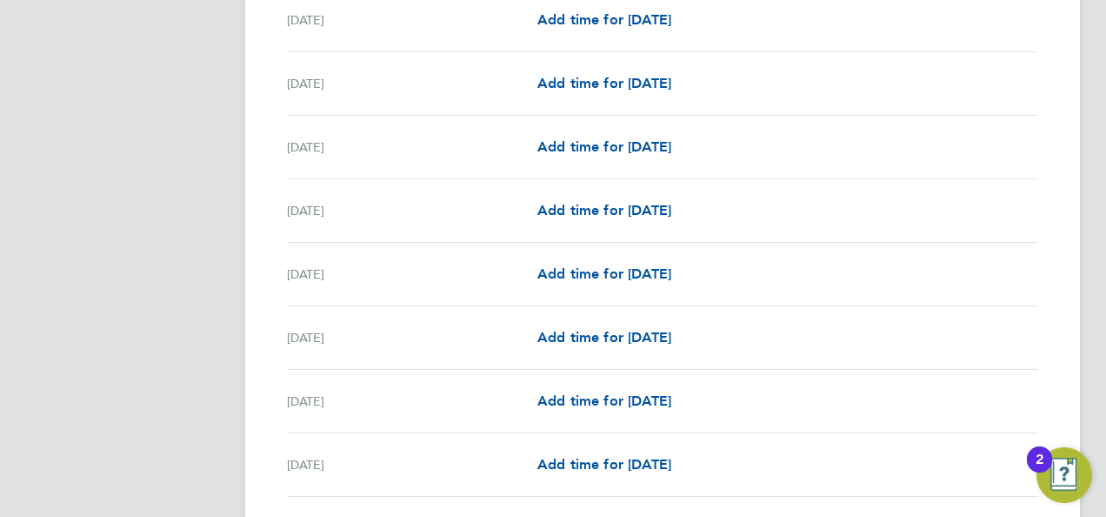
scroll to position [2120, 0]
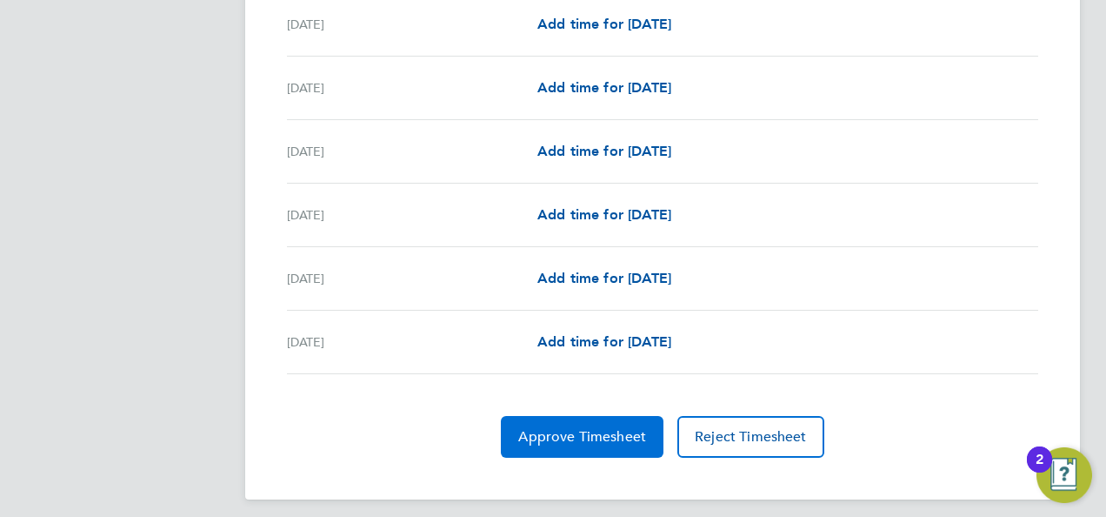
click at [615, 416] on button "Approve Timesheet" at bounding box center [582, 437] width 163 height 42
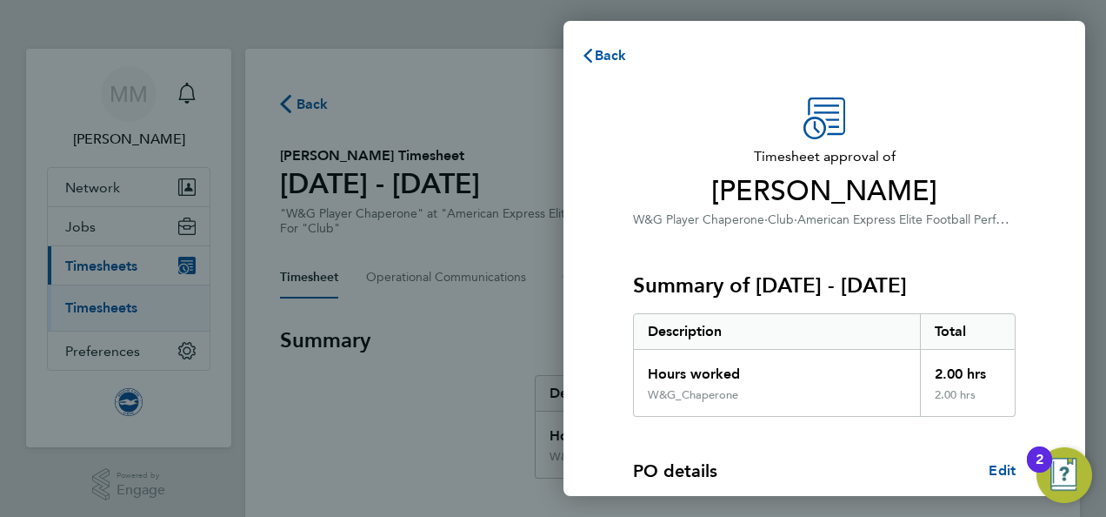
click at [1071, 143] on div "Timesheet approval of Angela Ansell W&G Player Chaperone · Club · American Expr…" at bounding box center [825, 420] width 522 height 686
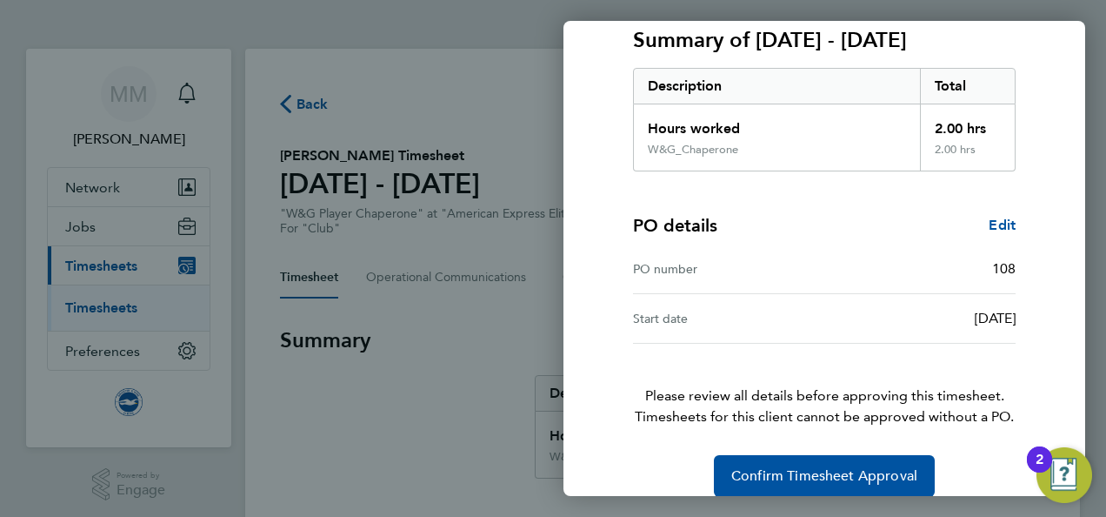
scroll to position [265, 0]
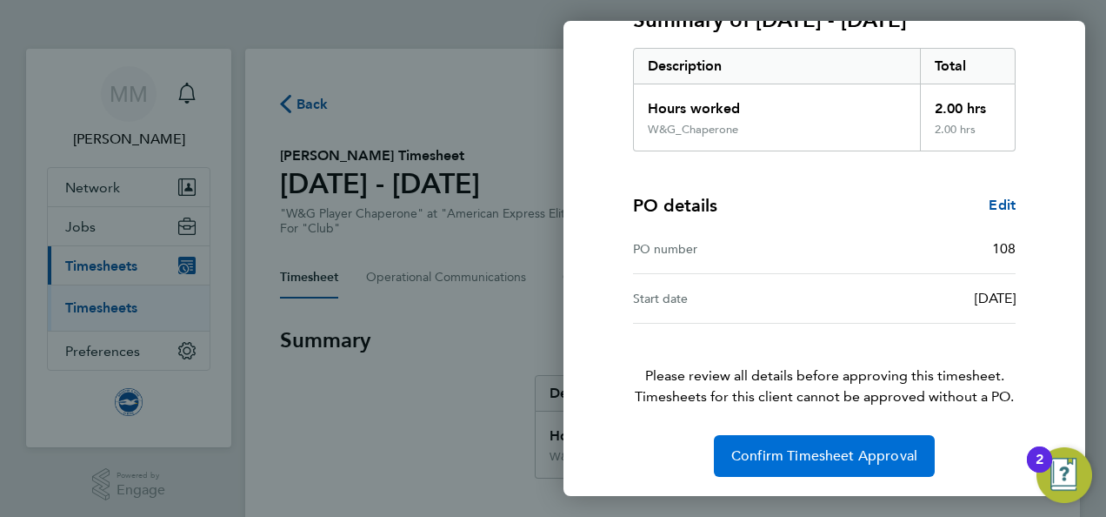
click at [891, 464] on button "Confirm Timesheet Approval" at bounding box center [824, 456] width 221 height 42
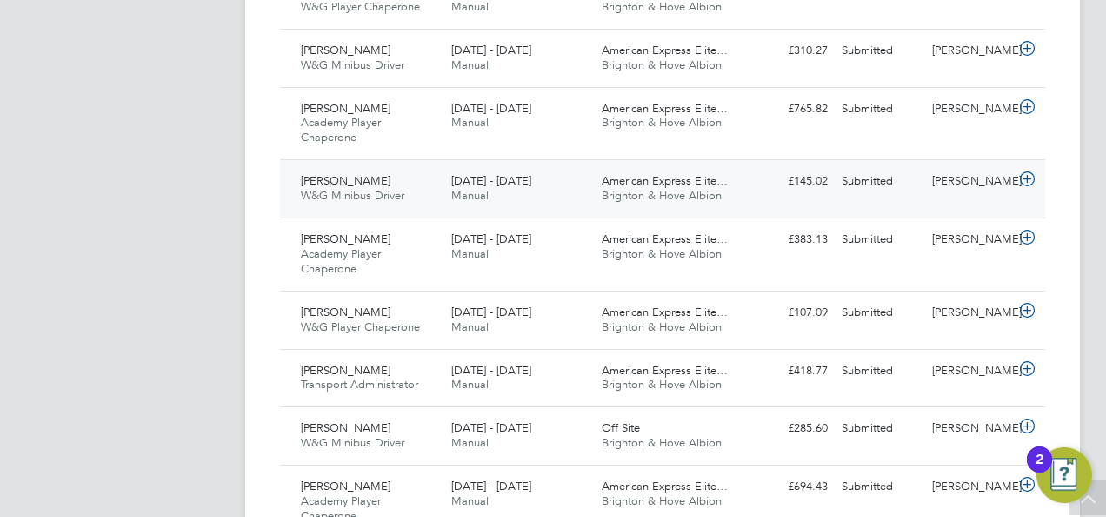
click at [974, 168] on div "[PERSON_NAME]" at bounding box center [970, 181] width 90 height 29
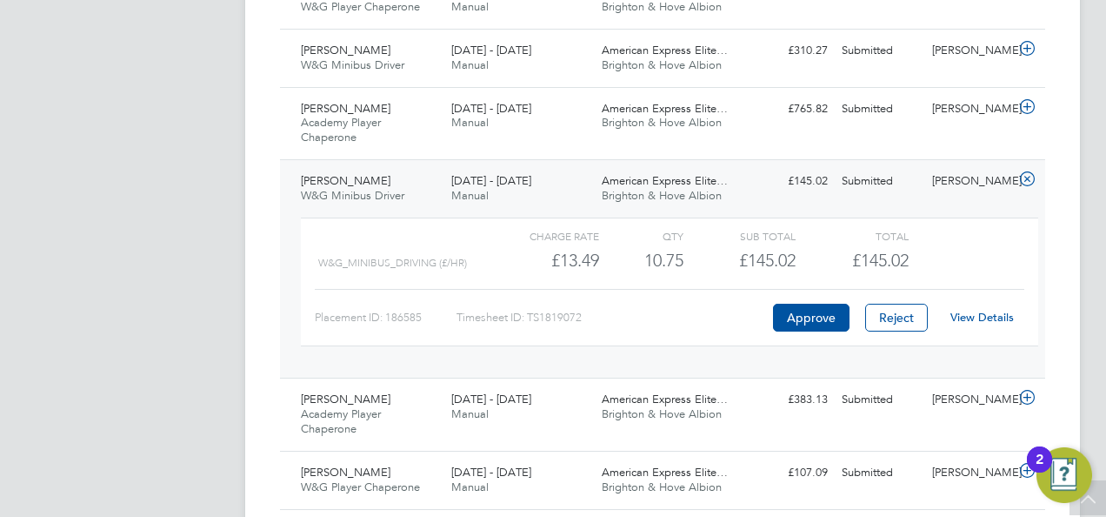
click at [969, 310] on link "View Details" at bounding box center [982, 317] width 63 height 15
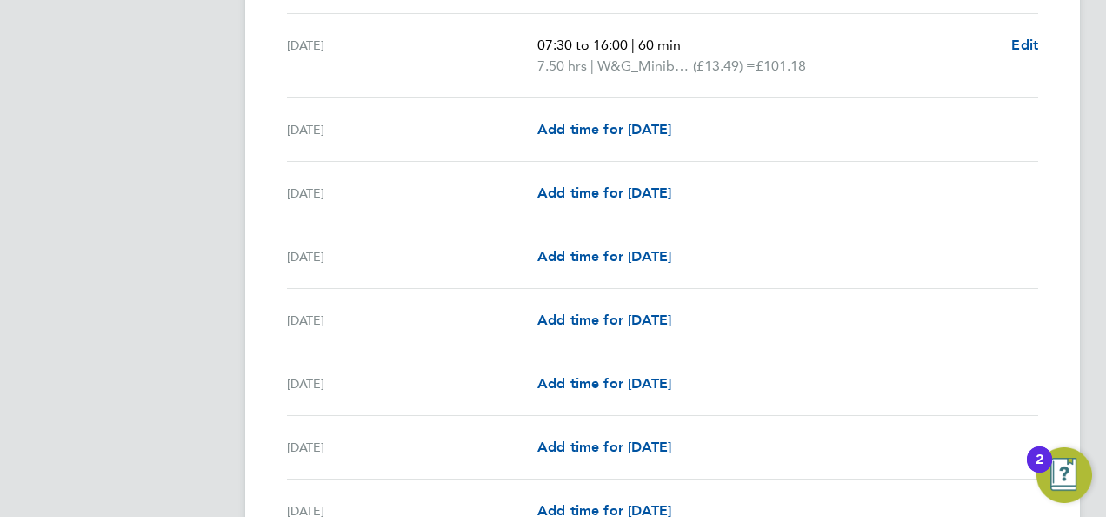
scroll to position [939, 0]
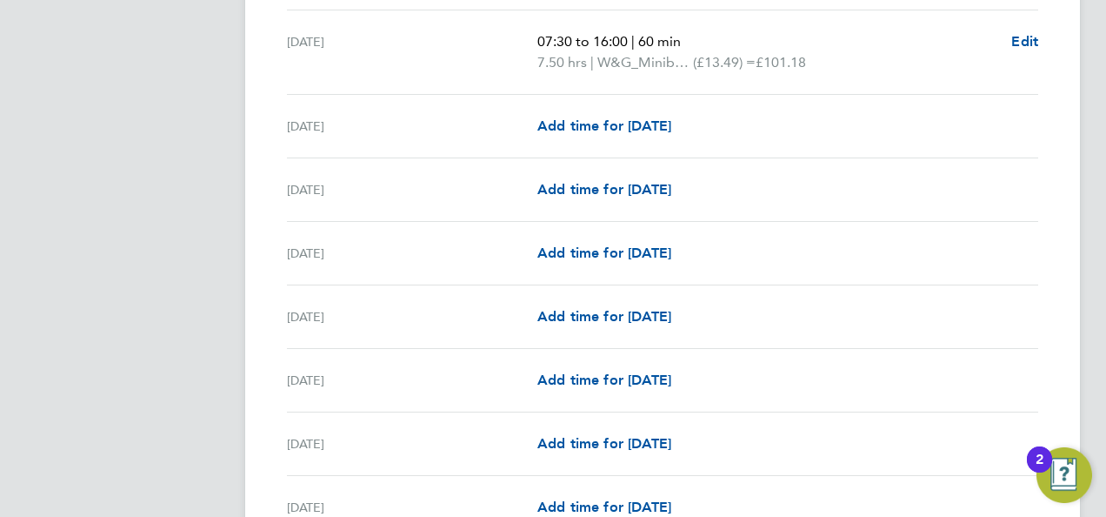
click at [210, 160] on app-navbar "MM [PERSON_NAME] Notifications Applications: Network Sites Workers Jobs Positio…" at bounding box center [128, 418] width 205 height 2619
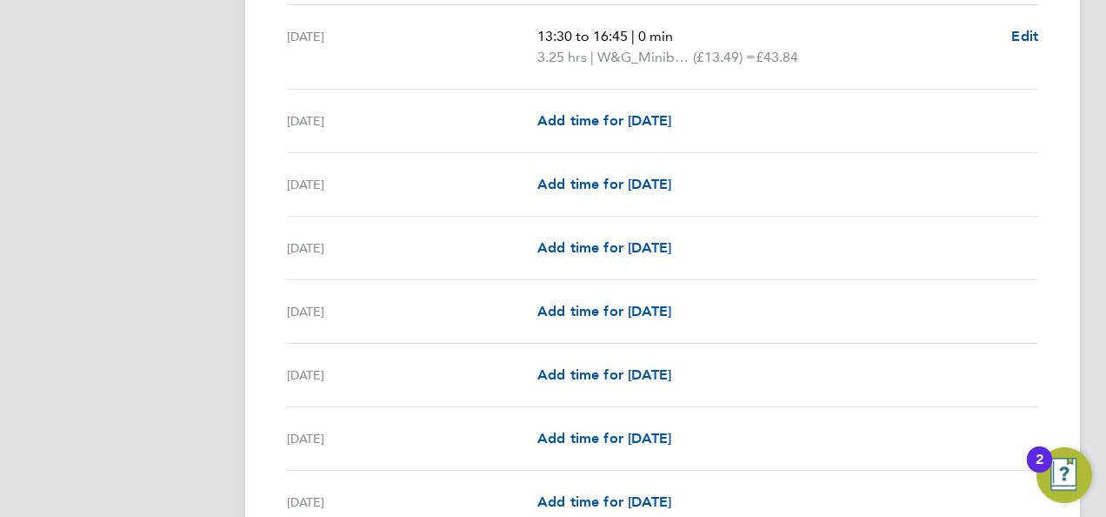
scroll to position [1565, 0]
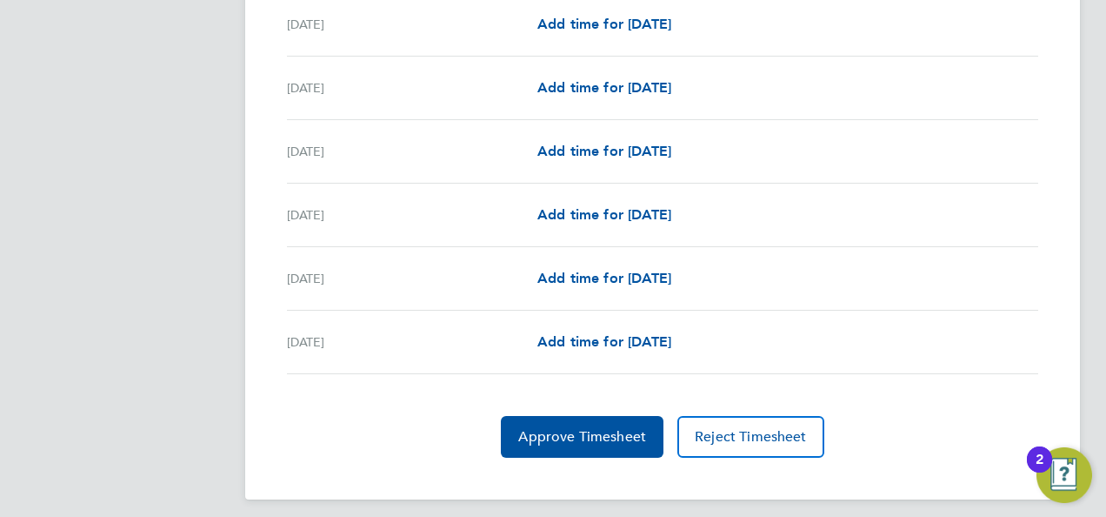
scroll to position [2141, 0]
click at [594, 433] on span "Approve Timesheet" at bounding box center [582, 436] width 128 height 17
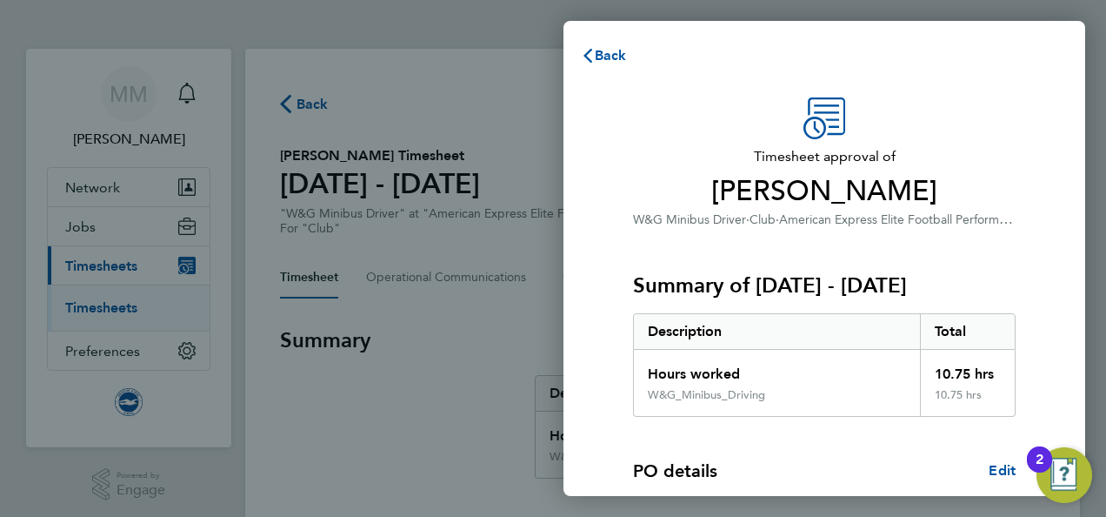
click at [910, 177] on span "John Dunkling" at bounding box center [824, 191] width 383 height 35
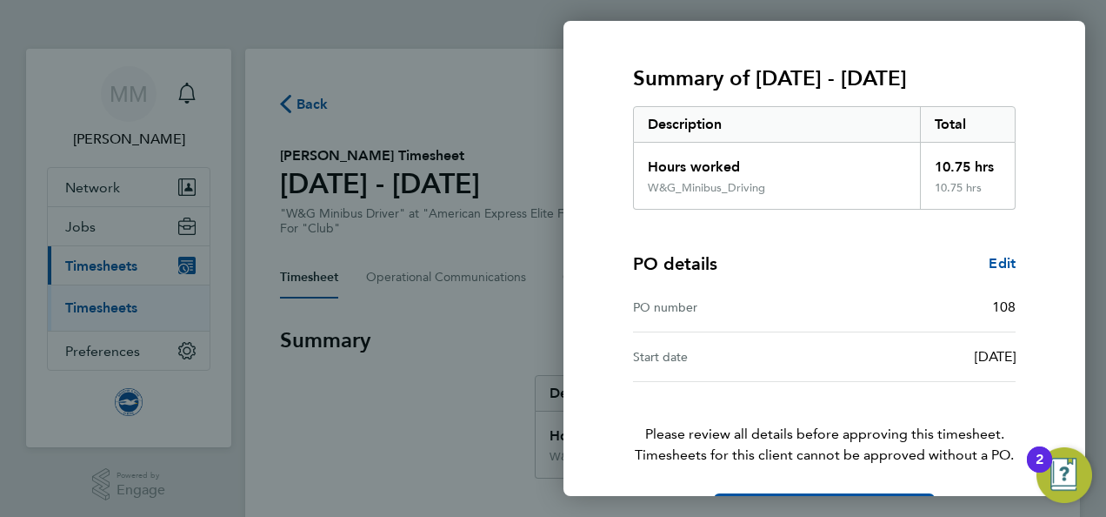
scroll to position [265, 0]
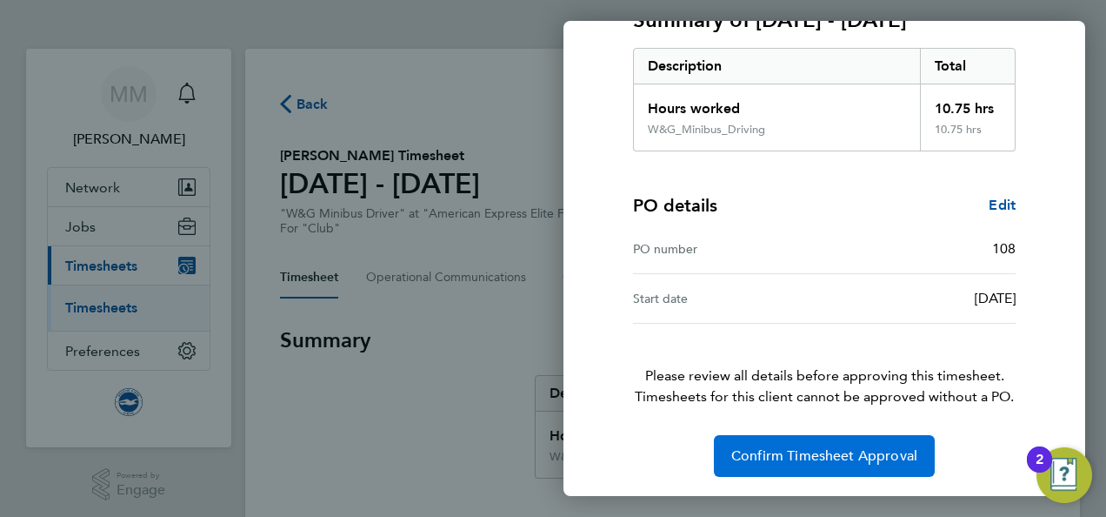
click at [831, 464] on button "Confirm Timesheet Approval" at bounding box center [824, 456] width 221 height 42
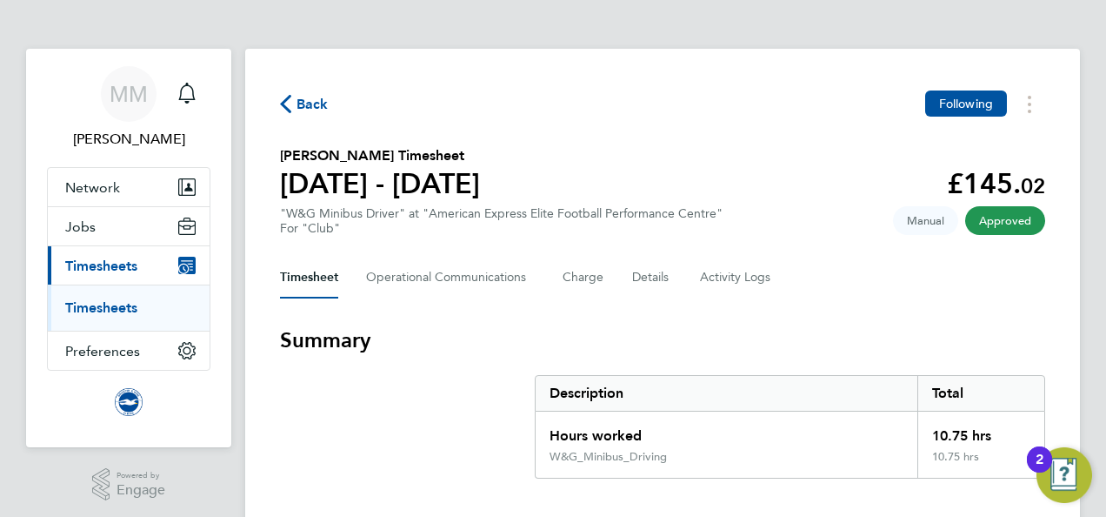
click at [110, 299] on link "Timesheets" at bounding box center [101, 307] width 72 height 17
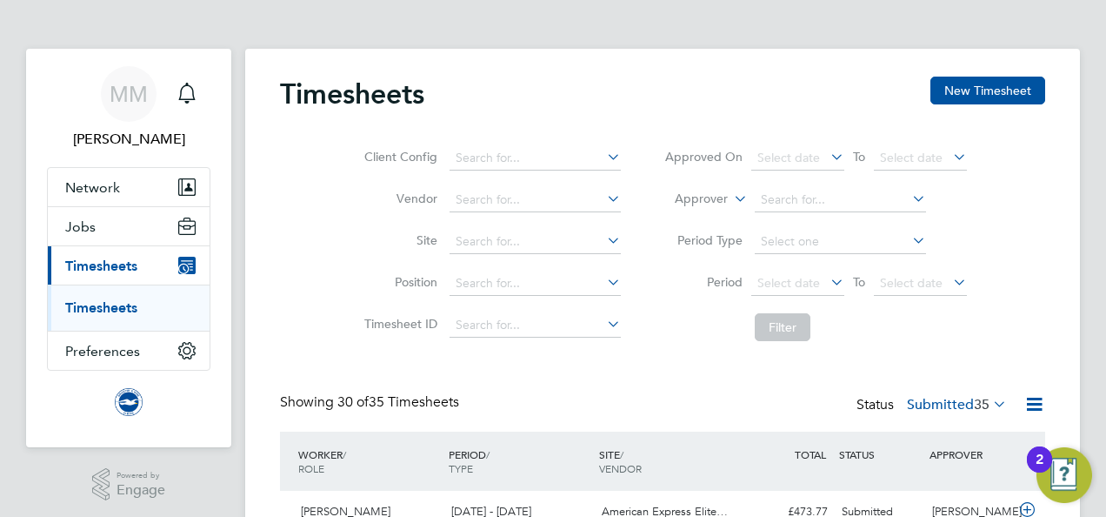
click at [506, 397] on div "Showing 30 of 35 Timesheets Status Submitted 35" at bounding box center [662, 412] width 765 height 38
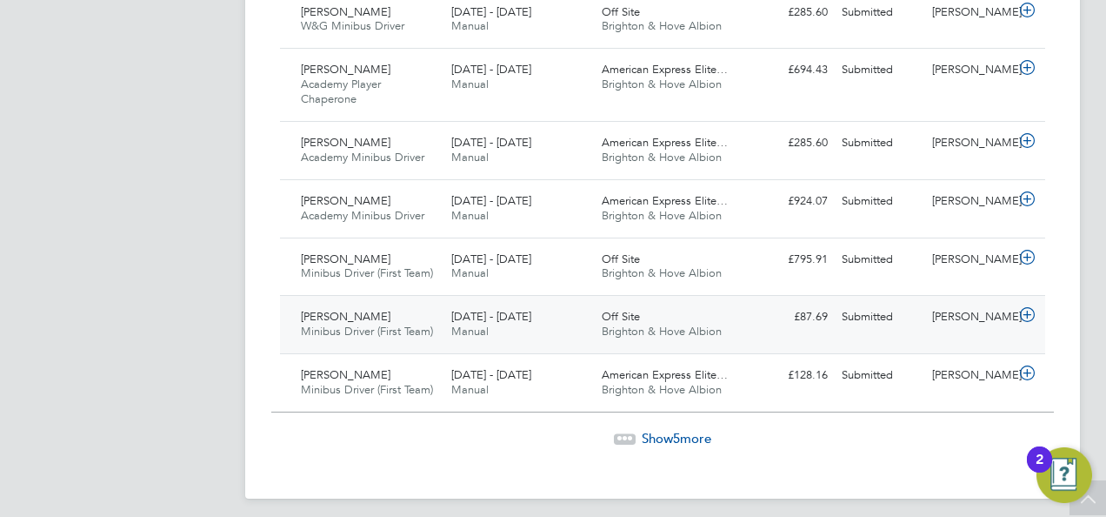
click at [729, 303] on div "Off Site Brighton & Hove Albion" at bounding box center [670, 324] width 150 height 43
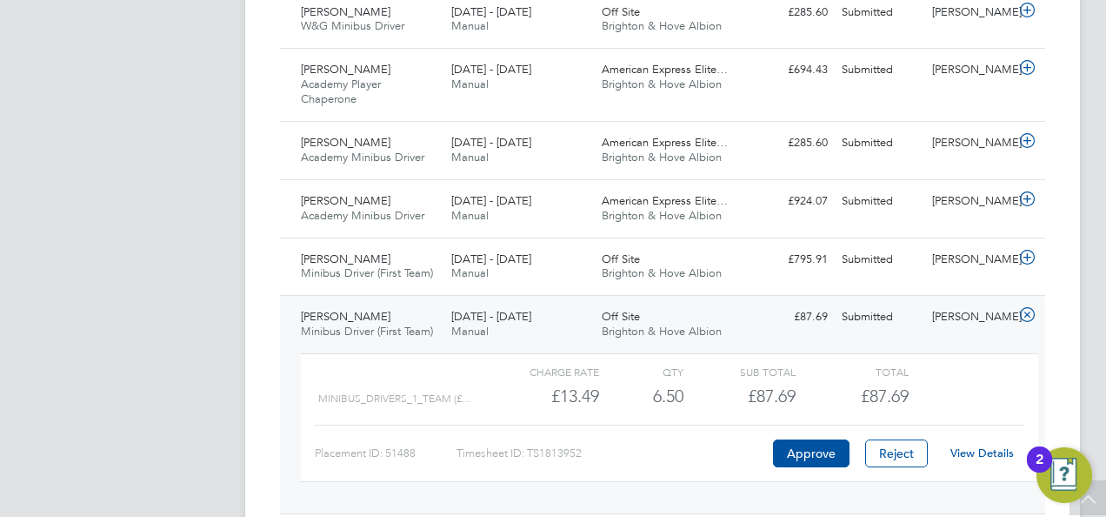
click at [969, 445] on link "View Details" at bounding box center [982, 452] width 63 height 15
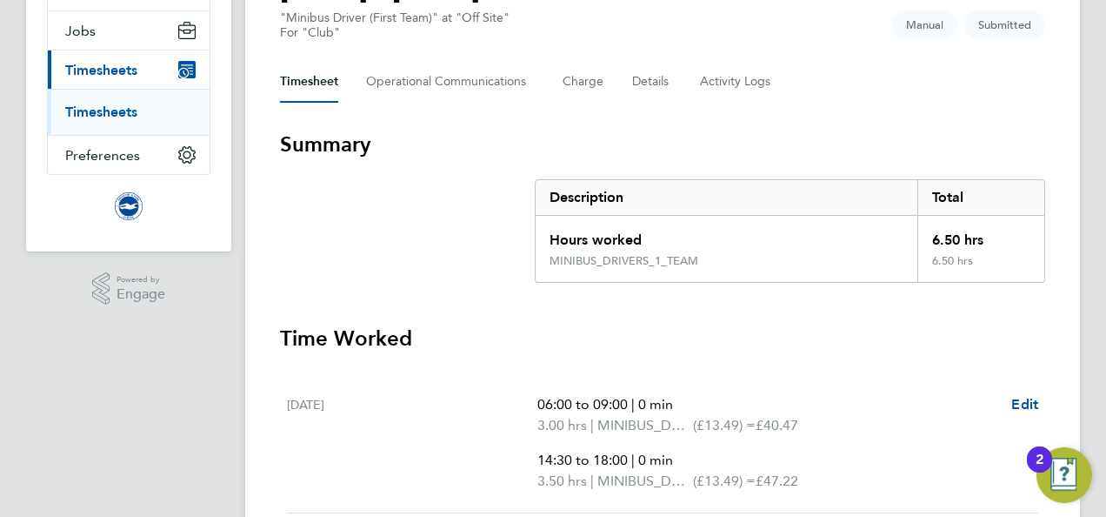
scroll to position [70, 0]
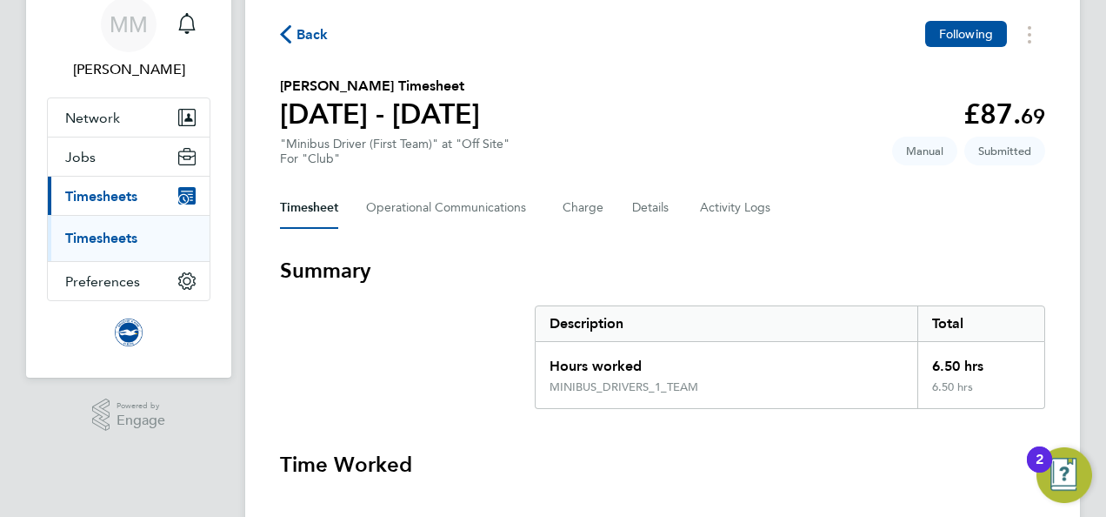
click at [430, 261] on h3 "Summary" at bounding box center [662, 271] width 765 height 28
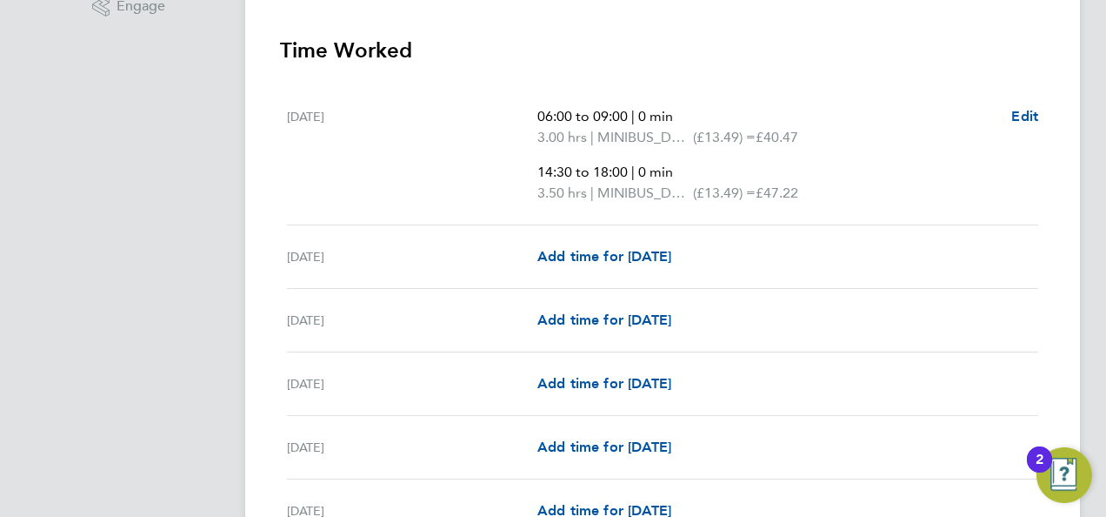
scroll to position [487, 0]
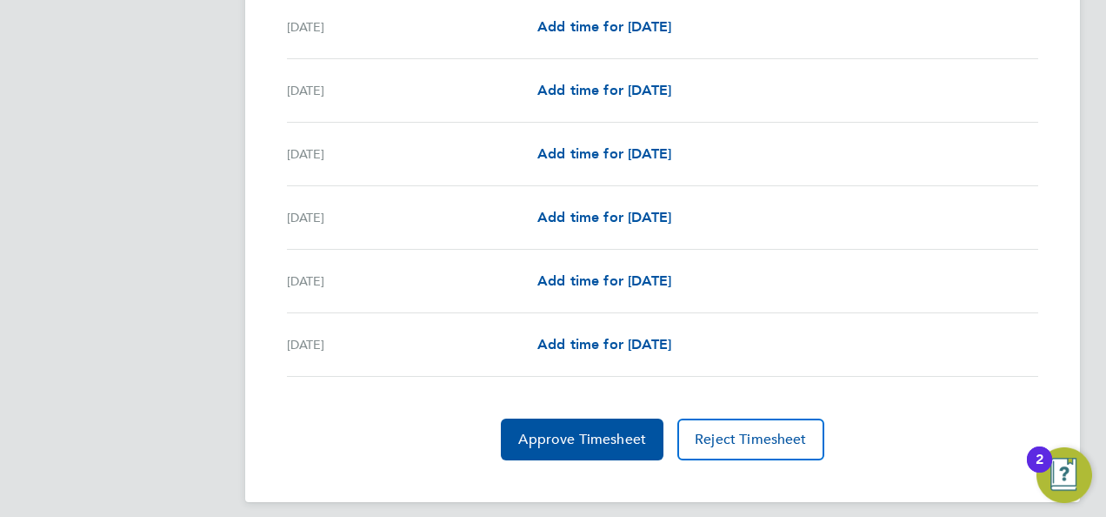
scroll to position [2176, 0]
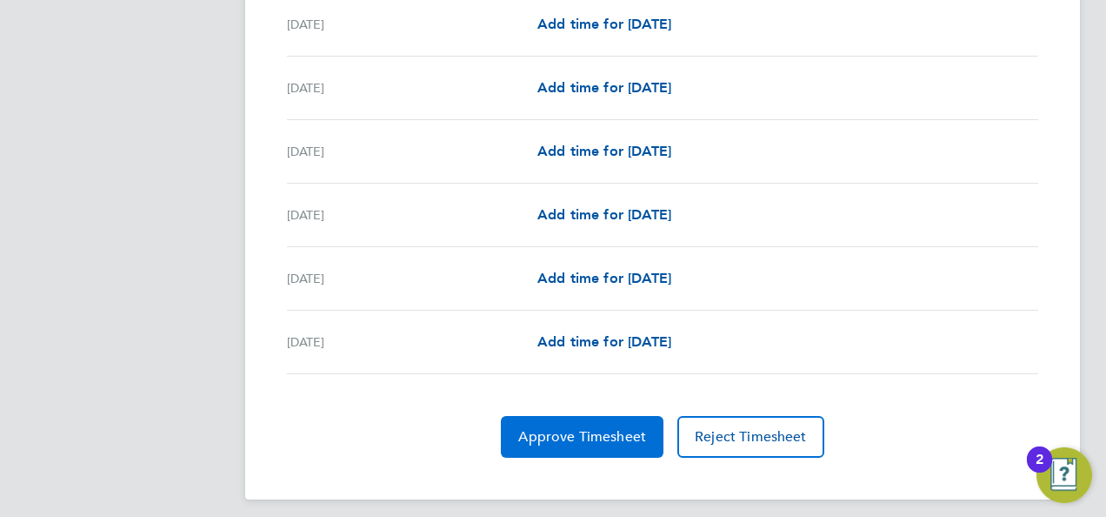
click at [536, 441] on button "Approve Timesheet" at bounding box center [582, 437] width 163 height 42
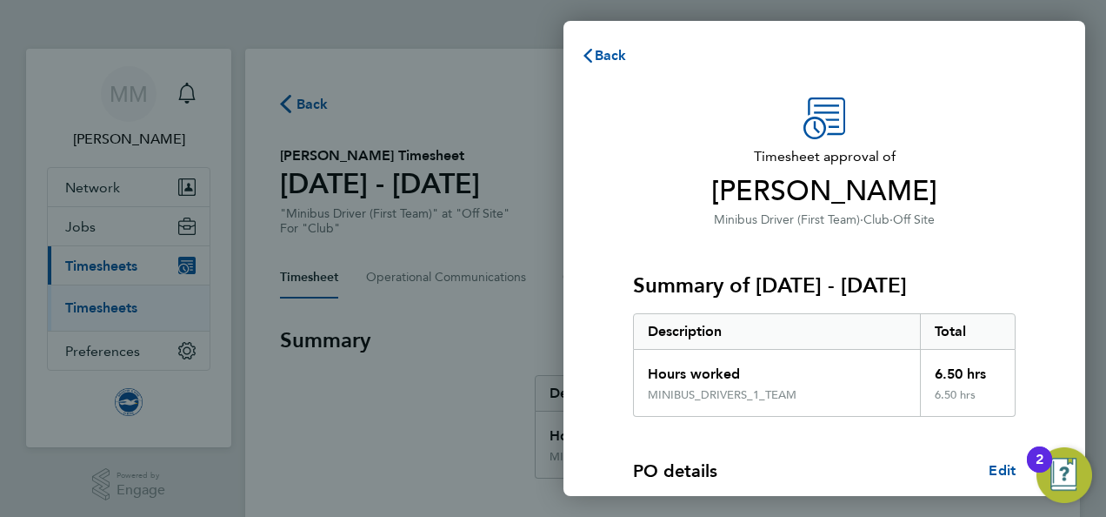
click at [948, 151] on span "Timesheet approval of" at bounding box center [824, 156] width 383 height 21
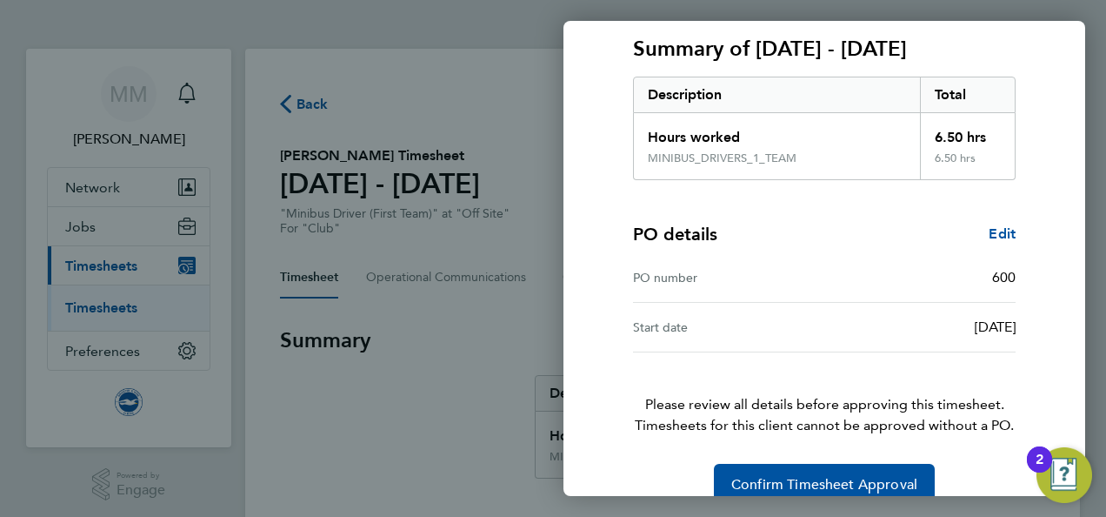
scroll to position [265, 0]
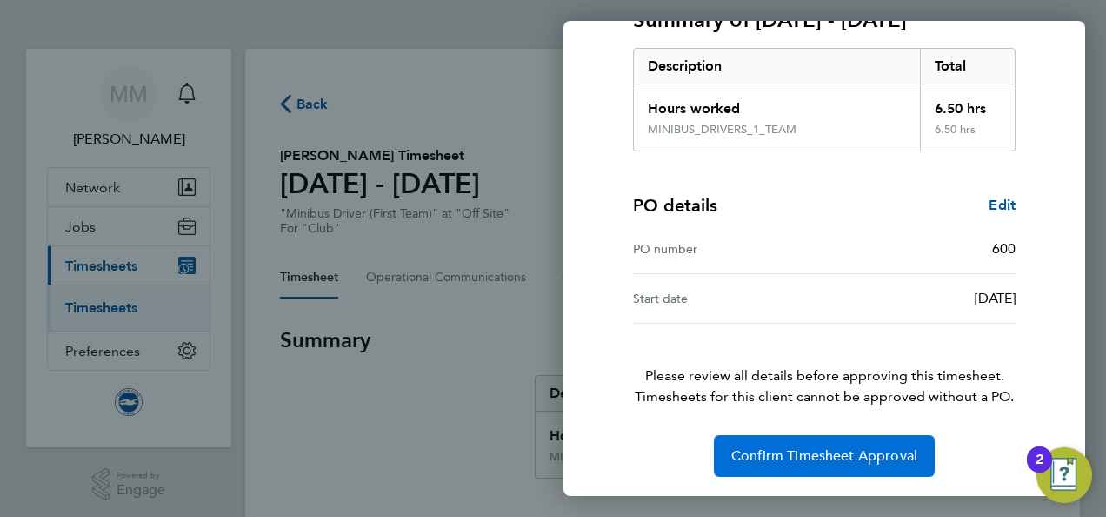
click at [804, 456] on span "Confirm Timesheet Approval" at bounding box center [824, 455] width 186 height 17
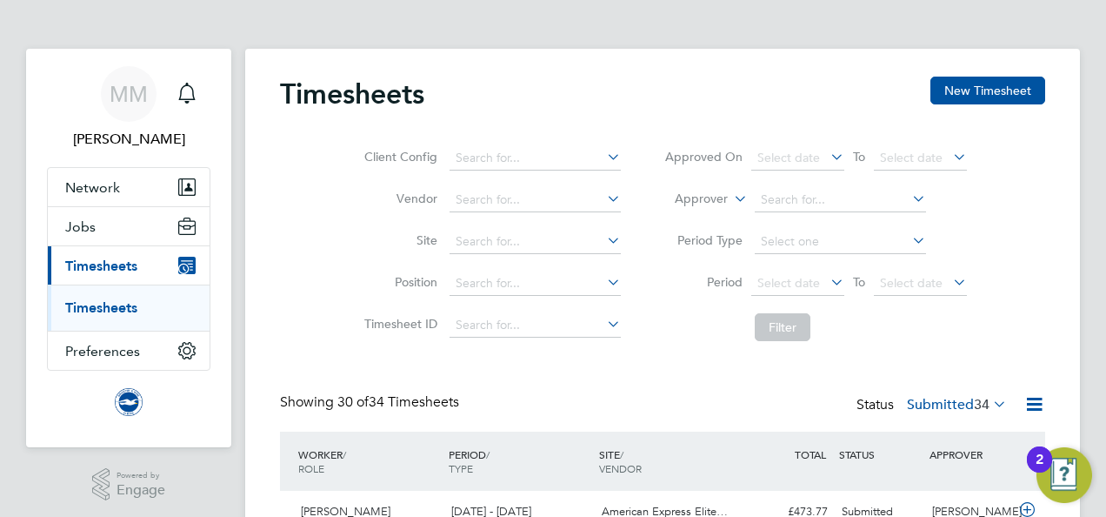
click at [327, 177] on div "Client Config Vendor Site Position Timesheet ID Approved On Select date To Sele…" at bounding box center [662, 239] width 765 height 221
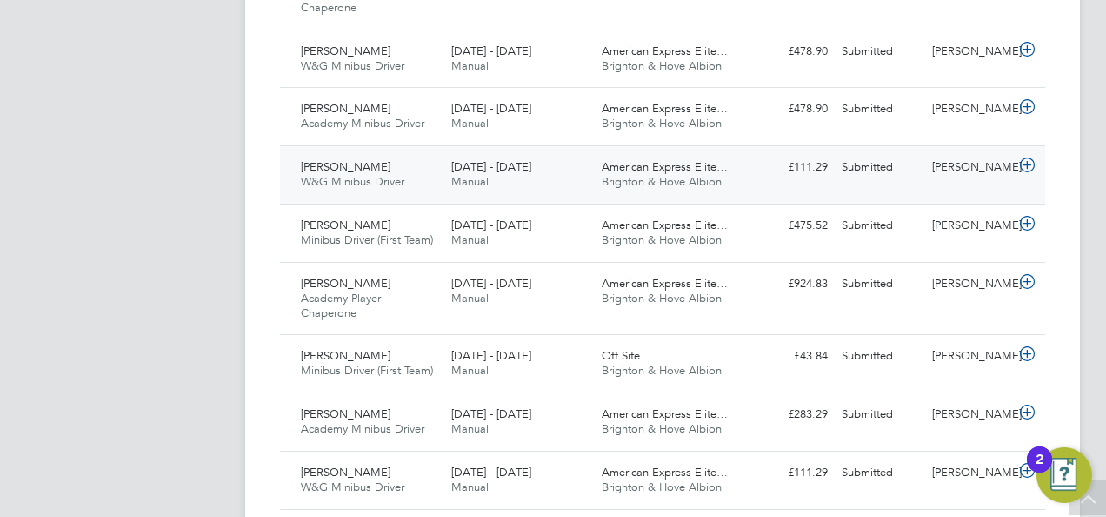
click at [951, 165] on div "[PERSON_NAME]" at bounding box center [970, 167] width 90 height 29
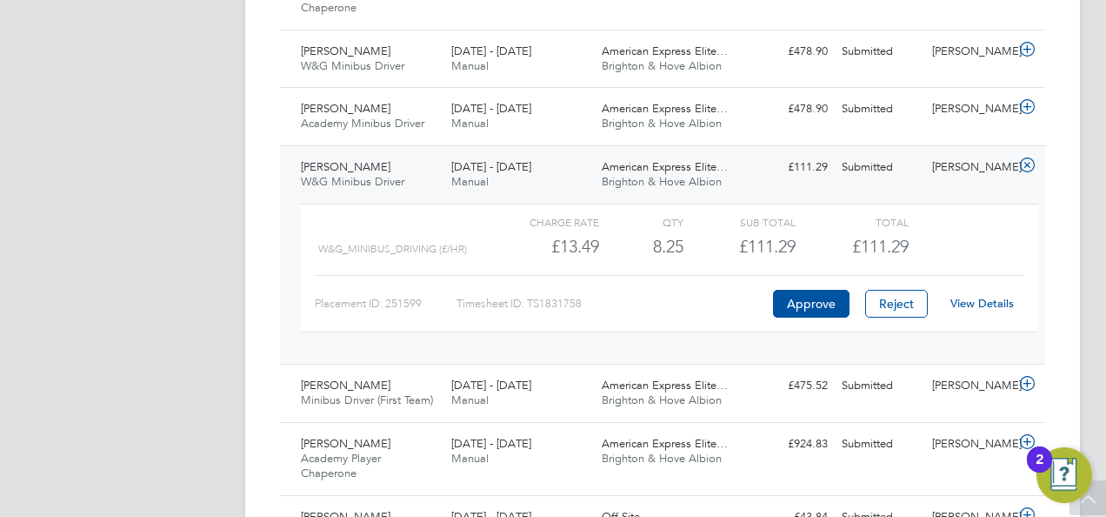
click at [980, 303] on link "View Details" at bounding box center [982, 303] width 63 height 15
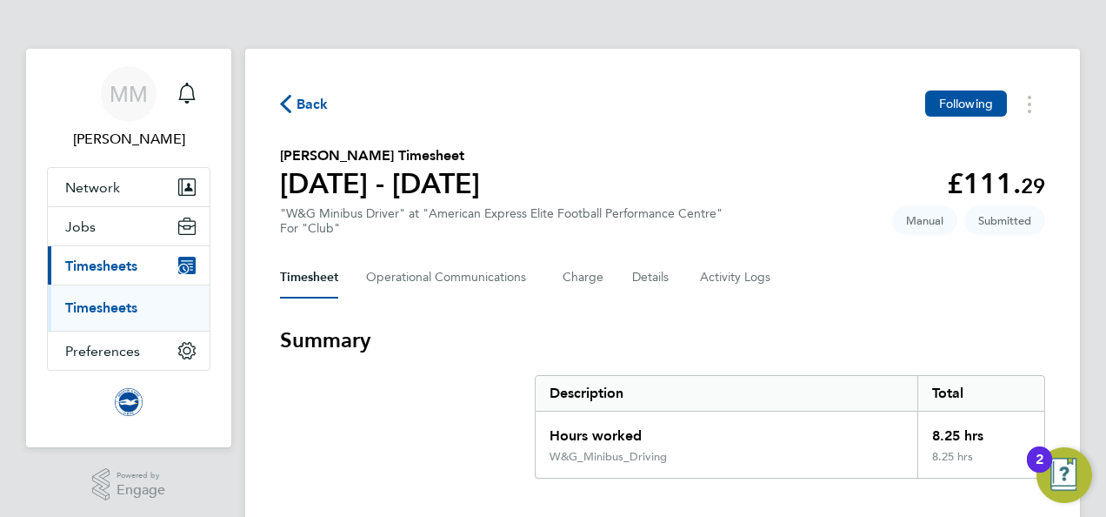
click at [716, 190] on section "[PERSON_NAME] Timesheet [DATE] - [DATE] £111. 29 "W&G Minibus Driver" at "Ameri…" at bounding box center [662, 190] width 765 height 90
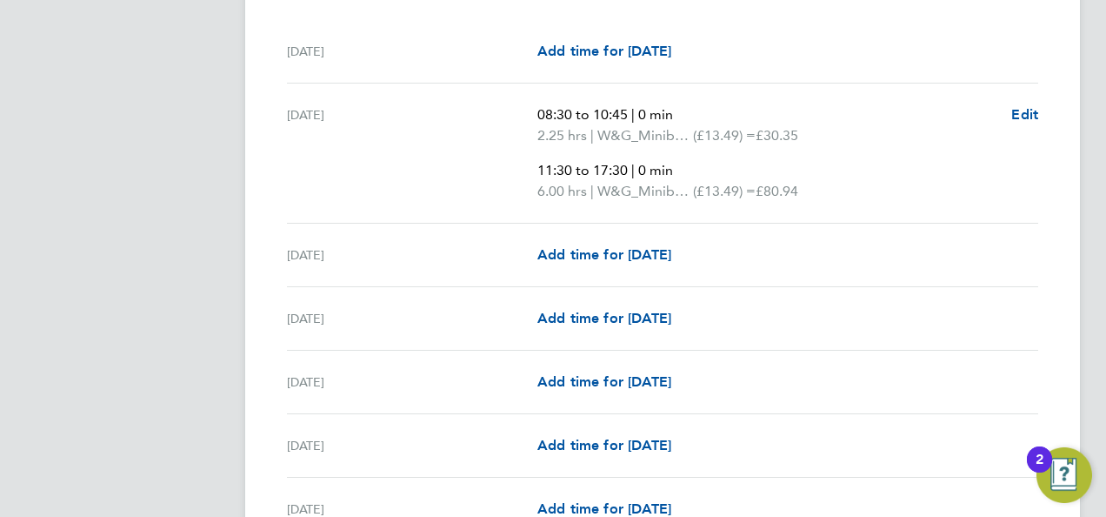
scroll to position [522, 0]
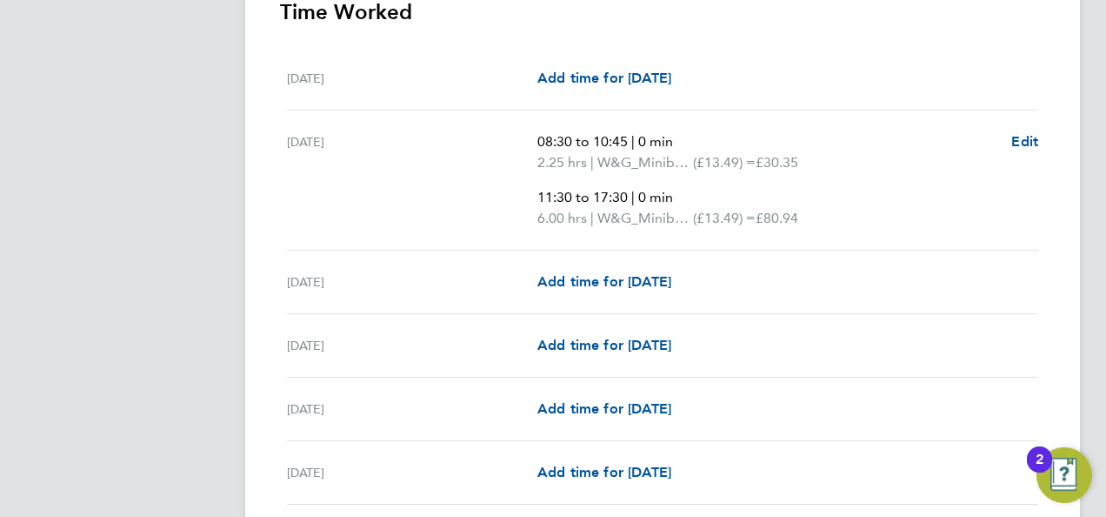
click at [704, 187] on p "11:30 to 17:30 | 0 min" at bounding box center [767, 197] width 460 height 21
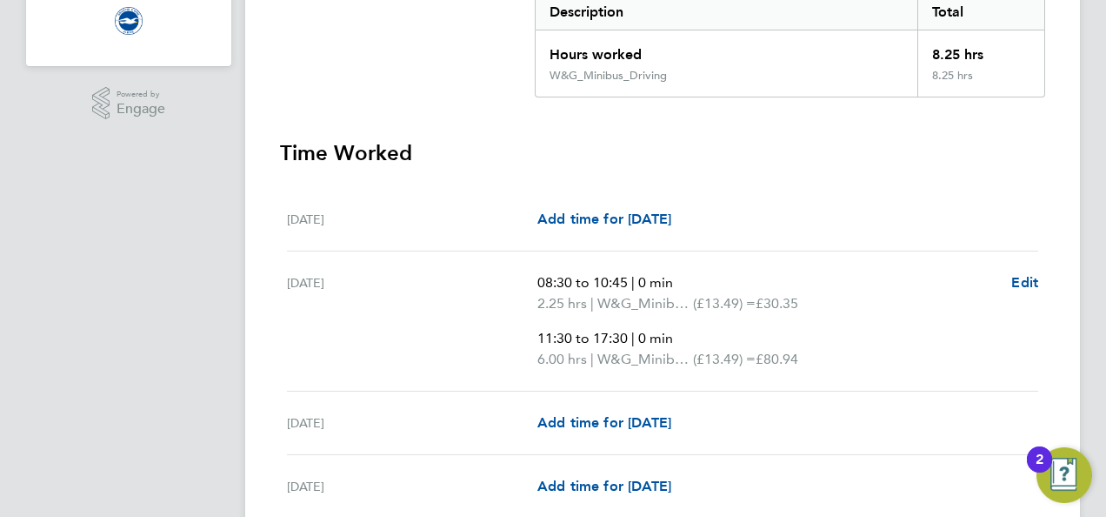
scroll to position [557, 0]
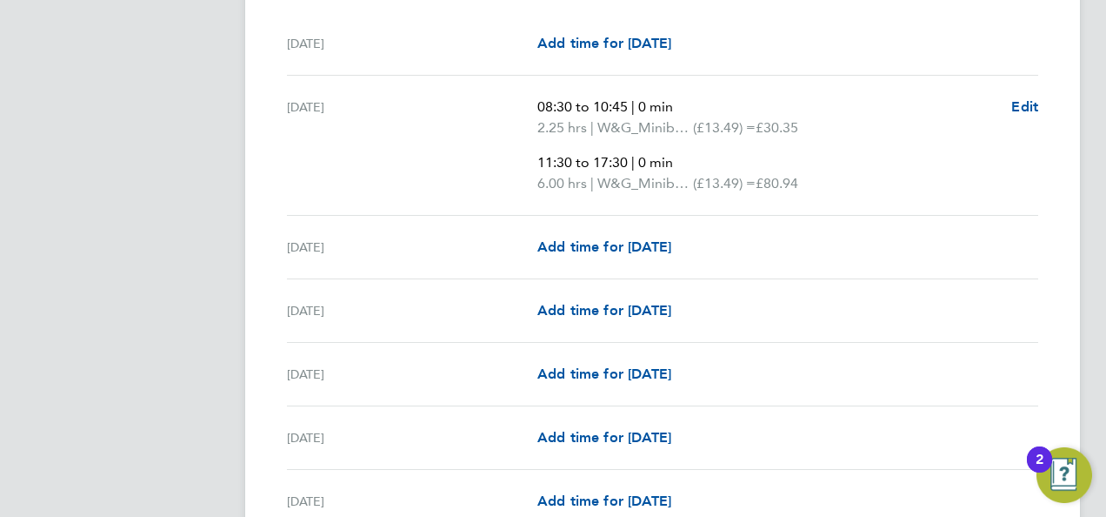
click at [310, 93] on div "Tue 02 Sep 08:30 to 10:45 | 0 min 2.25 hrs | W&G_Minibus_Driving (£13.49) = £30…" at bounding box center [662, 146] width 751 height 140
click at [324, 110] on div "Tue 02 Sep" at bounding box center [412, 145] width 250 height 97
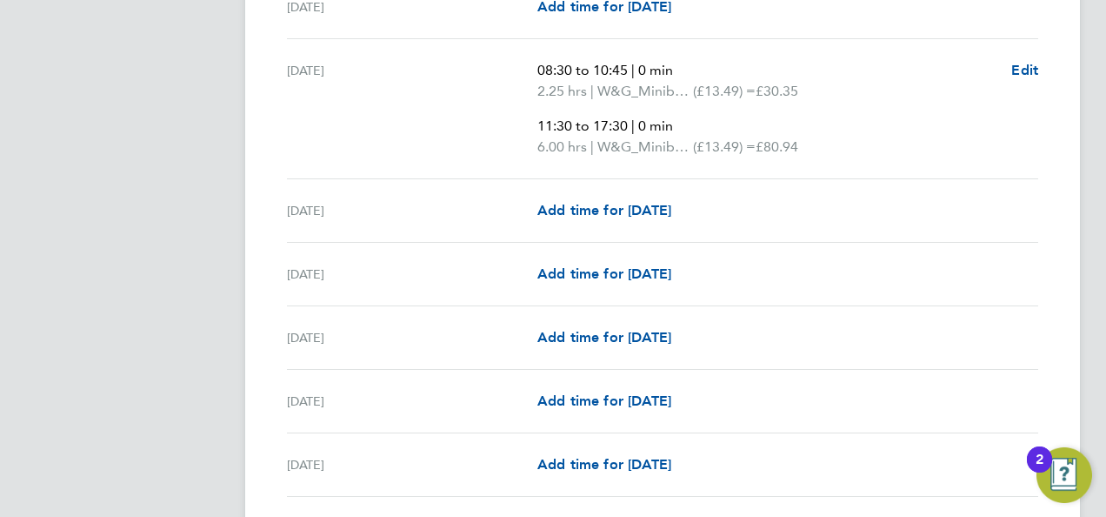
scroll to position [626, 0]
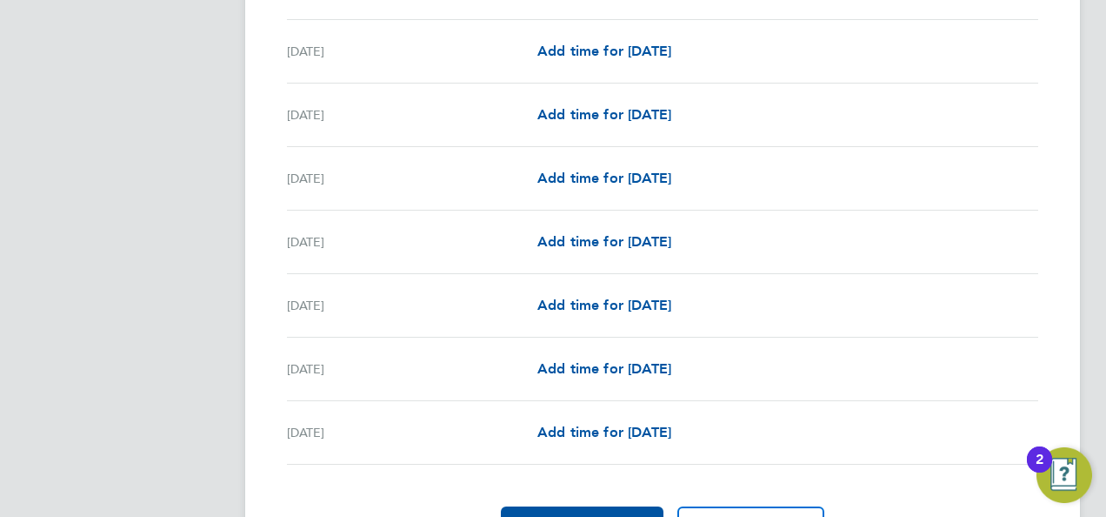
scroll to position [2176, 0]
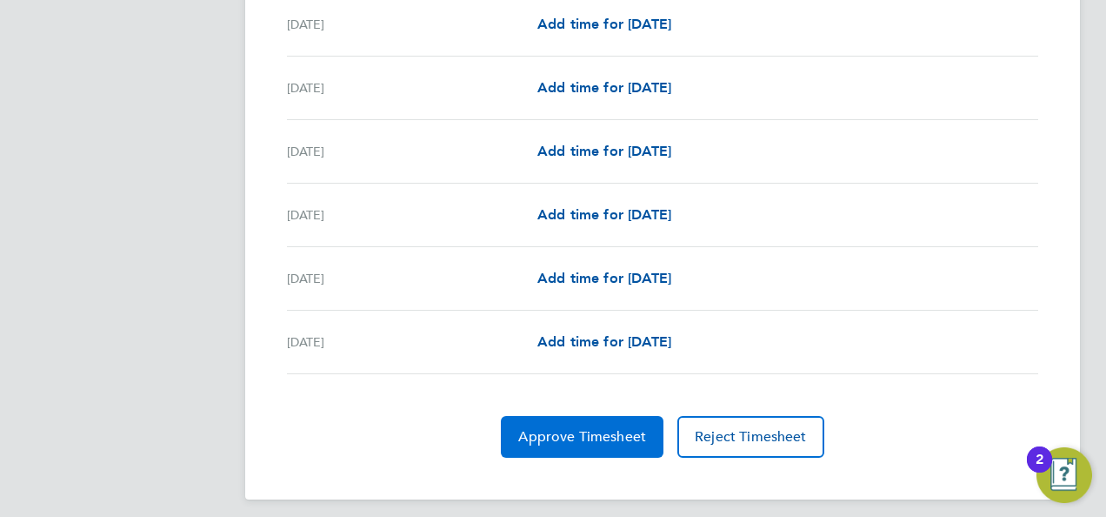
click at [587, 428] on span "Approve Timesheet" at bounding box center [582, 436] width 128 height 17
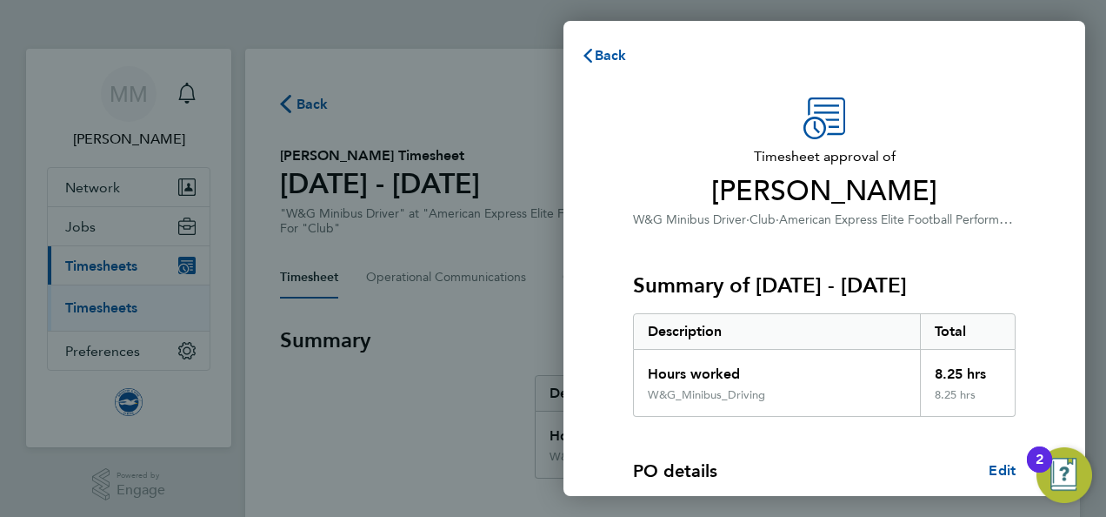
click at [972, 136] on div "Timesheet approval of Paul Stoner W&G Minibus Driver · Club · American Express …" at bounding box center [824, 163] width 383 height 132
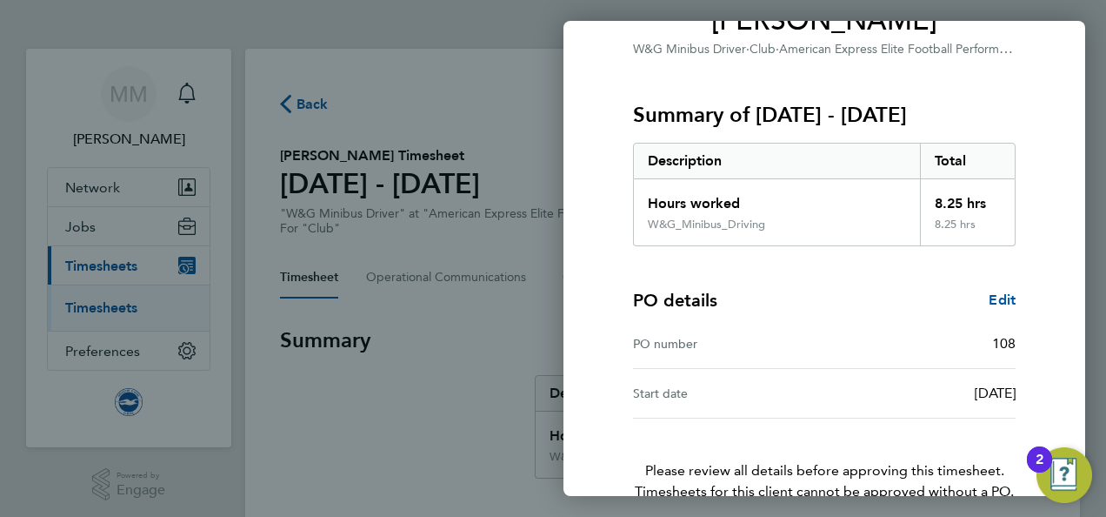
scroll to position [265, 0]
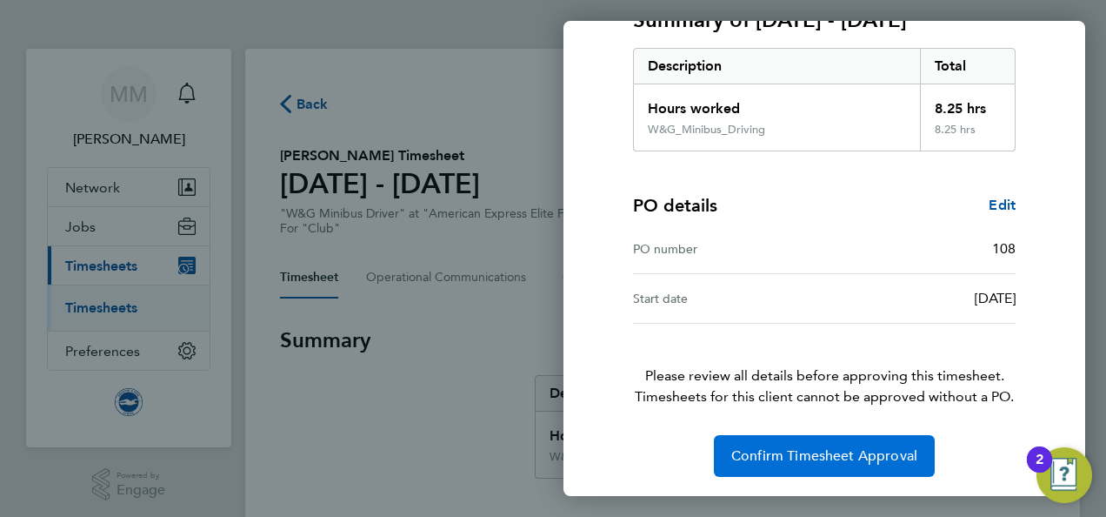
click at [772, 447] on span "Confirm Timesheet Approval" at bounding box center [824, 455] width 186 height 17
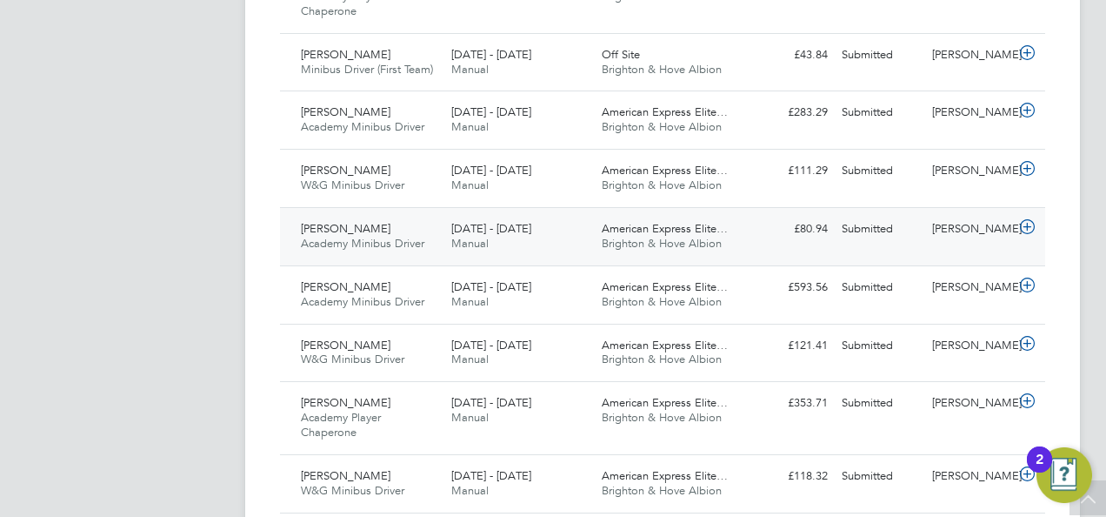
click at [1018, 223] on icon at bounding box center [1028, 227] width 22 height 14
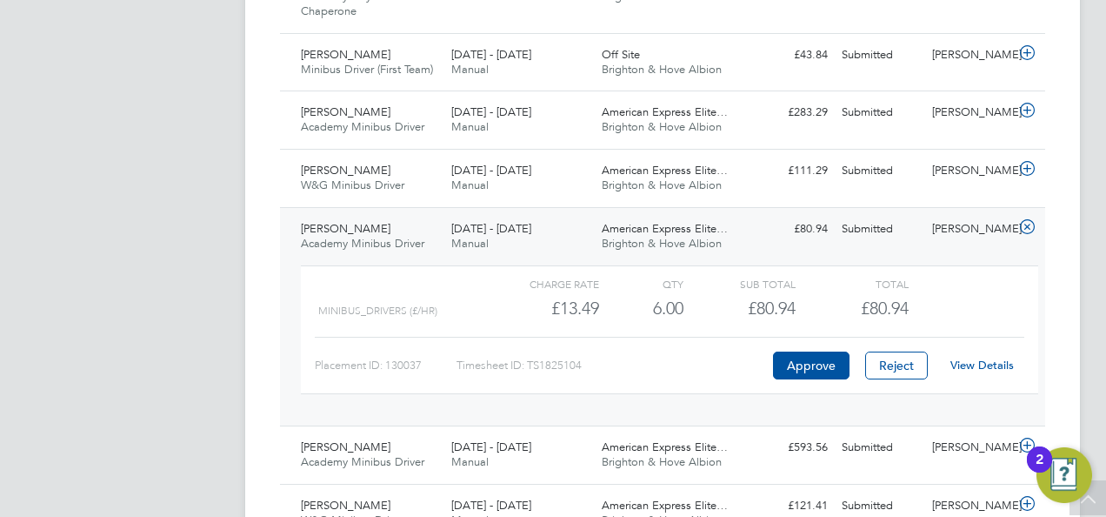
click at [974, 362] on link "View Details" at bounding box center [982, 364] width 63 height 15
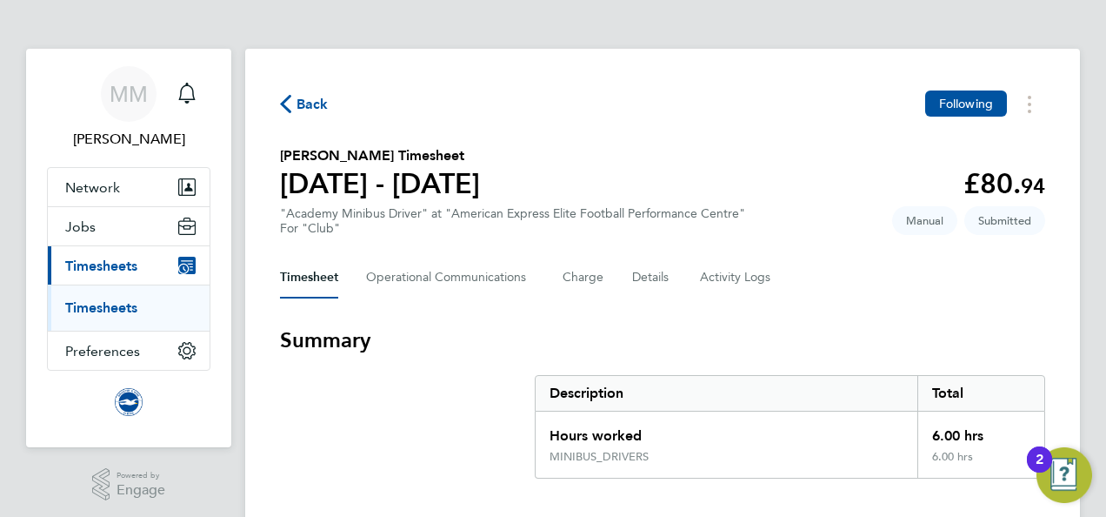
click at [696, 153] on section "Les Ansell's Timesheet 01 - 30 Sept 2025 £80. 94 "Academy Minibus Driver" at "A…" at bounding box center [662, 190] width 765 height 90
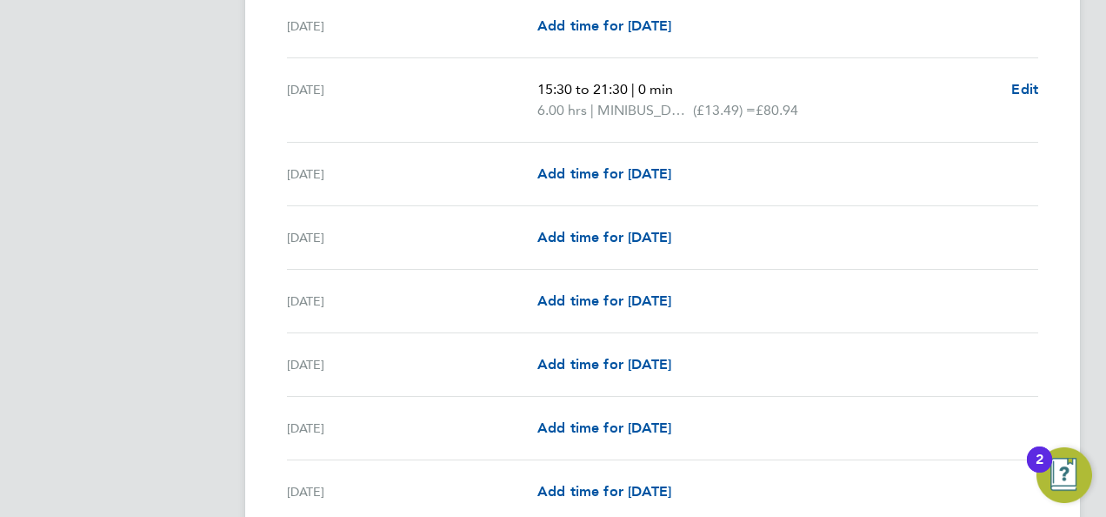
scroll to position [1879, 0]
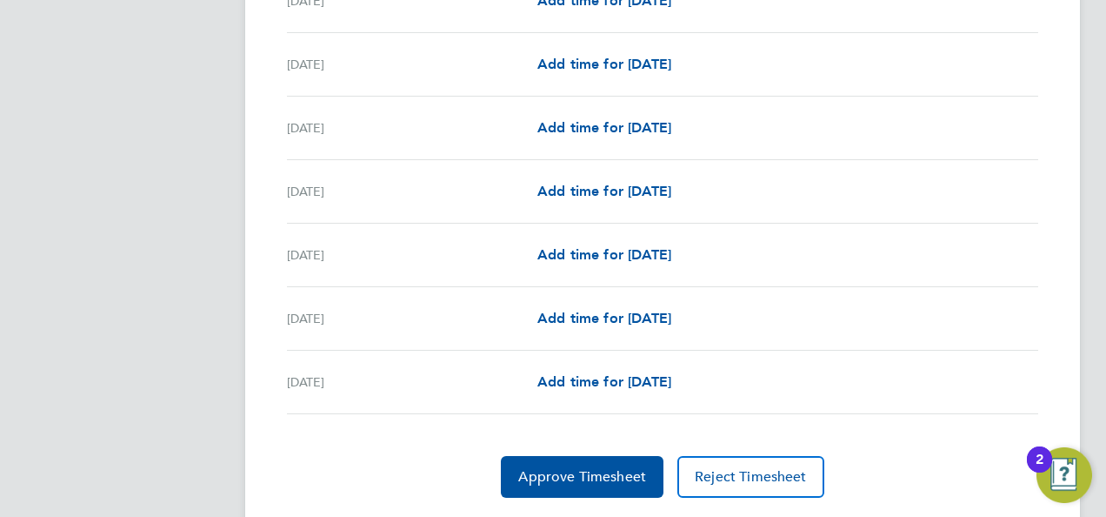
scroll to position [2120, 0]
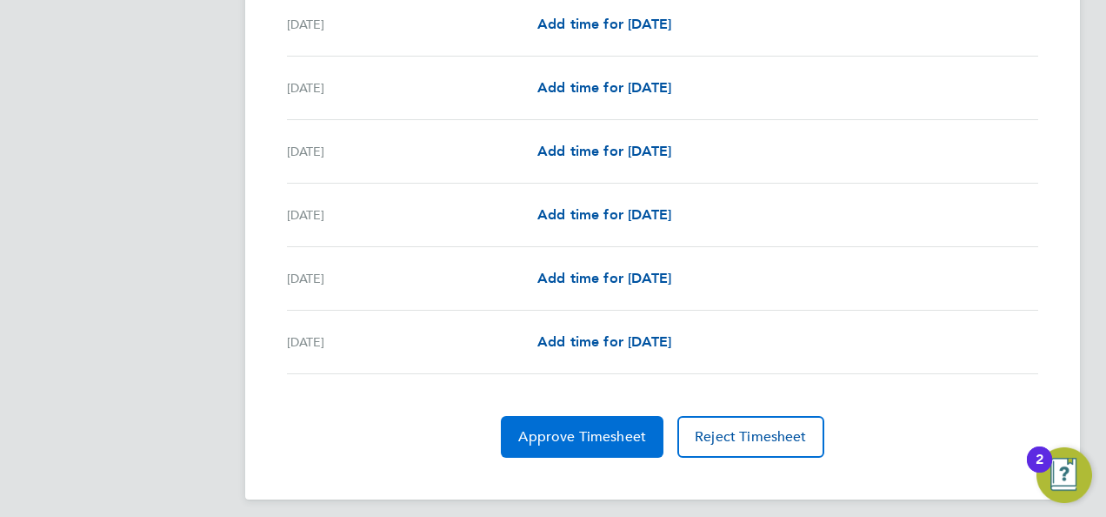
click at [603, 430] on span "Approve Timesheet" at bounding box center [582, 436] width 128 height 17
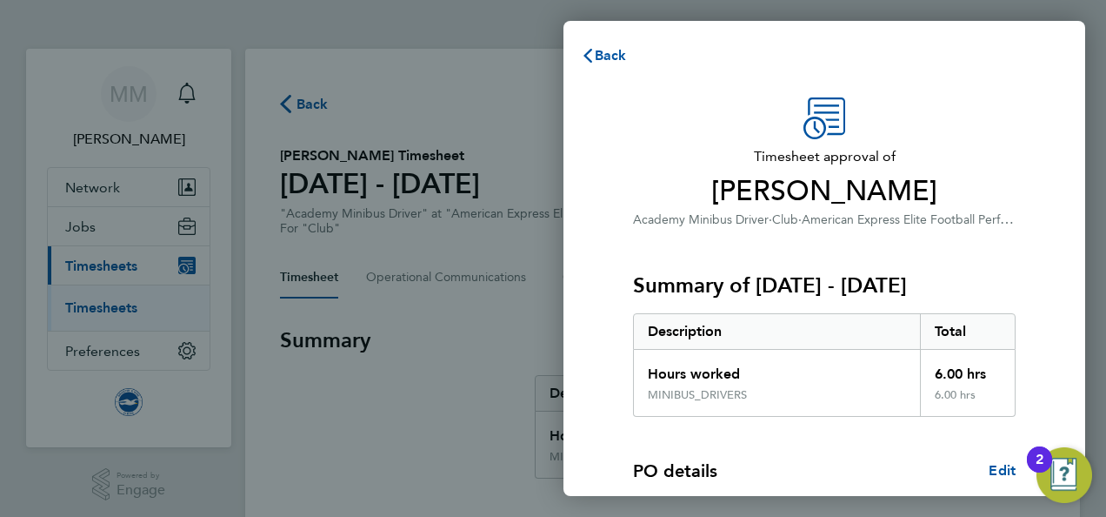
click at [998, 139] on div "Timesheet approval of Les Ansell Academy Minibus Driver · Club · American Expre…" at bounding box center [824, 163] width 383 height 132
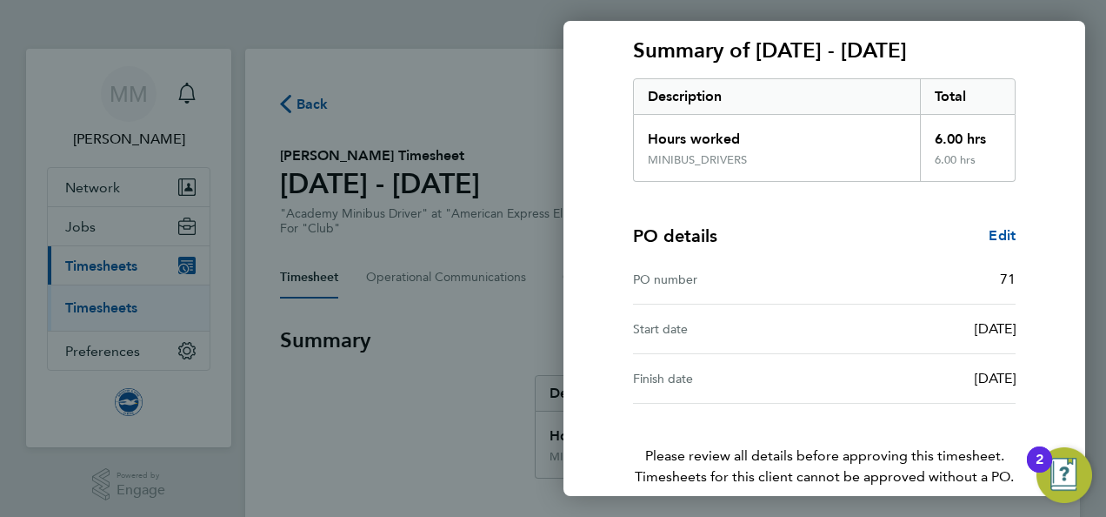
scroll to position [315, 0]
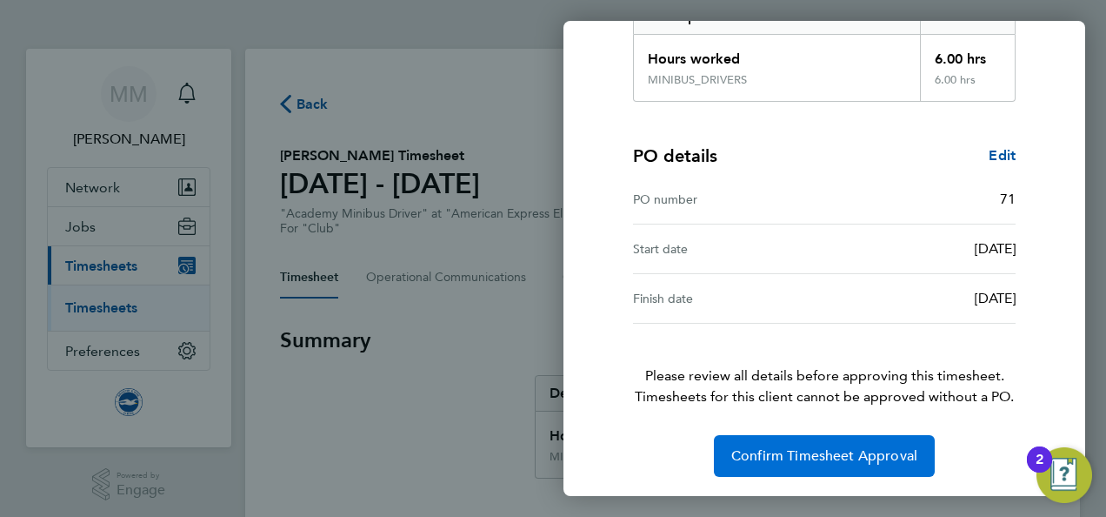
click at [848, 463] on button "Confirm Timesheet Approval" at bounding box center [824, 456] width 221 height 42
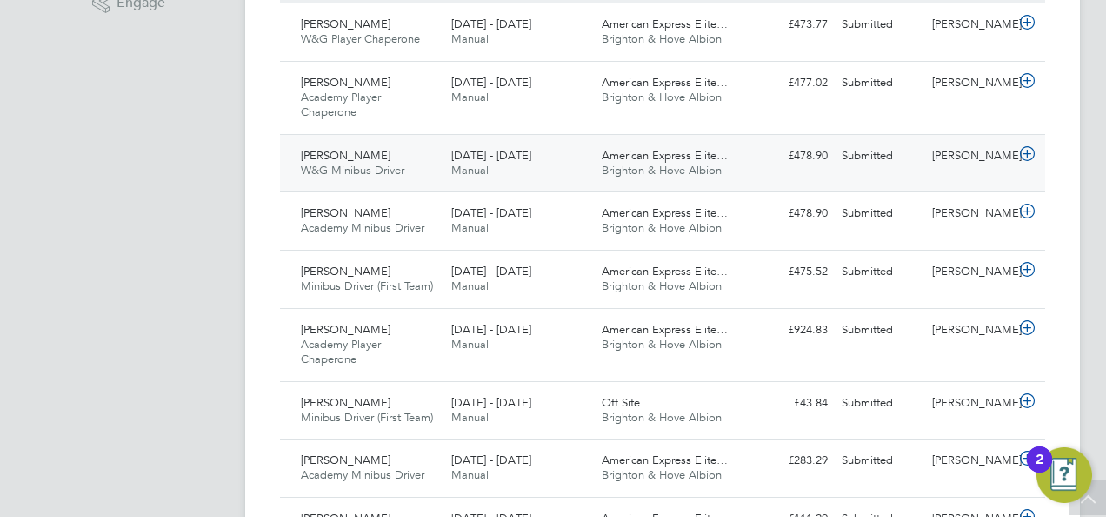
click at [1003, 147] on div "[PERSON_NAME]" at bounding box center [970, 156] width 90 height 29
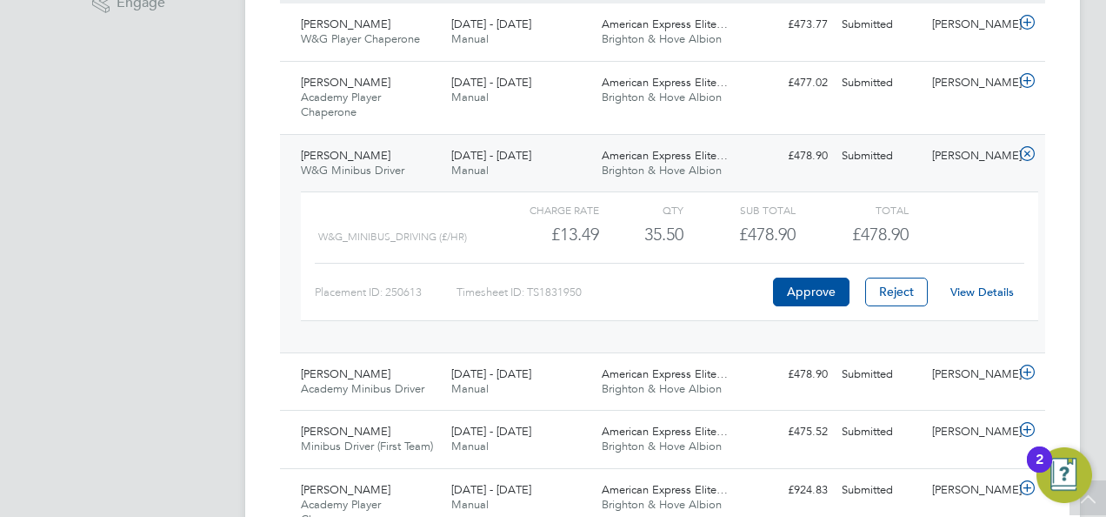
click at [981, 296] on link "View Details" at bounding box center [982, 291] width 63 height 15
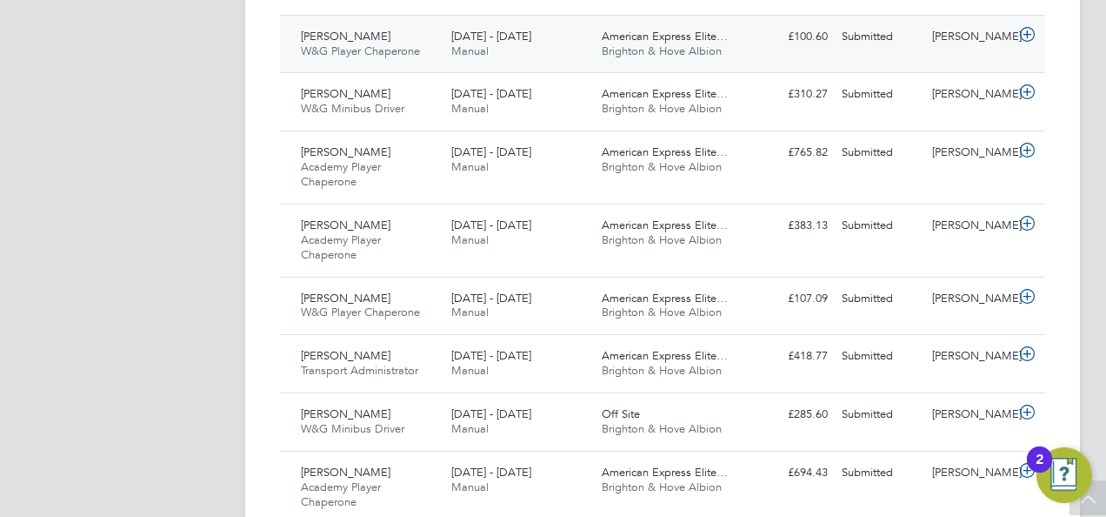
click at [911, 39] on div "Submitted" at bounding box center [880, 37] width 90 height 29
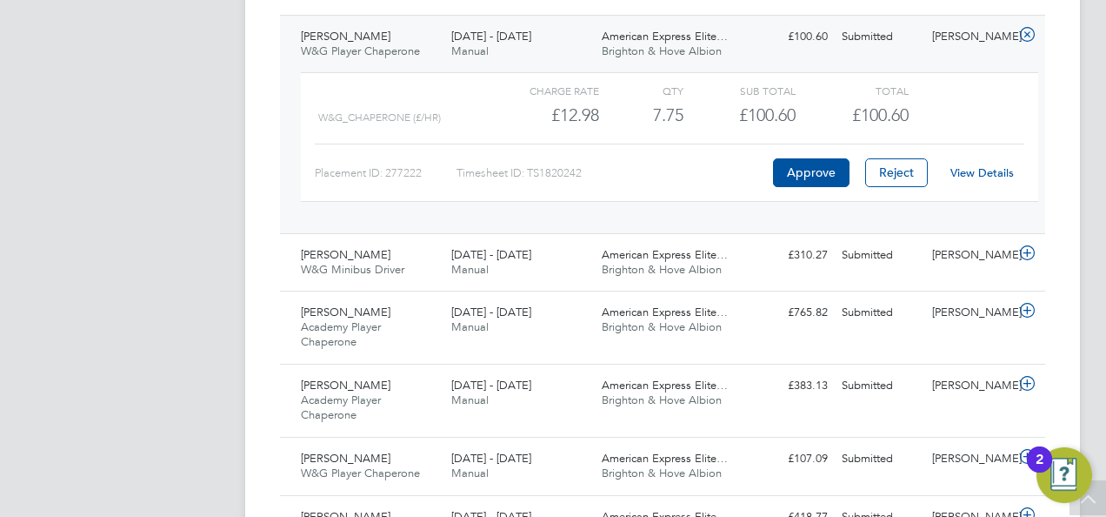
click at [964, 165] on link "View Details" at bounding box center [982, 172] width 63 height 15
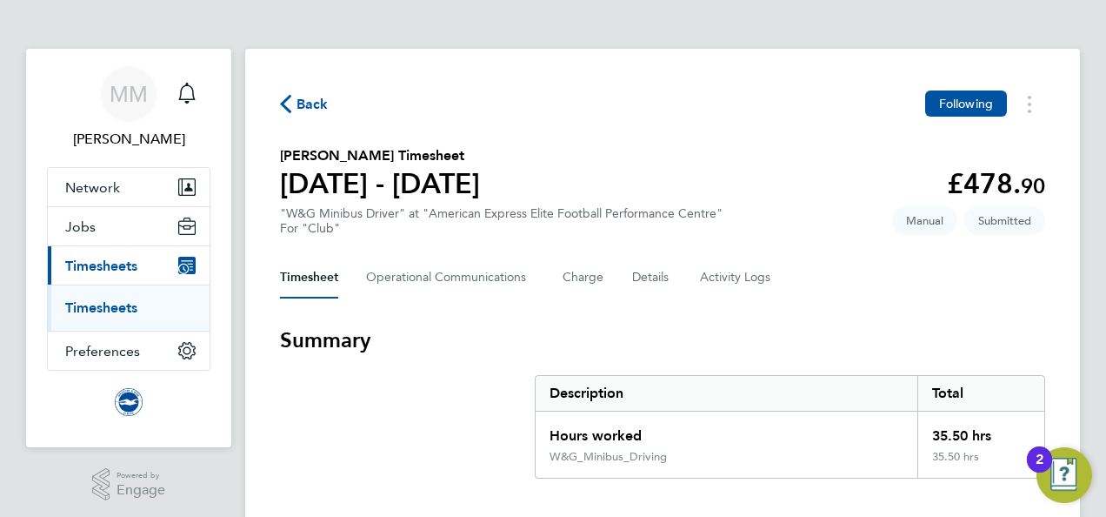
click at [609, 200] on section "[PERSON_NAME] Timesheet [DATE] - [DATE] £478. 90 "W&G Minibus Driver" at "Ameri…" at bounding box center [662, 190] width 765 height 90
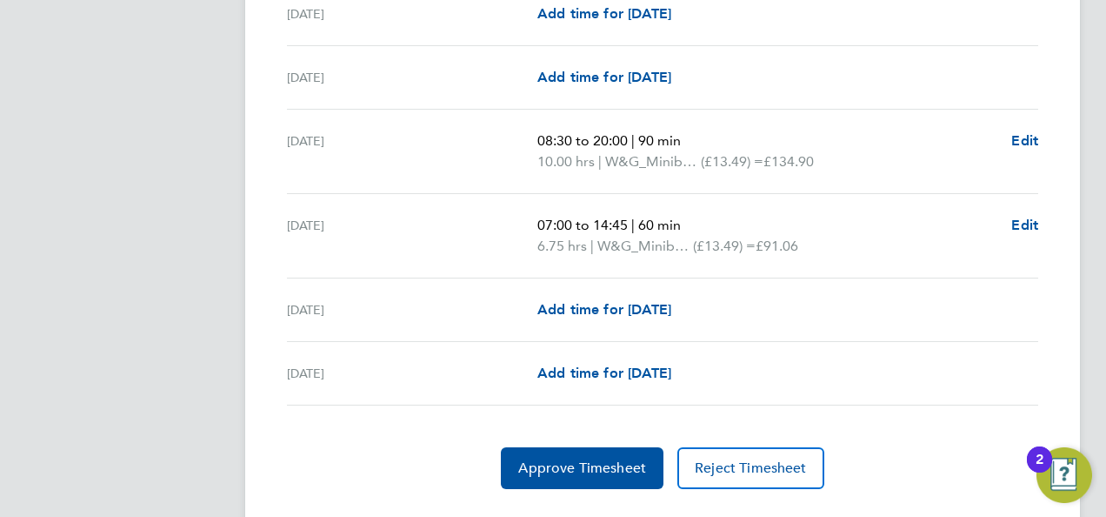
scroll to position [2204, 0]
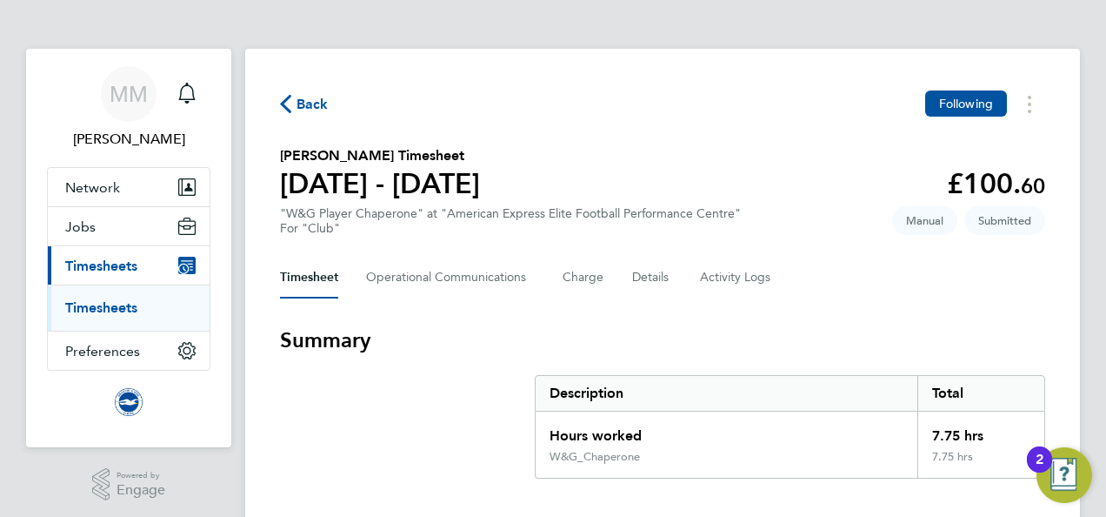
click at [637, 172] on section "Katrina Boulton's Timesheet 01 - 30 Sept 2025 £100. 60 "W&G Player Chaperone" a…" at bounding box center [662, 190] width 765 height 90
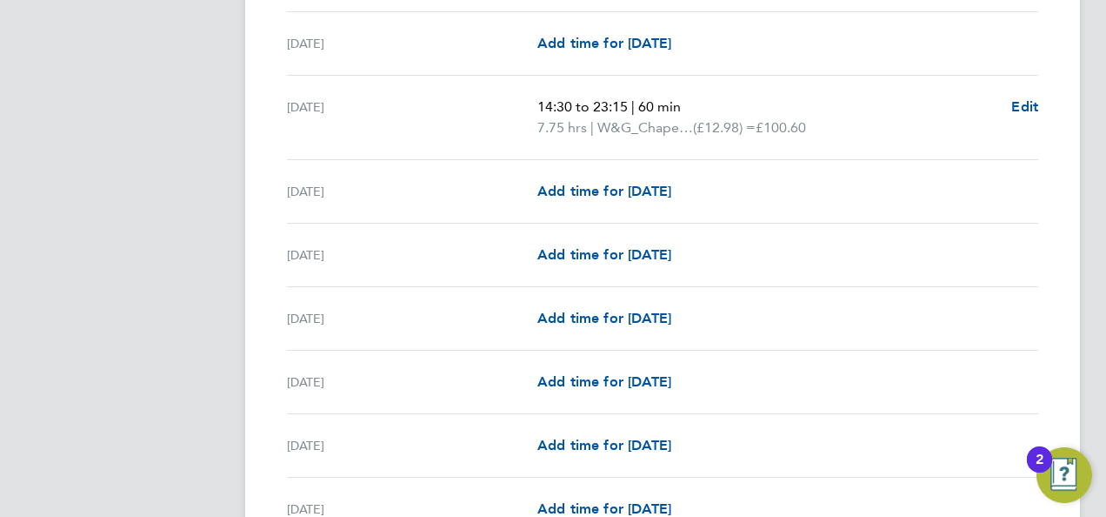
scroll to position [1044, 0]
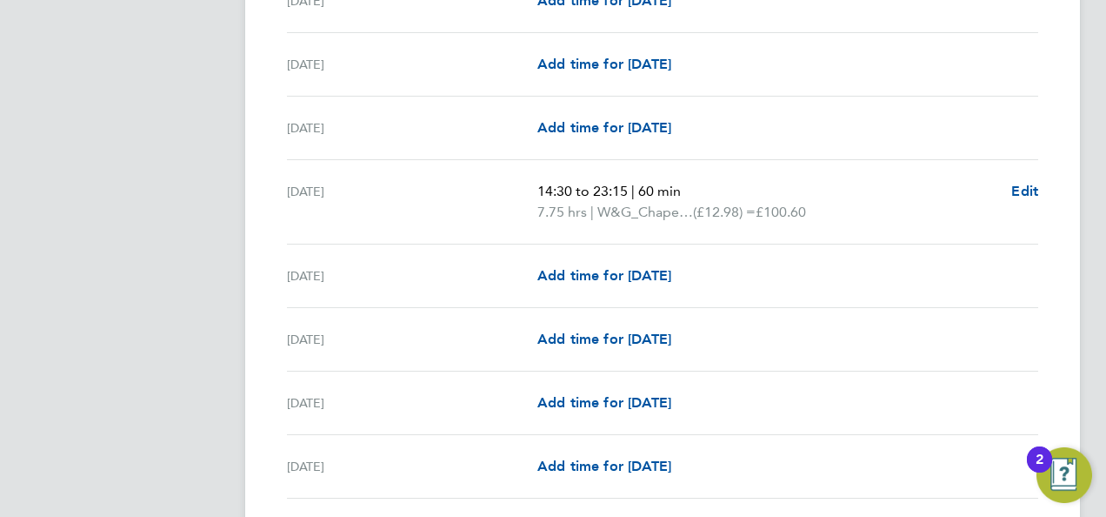
click at [197, 187] on app-navbar "MM Megan Morris Notifications Applications: Network Sites Workers Jobs Position…" at bounding box center [128, 304] width 205 height 2599
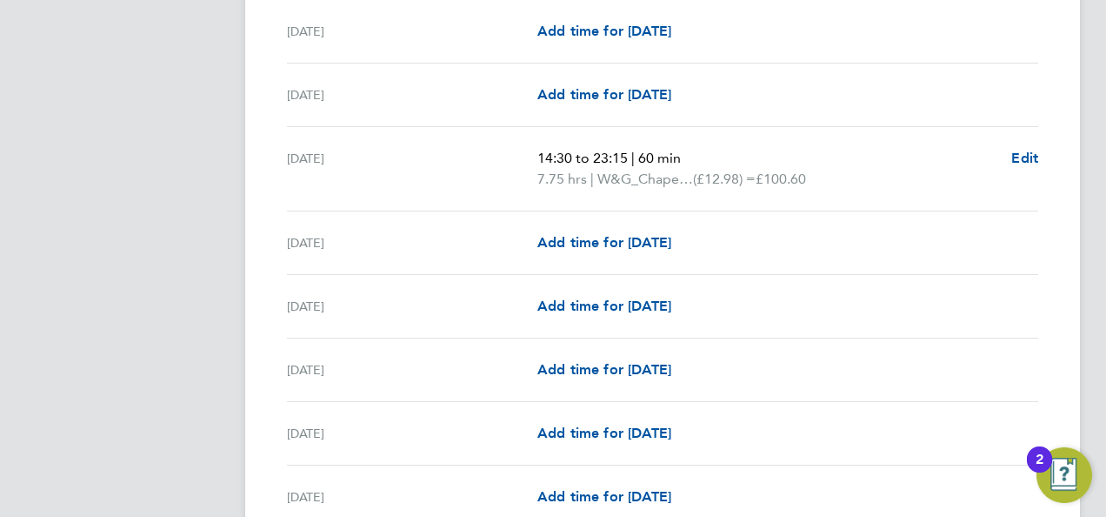
scroll to position [1078, 0]
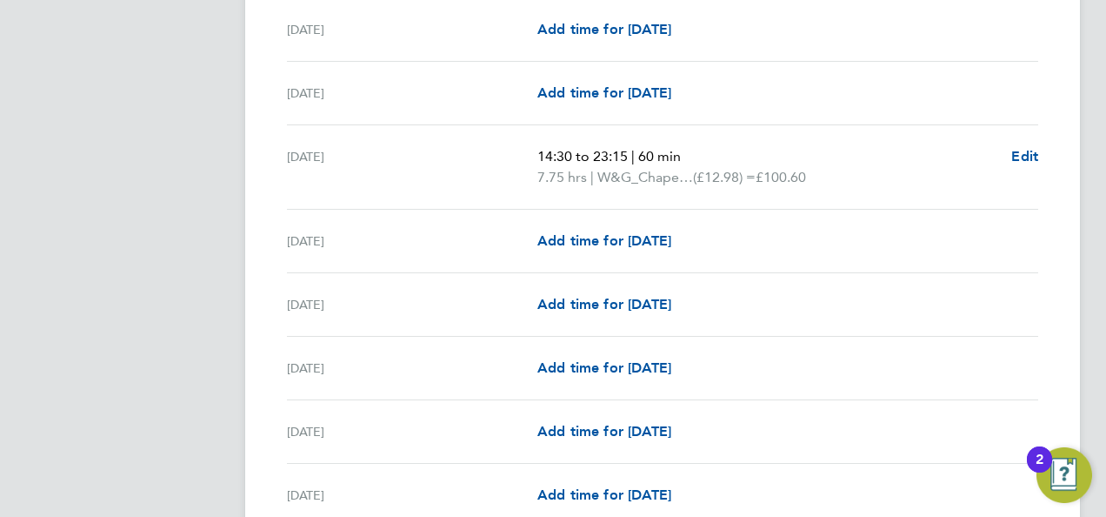
click at [228, 210] on app-navbar "MM Megan Morris Notifications Applications: Network Sites Workers Jobs Position…" at bounding box center [128, 269] width 205 height 2599
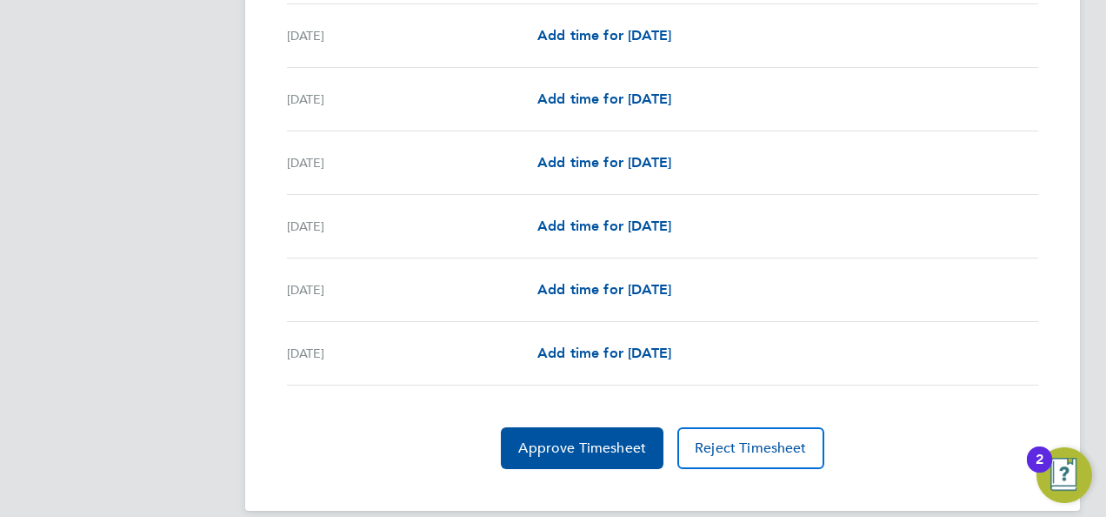
scroll to position [2120, 0]
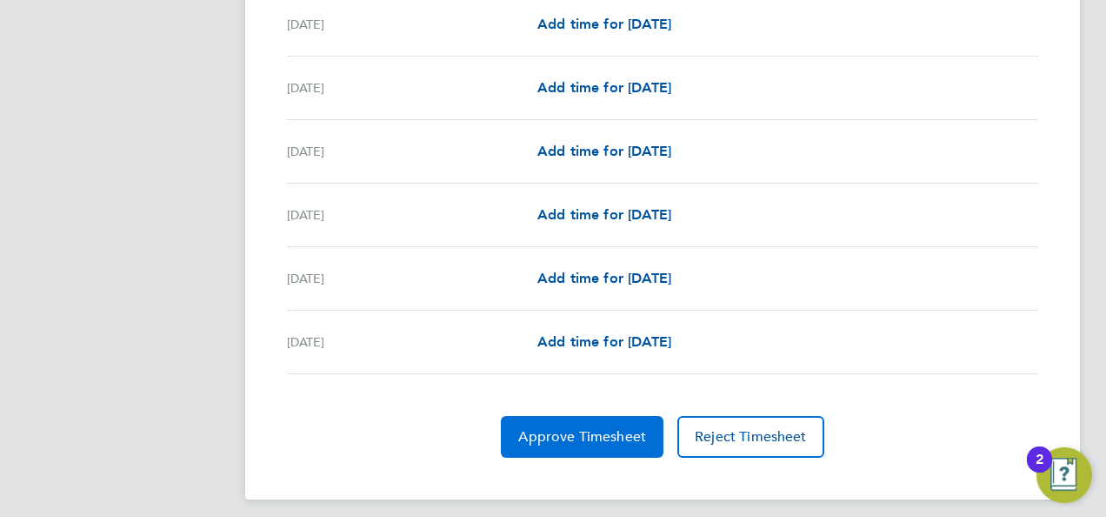
click at [577, 428] on span "Approve Timesheet" at bounding box center [582, 436] width 128 height 17
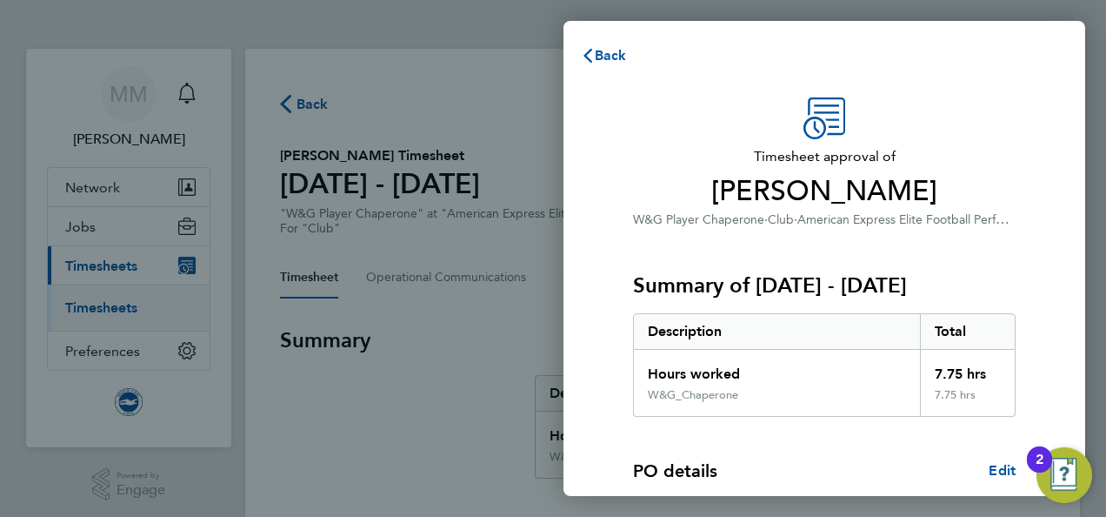
click at [1036, 115] on div "Timesheet approval of Katrina Boulton W&G Player Chaperone · Club · American Ex…" at bounding box center [824, 419] width 424 height 644
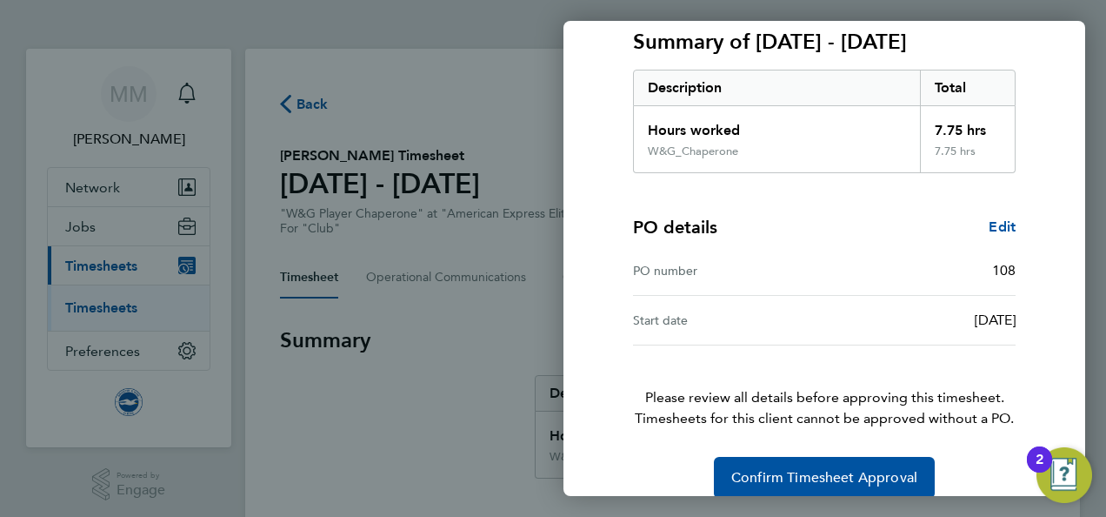
scroll to position [265, 0]
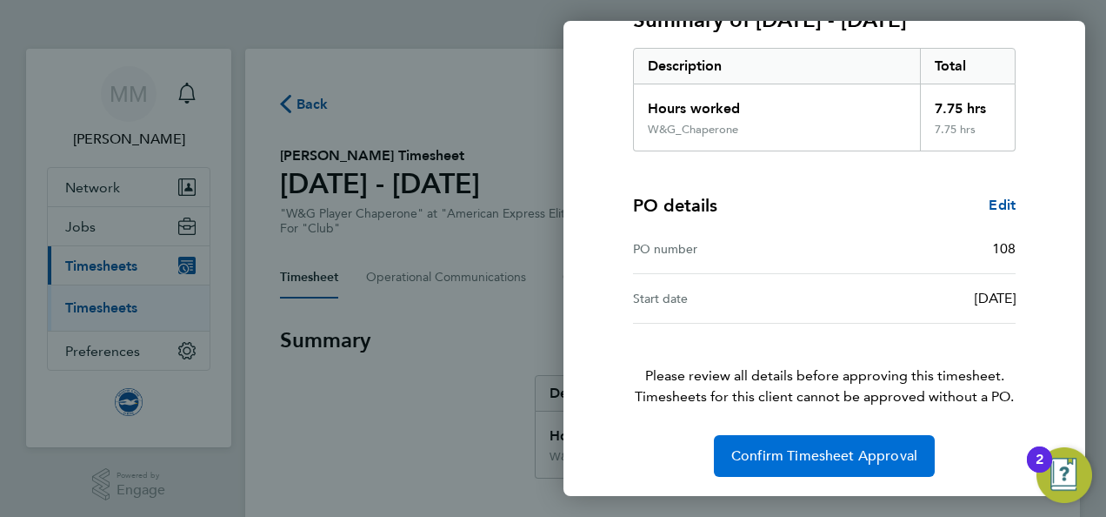
click at [835, 444] on button "Confirm Timesheet Approval" at bounding box center [824, 456] width 221 height 42
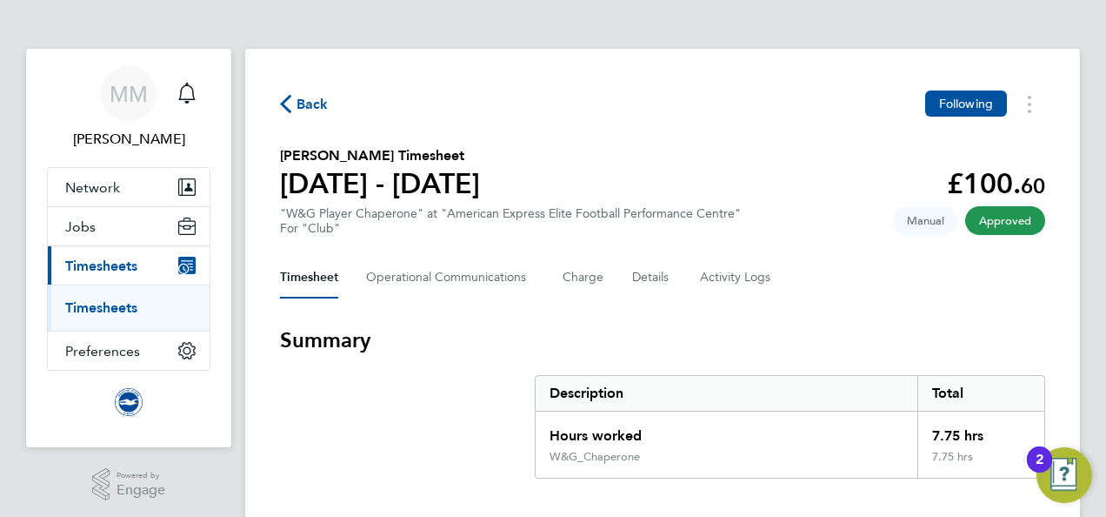
click at [117, 305] on link "Timesheets" at bounding box center [101, 307] width 72 height 17
